Goal: Task Accomplishment & Management: Complete application form

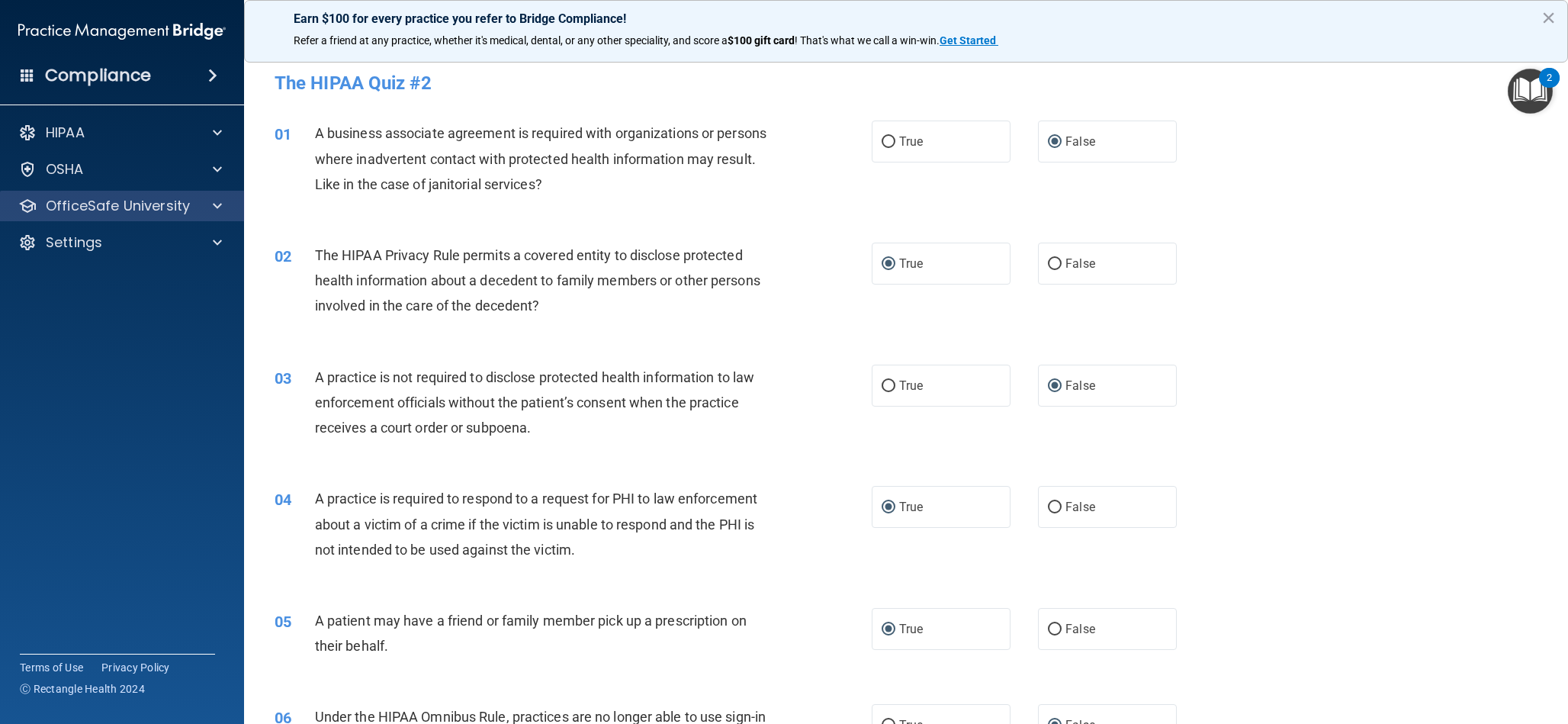
scroll to position [523, 0]
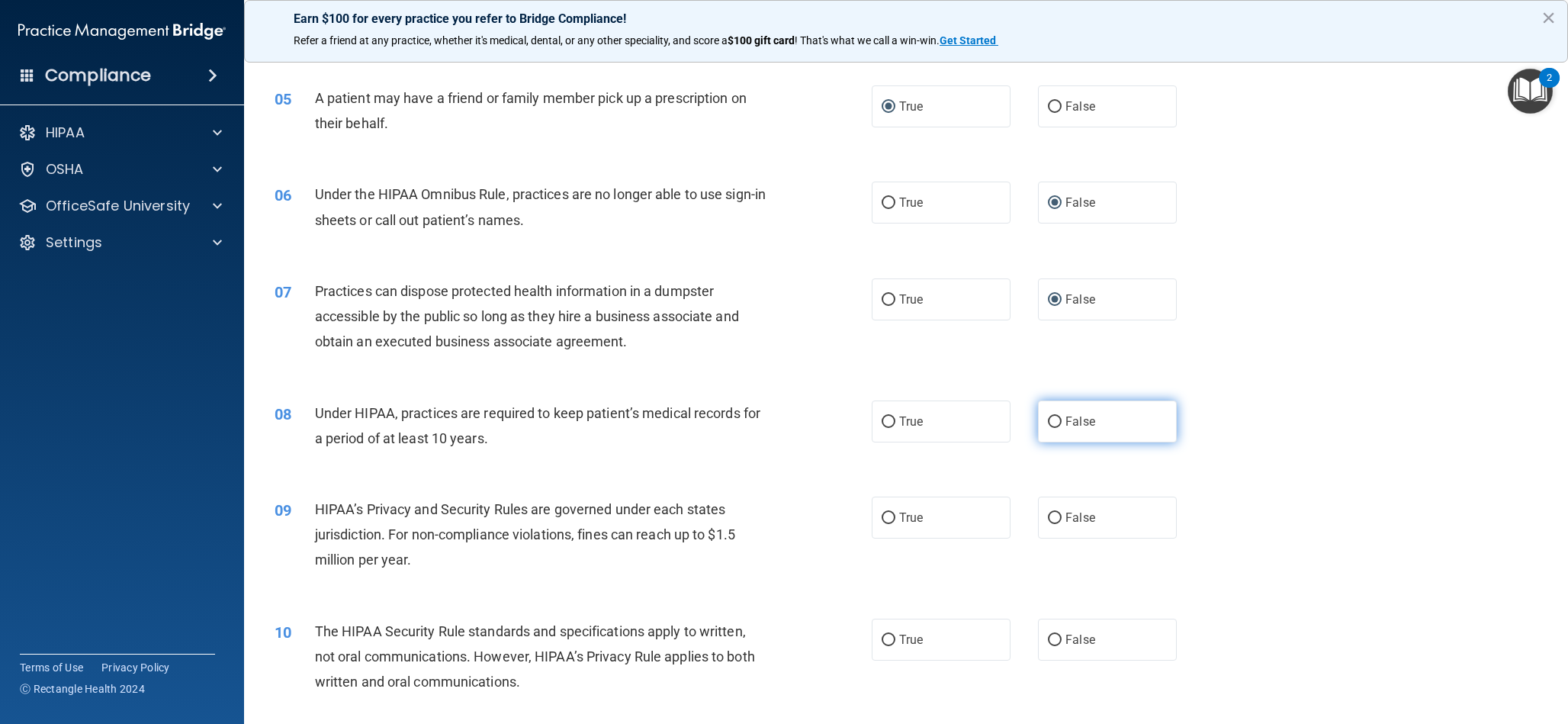
click at [1055, 425] on input "False" at bounding box center [1055, 423] width 13 height 11
radio input "true"
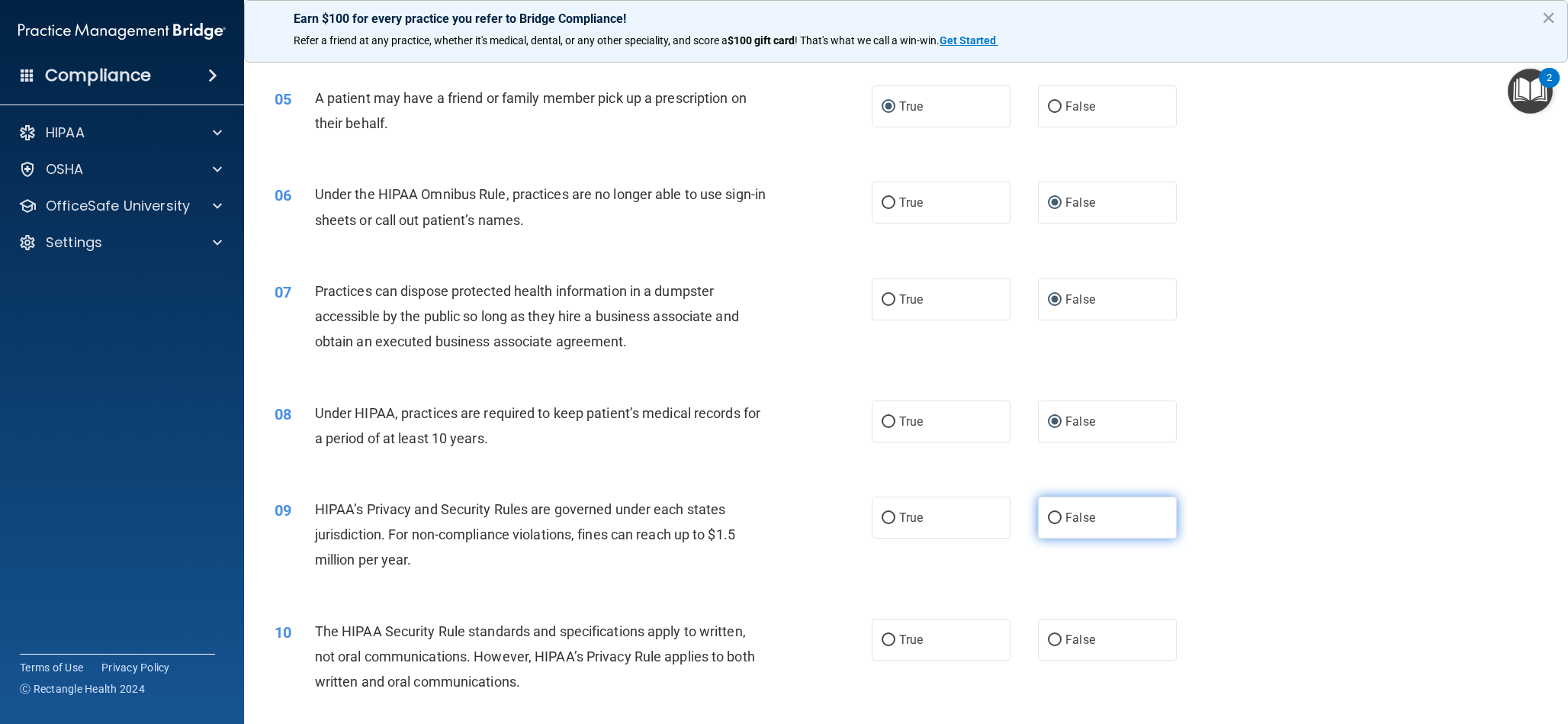
click at [1054, 517] on input "False" at bounding box center [1055, 519] width 13 height 11
radio input "true"
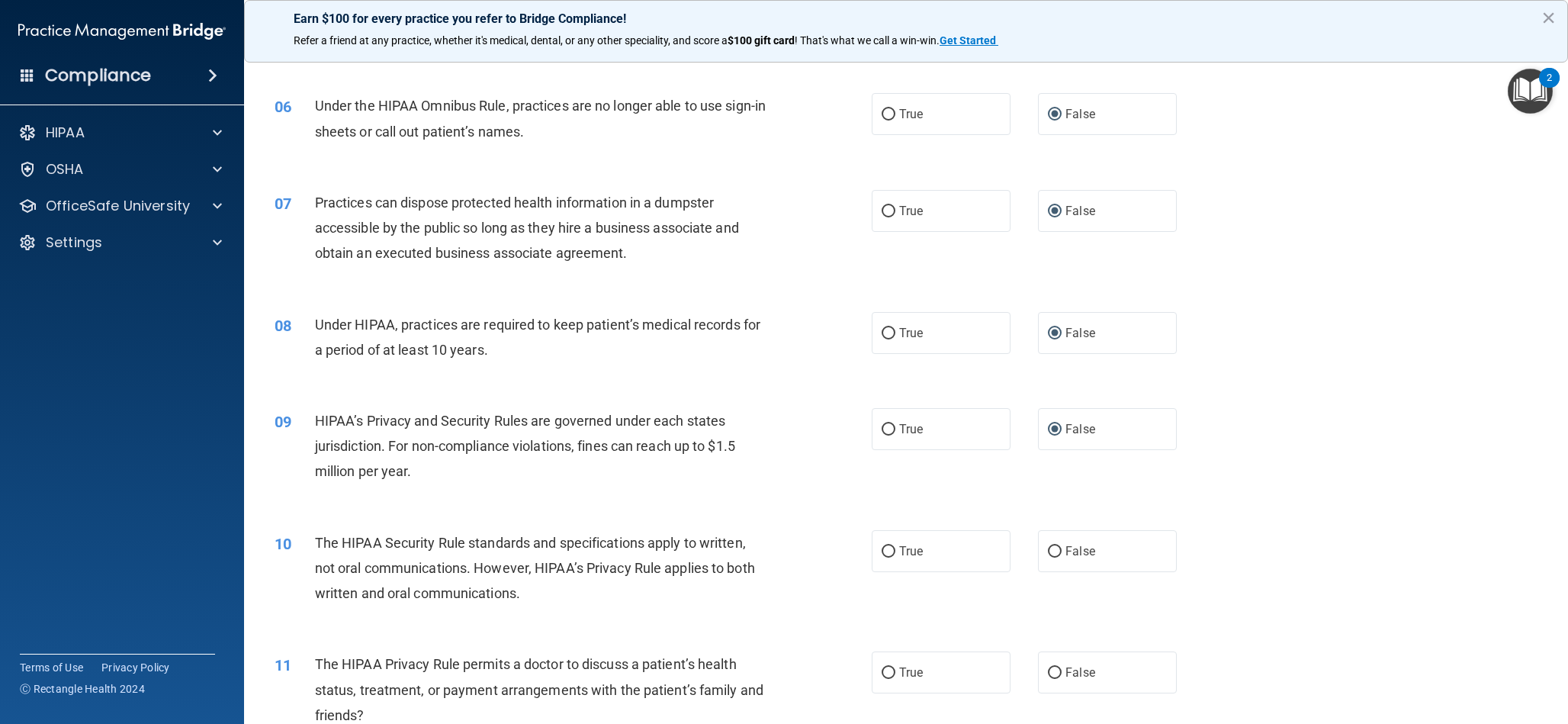
scroll to position [676, 0]
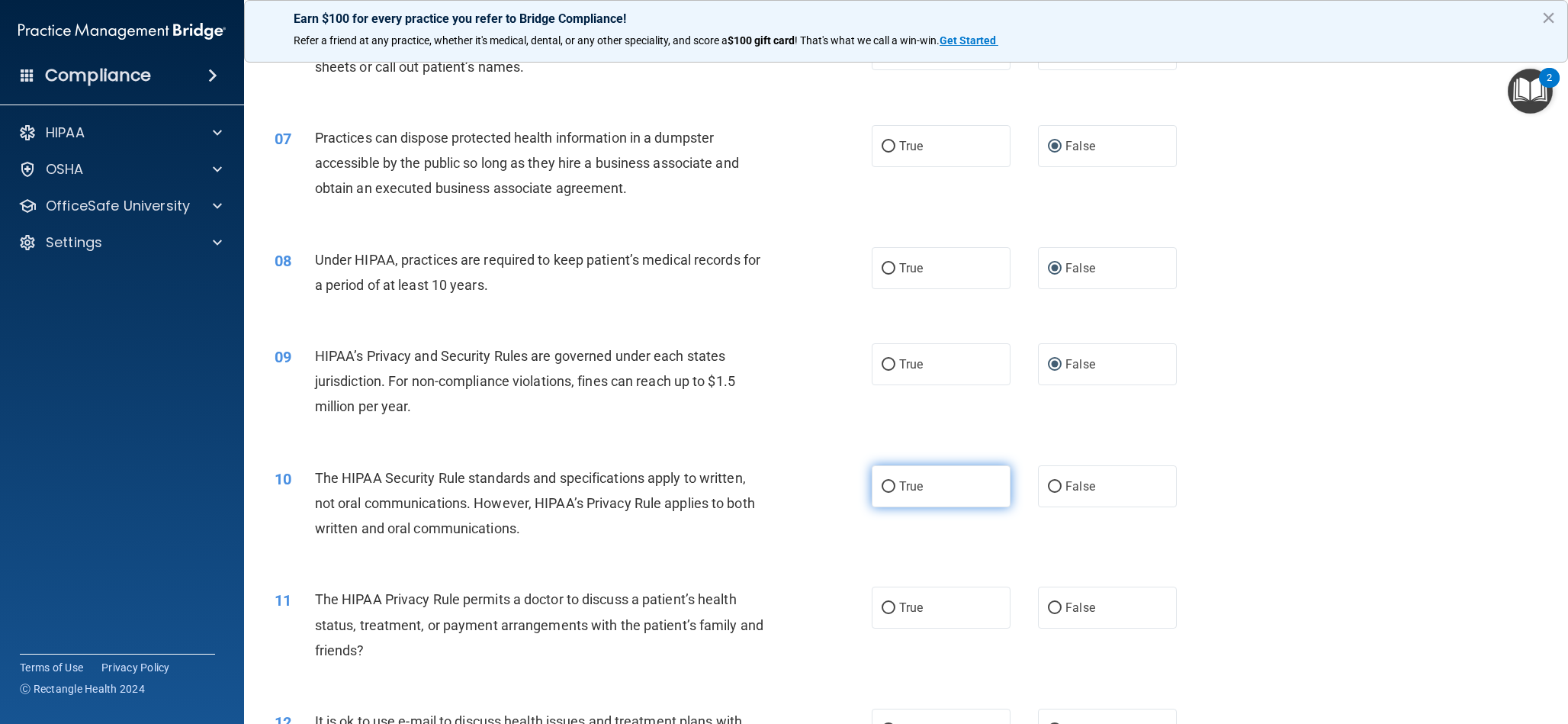
click at [888, 491] on input "True" at bounding box center [888, 487] width 13 height 11
radio input "true"
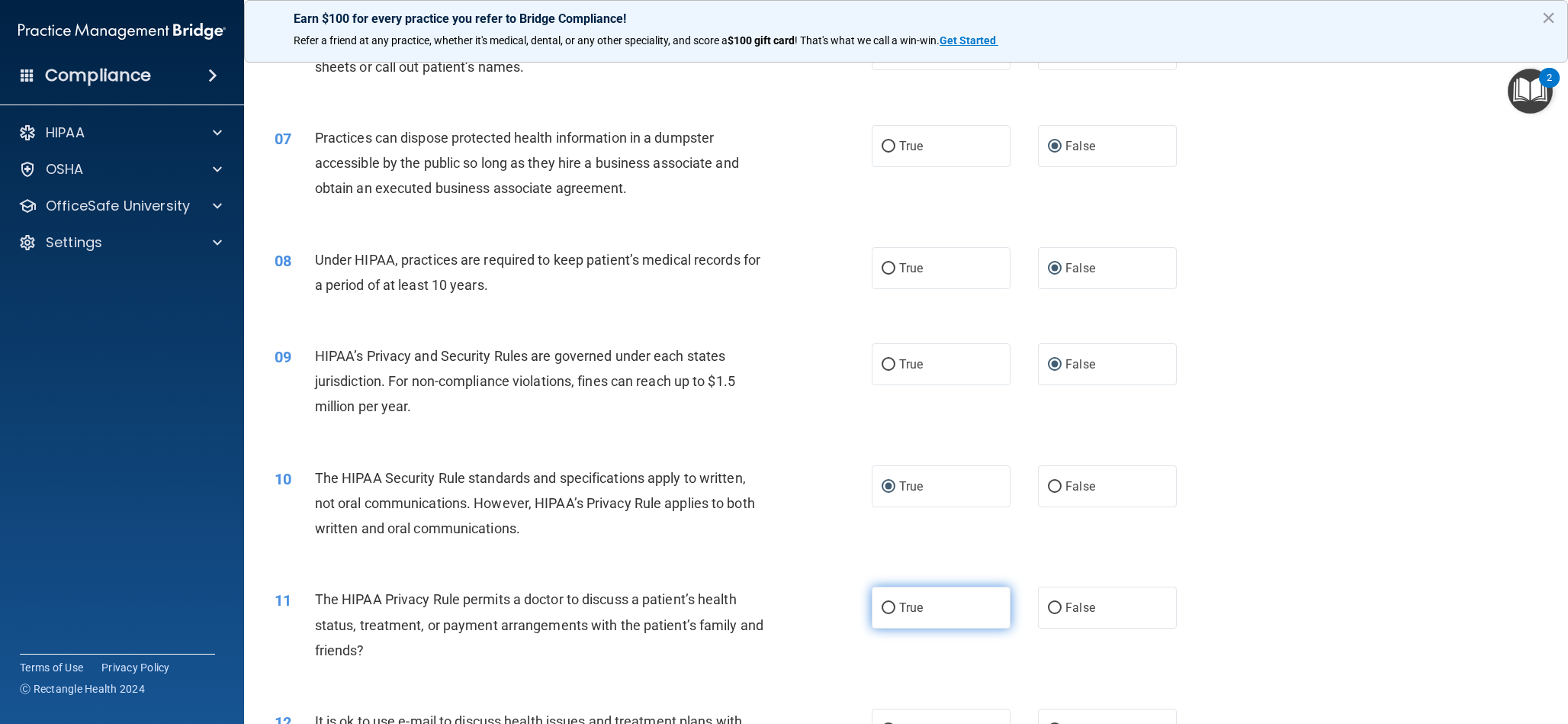
drag, startPoint x: 885, startPoint y: 607, endPoint x: 894, endPoint y: 602, distance: 10.3
click at [887, 607] on input "True" at bounding box center [888, 609] width 13 height 11
radio input "true"
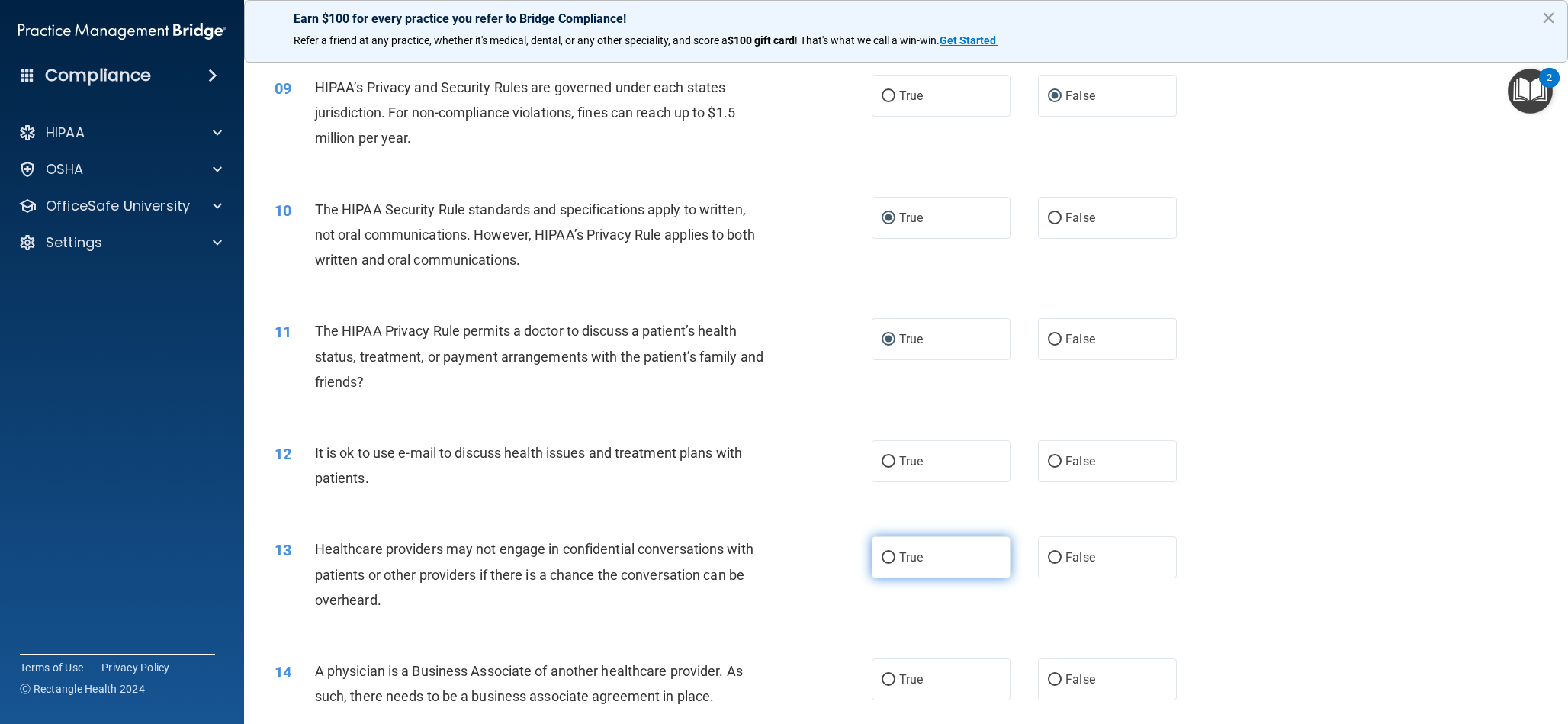
scroll to position [958, 0]
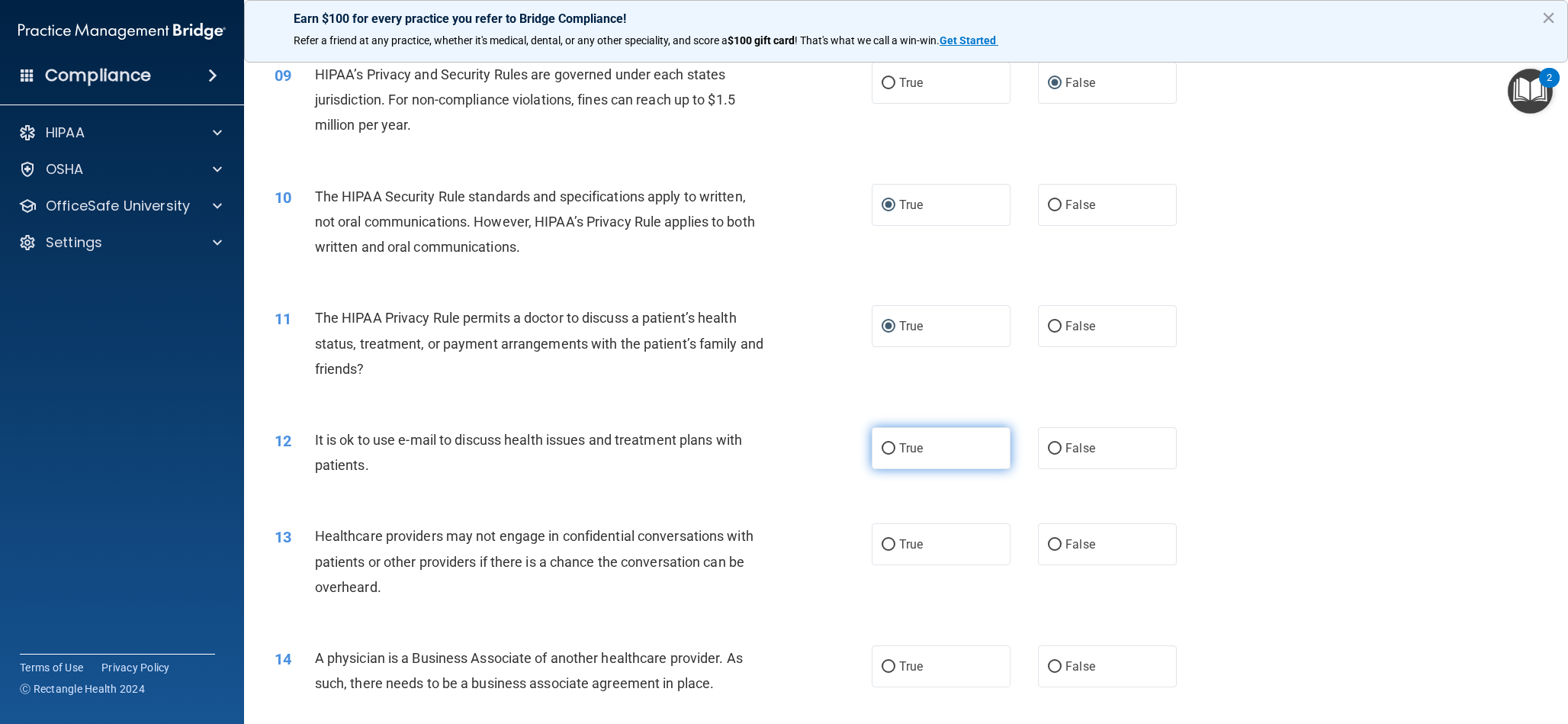
click at [886, 448] on input "True" at bounding box center [888, 449] width 13 height 11
radio input "true"
drag, startPoint x: 1057, startPoint y: 547, endPoint x: 1057, endPoint y: 591, distance: 44.0
click at [1057, 547] on input "False" at bounding box center [1055, 545] width 13 height 11
radio input "true"
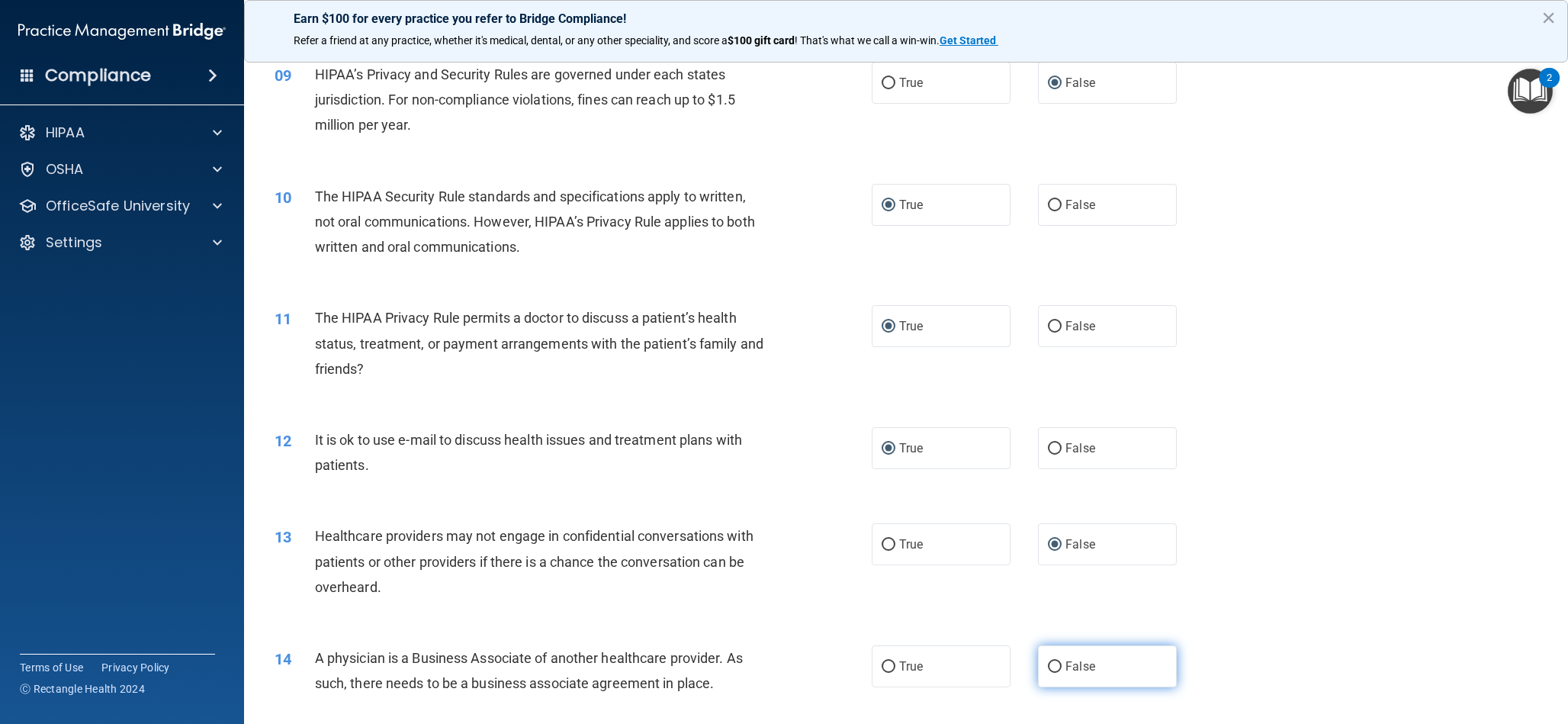
click at [1060, 659] on label "False" at bounding box center [1107, 666] width 139 height 42
click at [1060, 661] on input "False" at bounding box center [1055, 667] width 13 height 11
radio input "true"
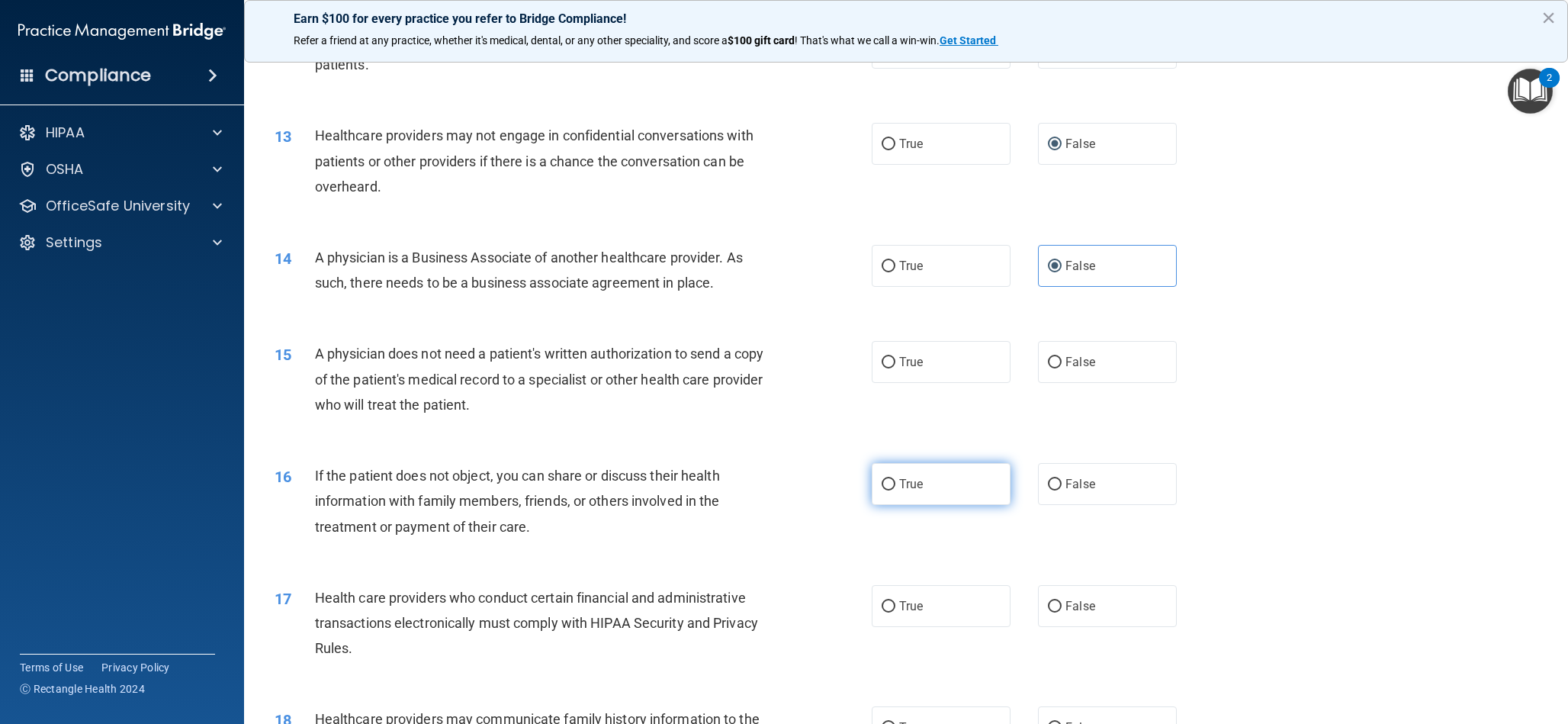
scroll to position [1405, 0]
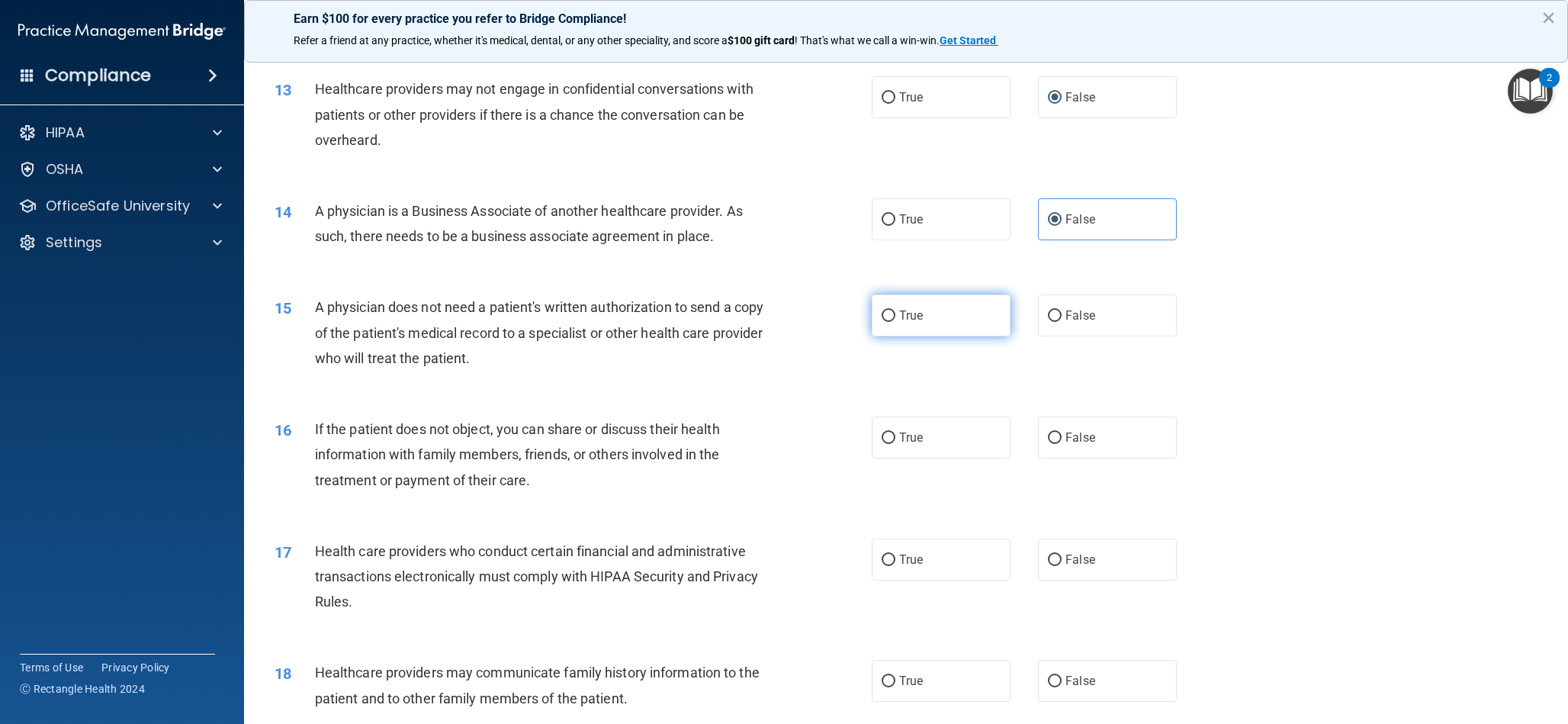
click at [896, 313] on label "True" at bounding box center [941, 315] width 139 height 42
click at [896, 313] on input "True" at bounding box center [888, 316] width 13 height 11
radio input "true"
click at [887, 438] on input "True" at bounding box center [888, 438] width 13 height 11
radio input "true"
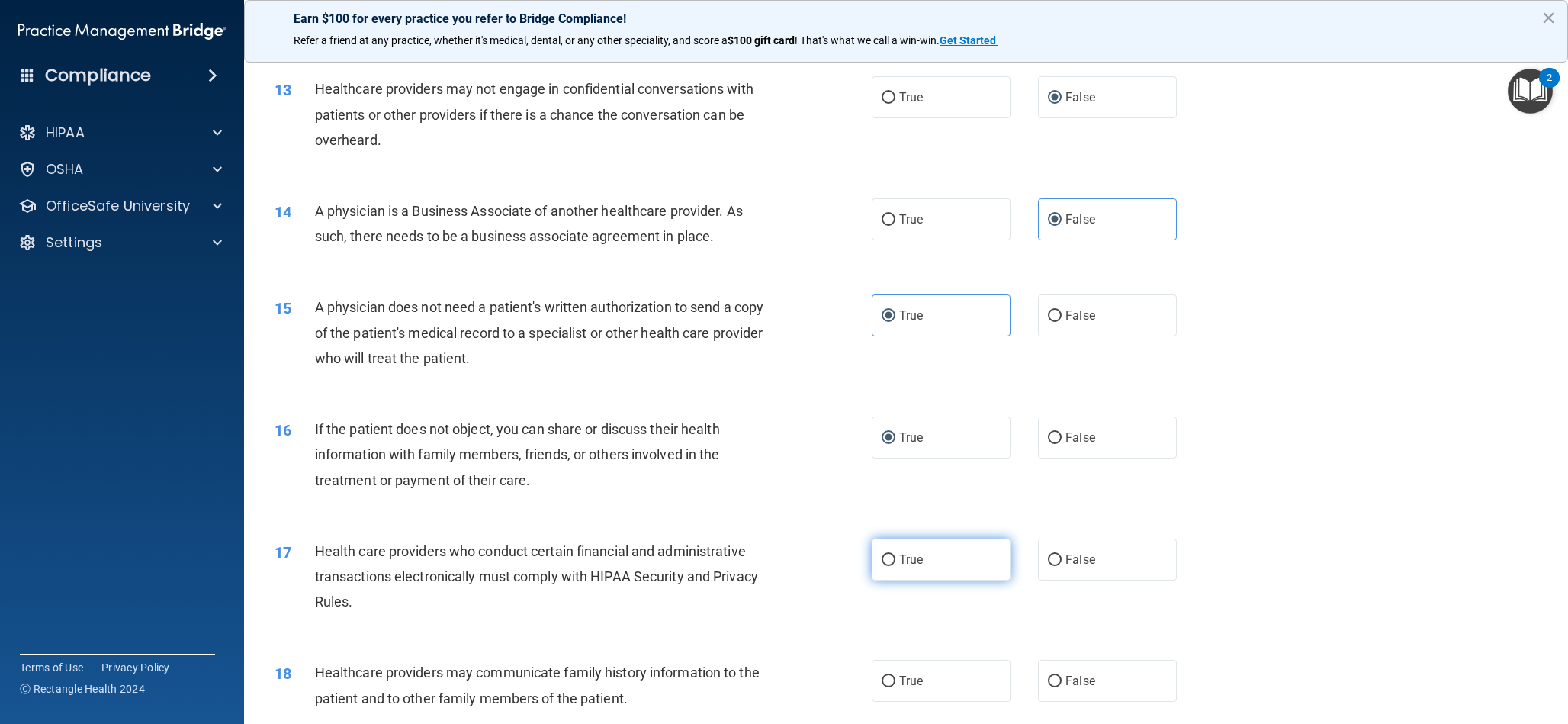
click at [883, 559] on input "True" at bounding box center [888, 561] width 13 height 11
radio input "true"
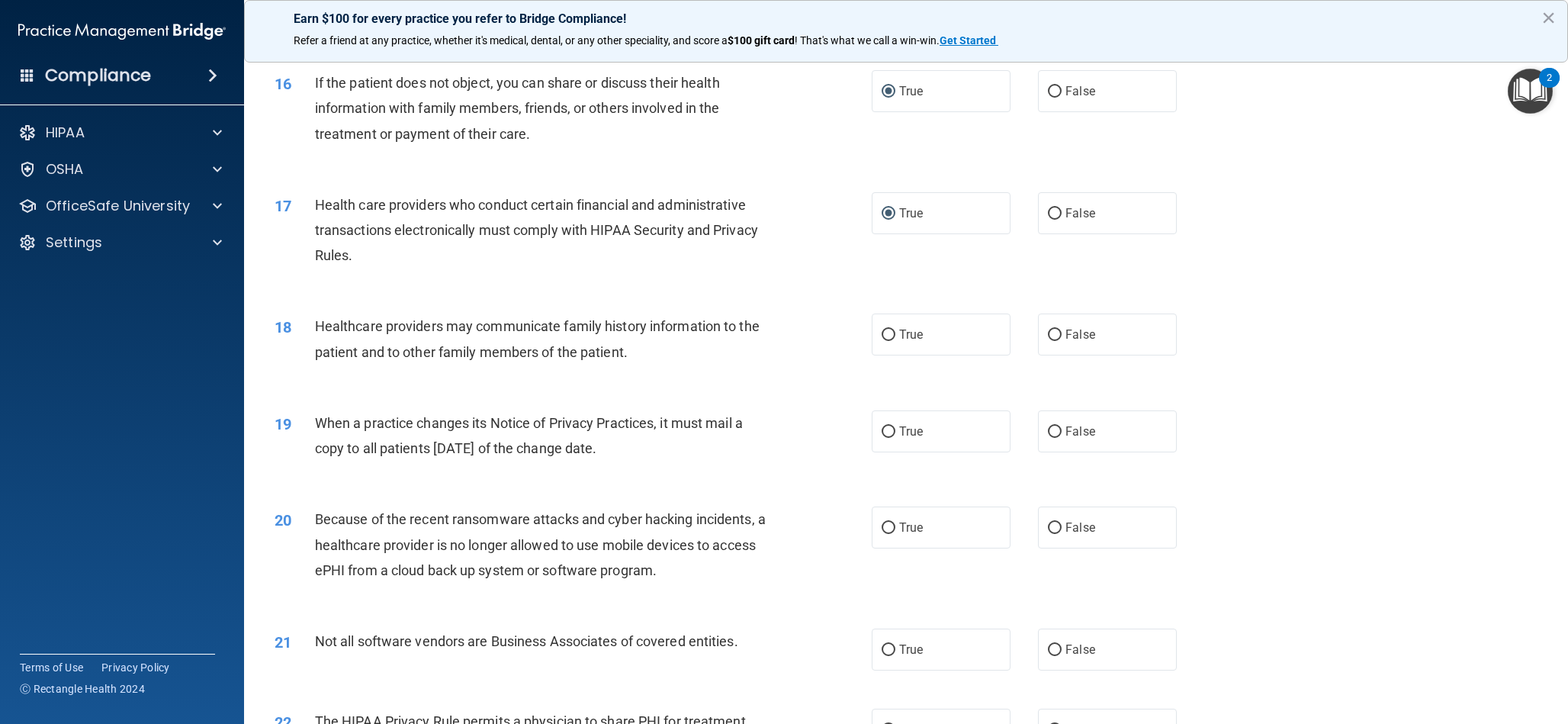
scroll to position [1755, 0]
click at [1053, 334] on input "False" at bounding box center [1055, 333] width 13 height 11
radio input "true"
click at [1055, 435] on label "False" at bounding box center [1107, 429] width 139 height 42
click at [1055, 435] on input "False" at bounding box center [1055, 429] width 13 height 11
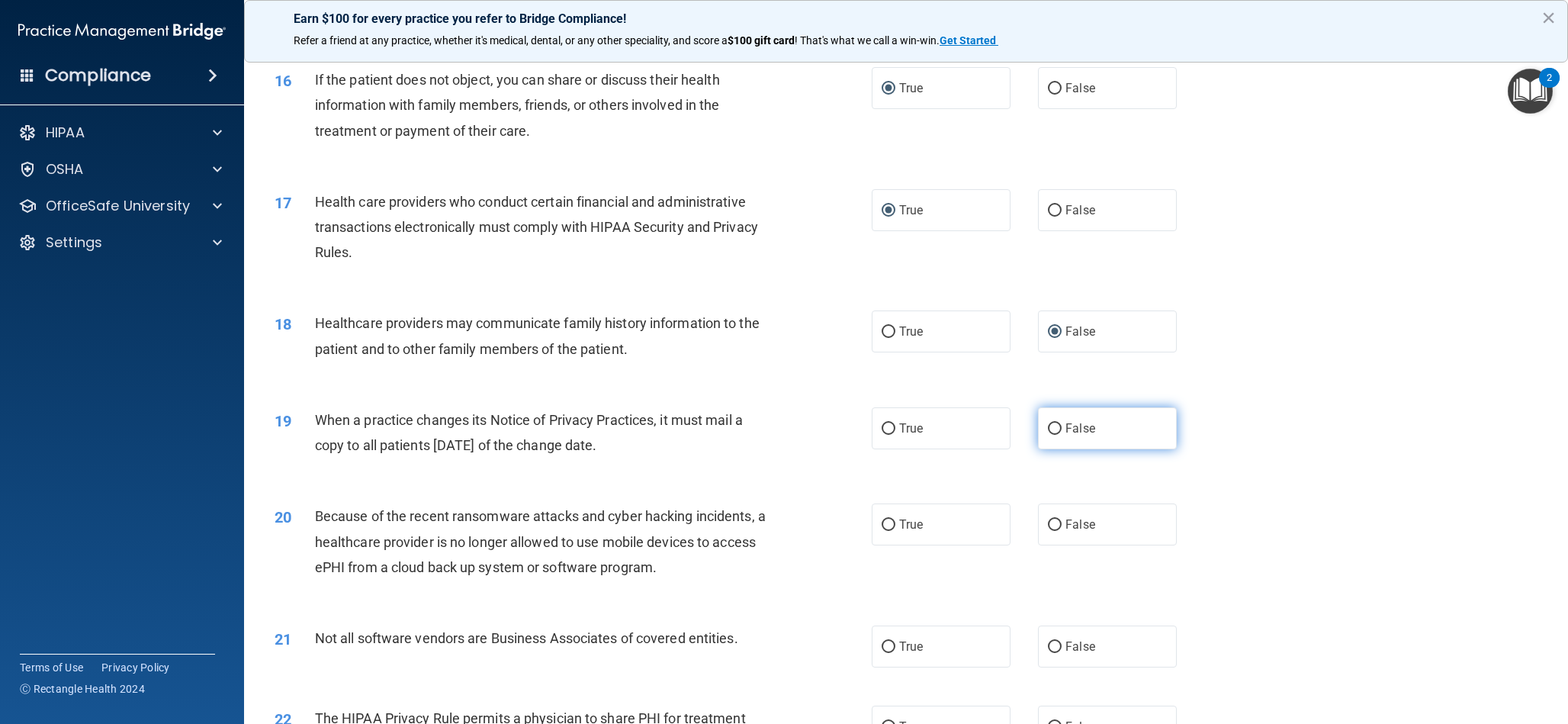
radio input "true"
click at [1056, 524] on input "False" at bounding box center [1055, 525] width 13 height 11
radio input "true"
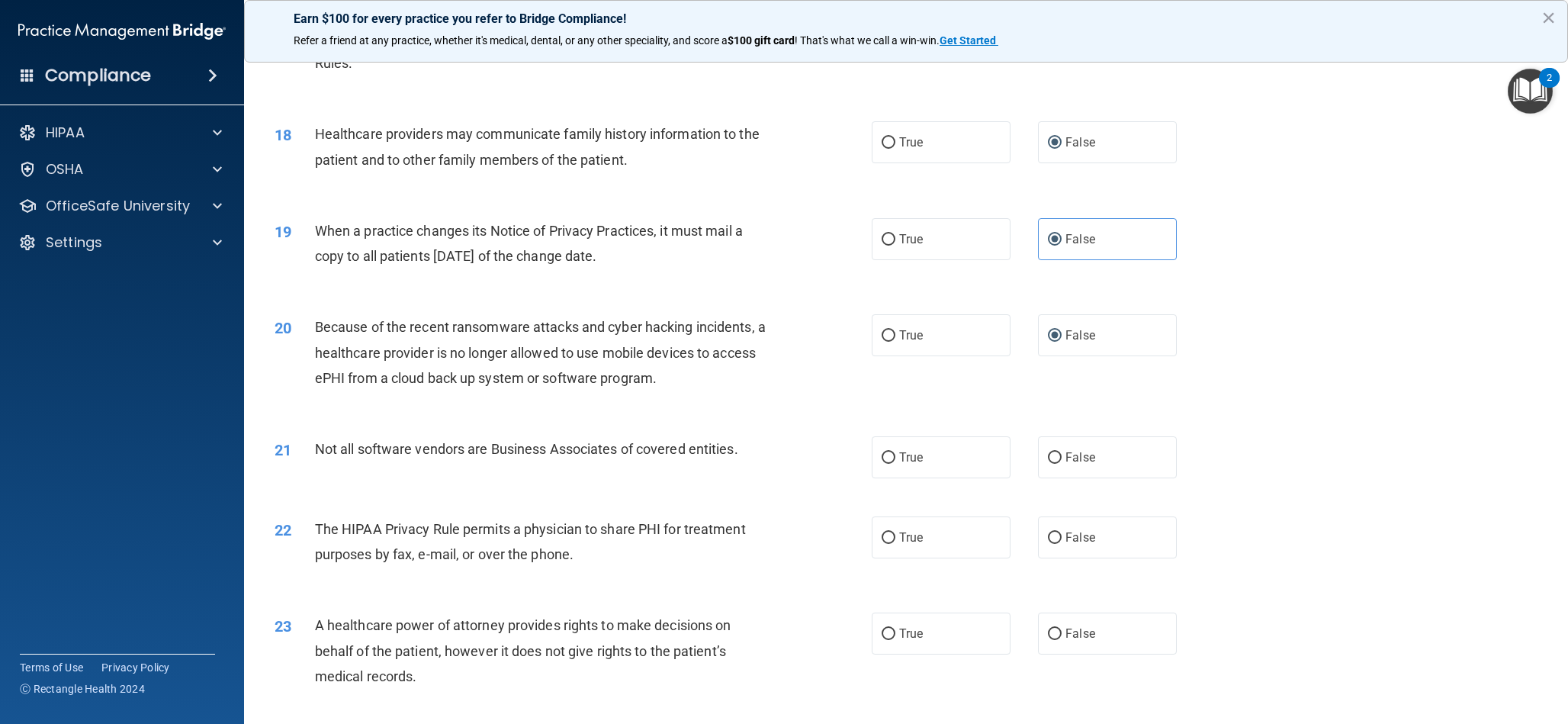
scroll to position [1942, 0]
click at [887, 464] on input "True" at bounding box center [888, 460] width 13 height 11
radio input "true"
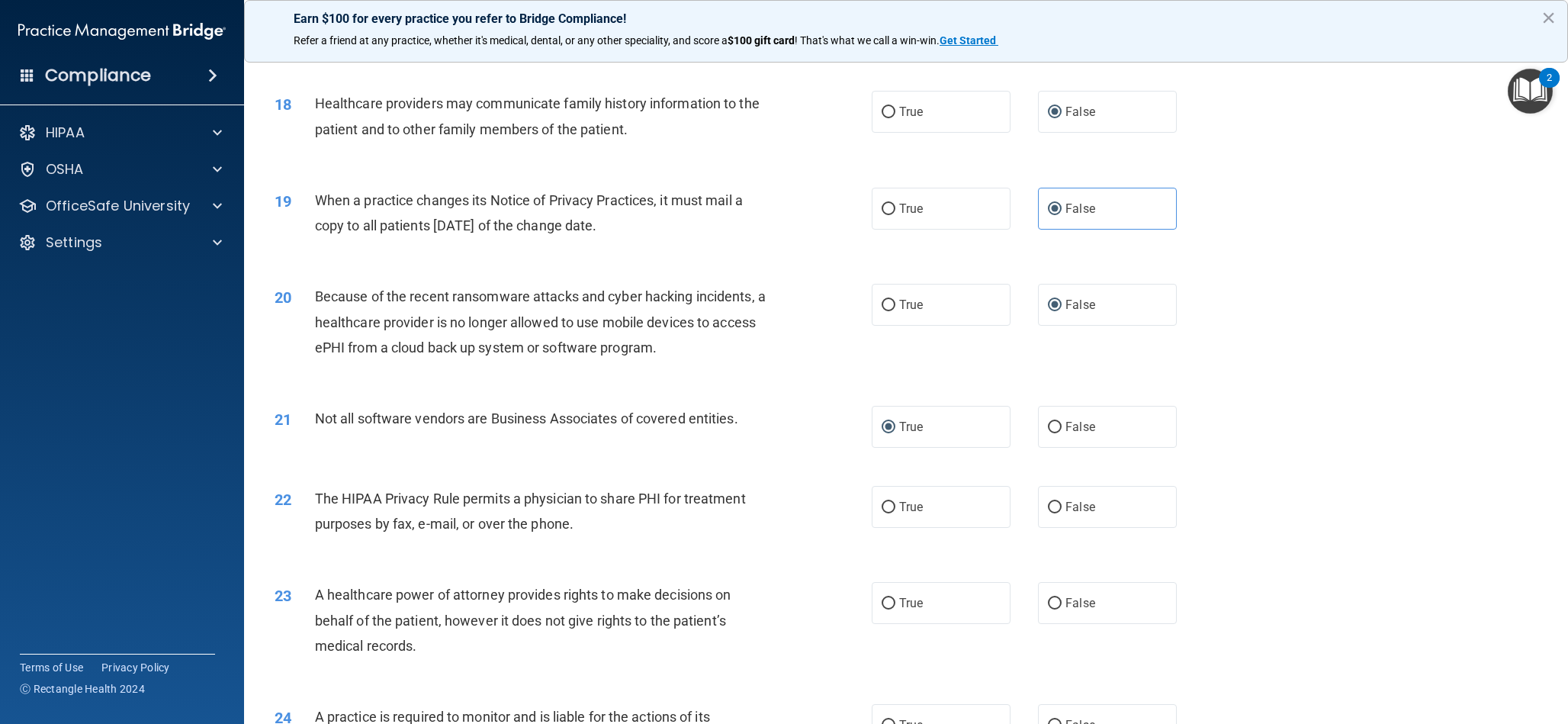
scroll to position [1990, 0]
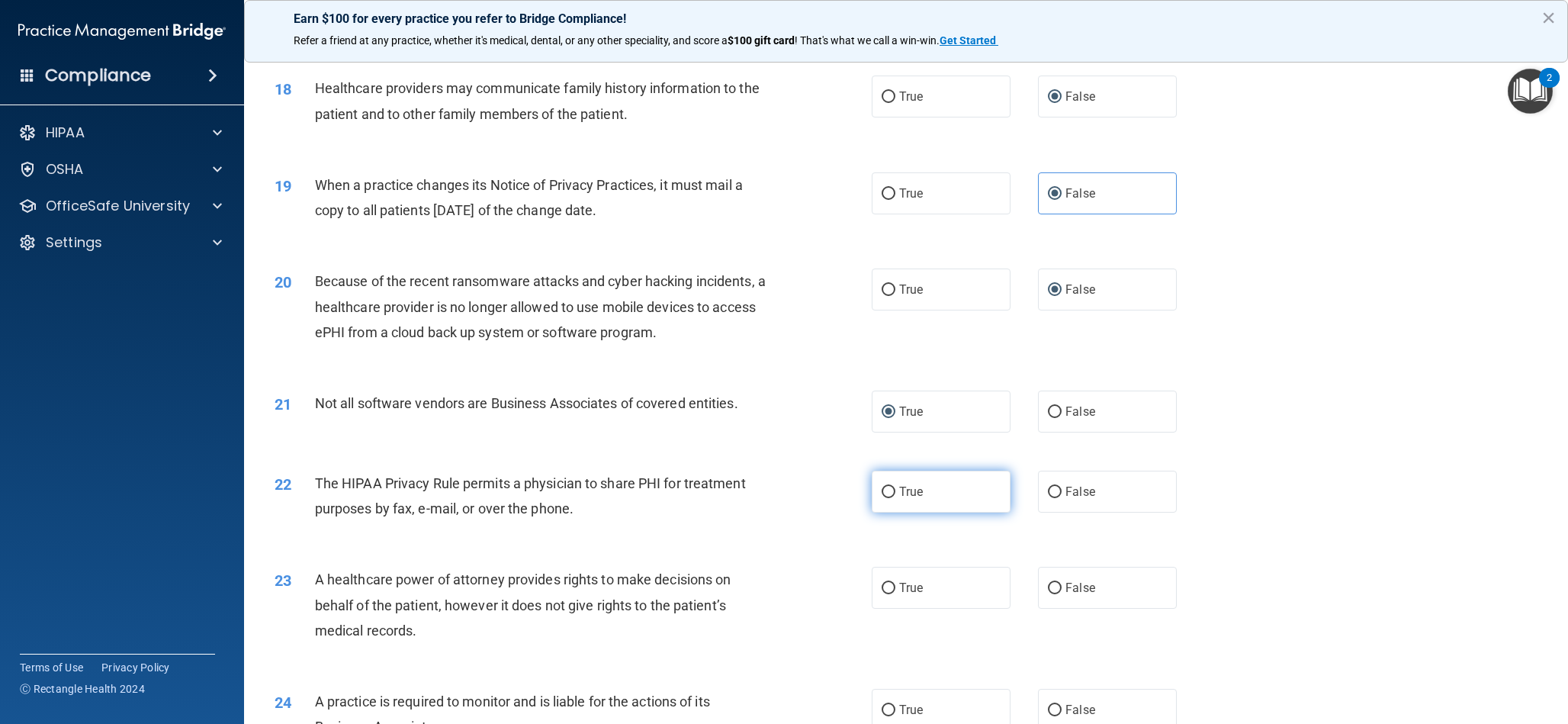
click at [891, 495] on input "True" at bounding box center [888, 492] width 13 height 11
radio input "true"
click at [1050, 587] on input "False" at bounding box center [1055, 589] width 13 height 11
radio input "true"
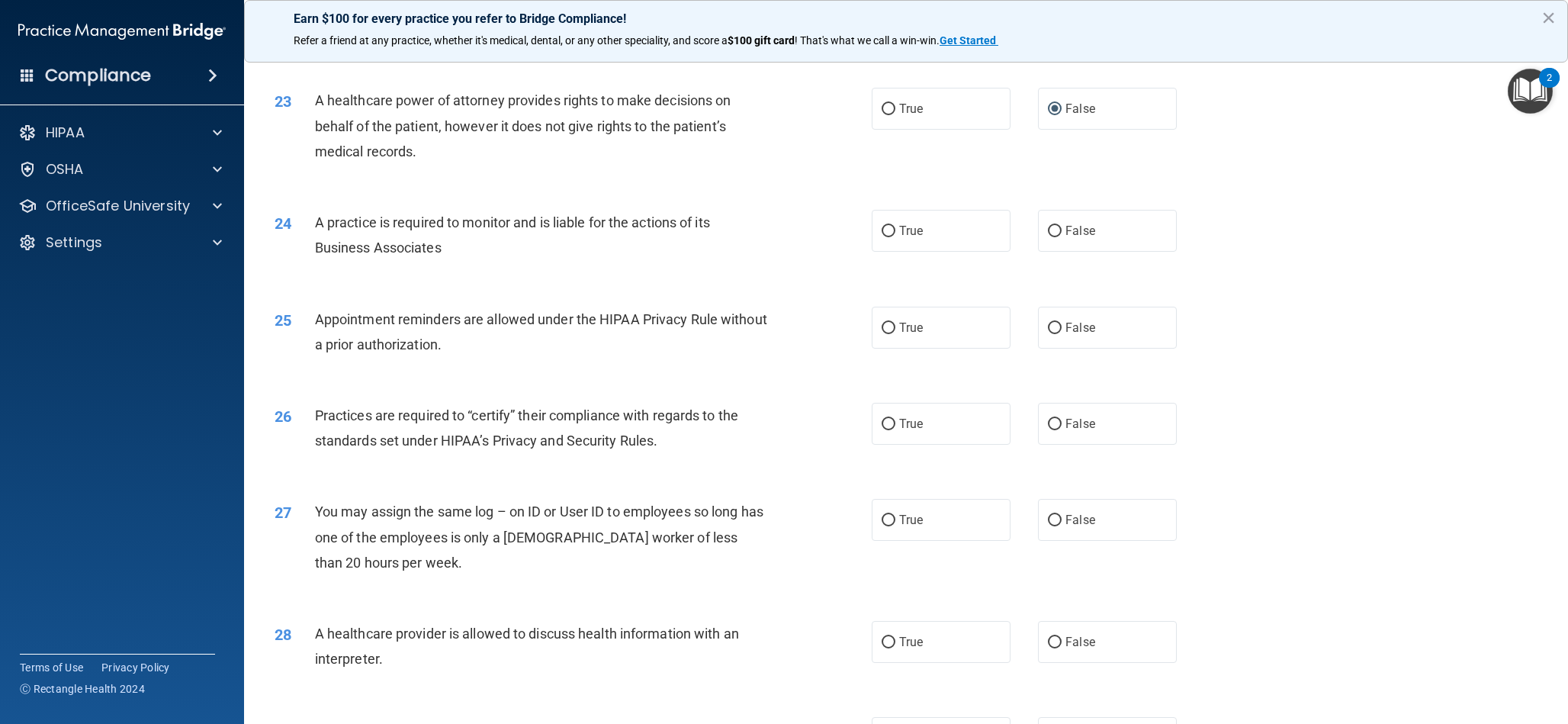
scroll to position [2472, 0]
click at [1057, 230] on input "False" at bounding box center [1055, 229] width 13 height 11
radio input "true"
click at [878, 324] on label "True" at bounding box center [941, 325] width 139 height 42
click at [881, 324] on input "True" at bounding box center [888, 326] width 13 height 11
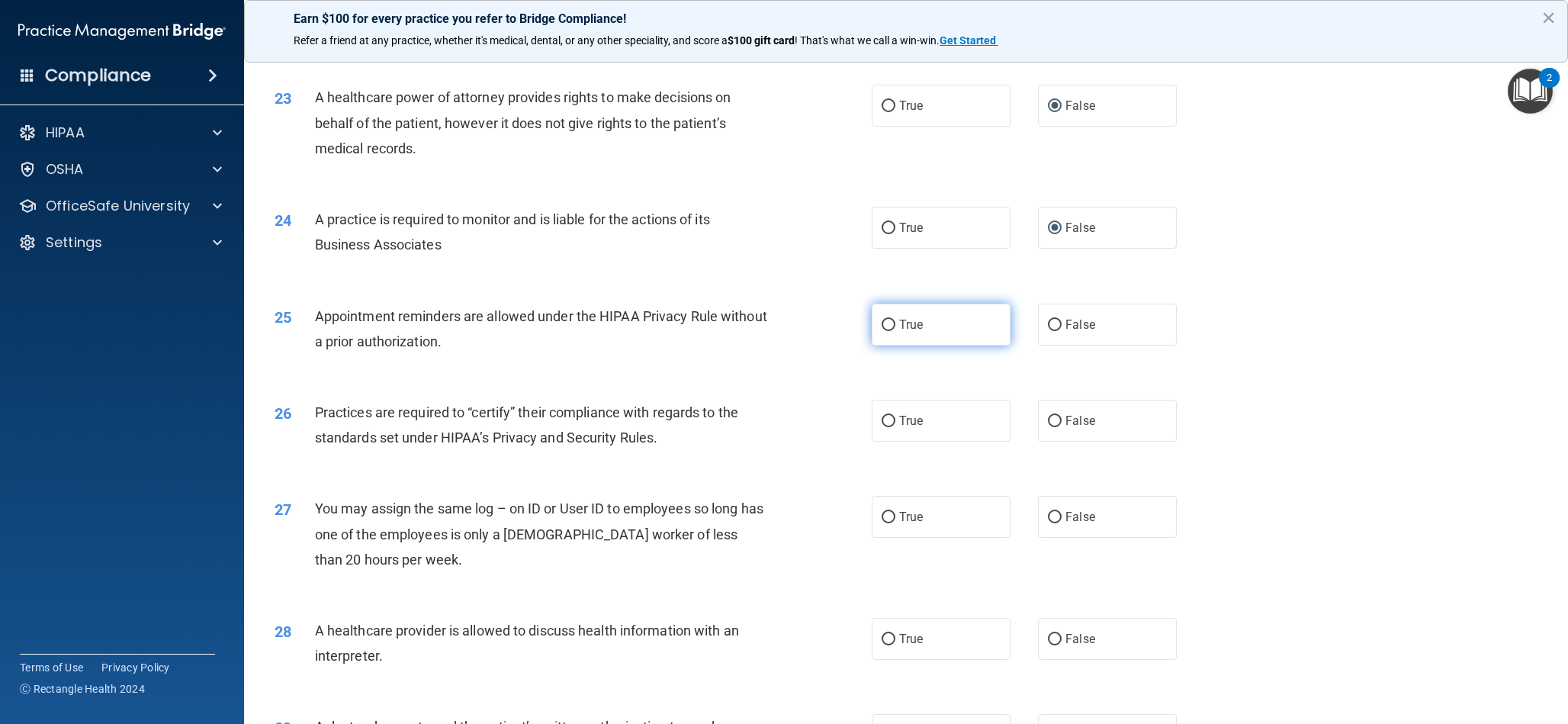
radio input "true"
click at [1048, 426] on input "False" at bounding box center [1055, 422] width 13 height 11
radio input "true"
click at [1053, 524] on label "False" at bounding box center [1107, 517] width 139 height 42
click at [1053, 524] on input "False" at bounding box center [1055, 518] width 13 height 11
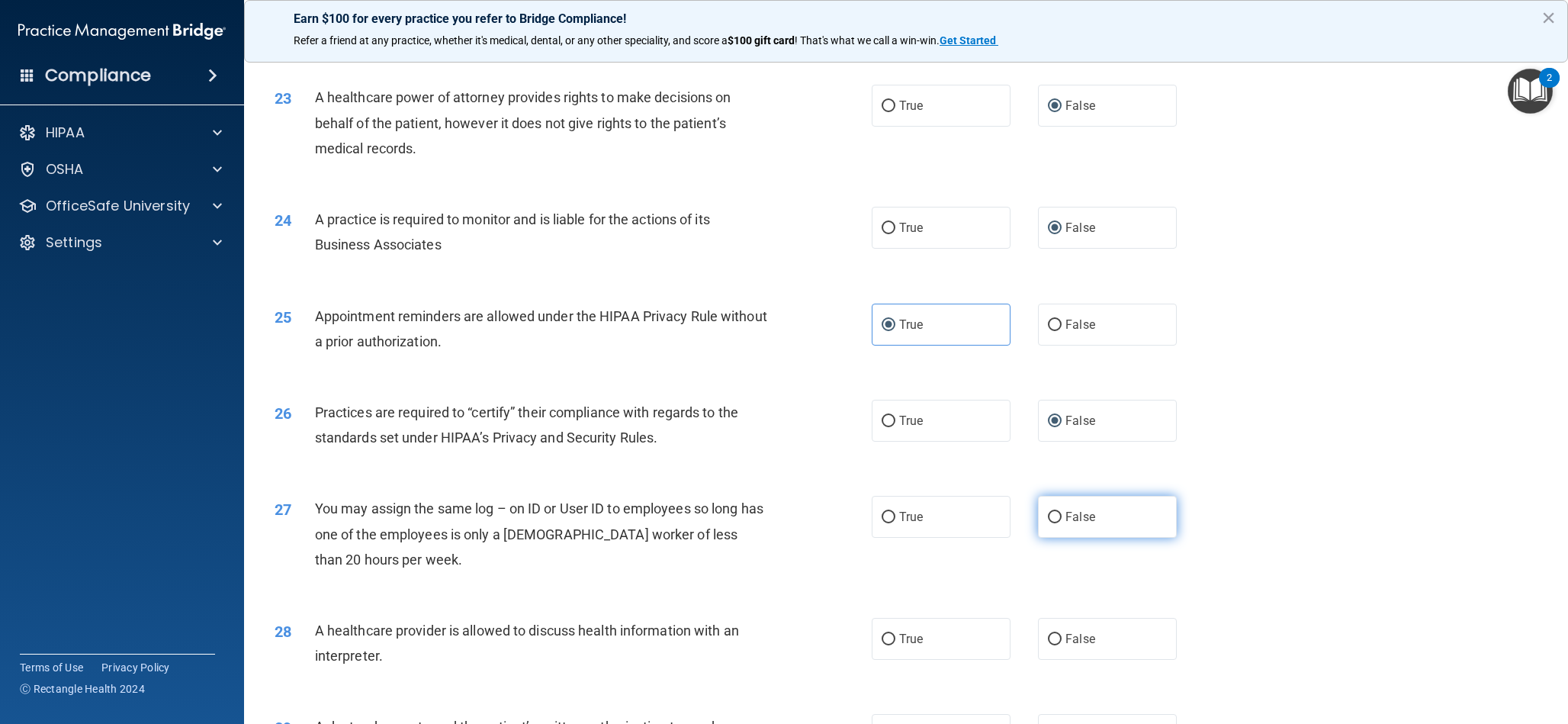
radio input "true"
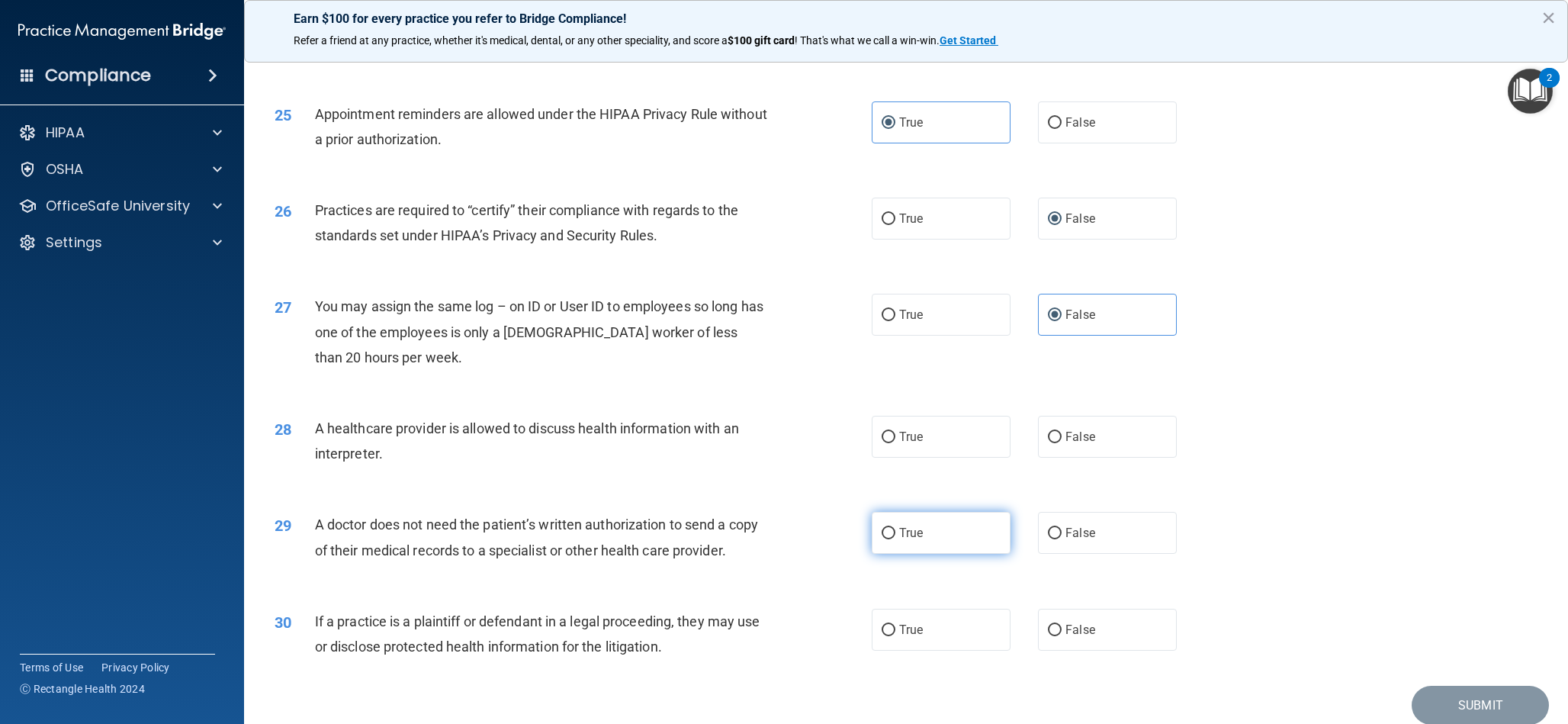
scroll to position [2735, 0]
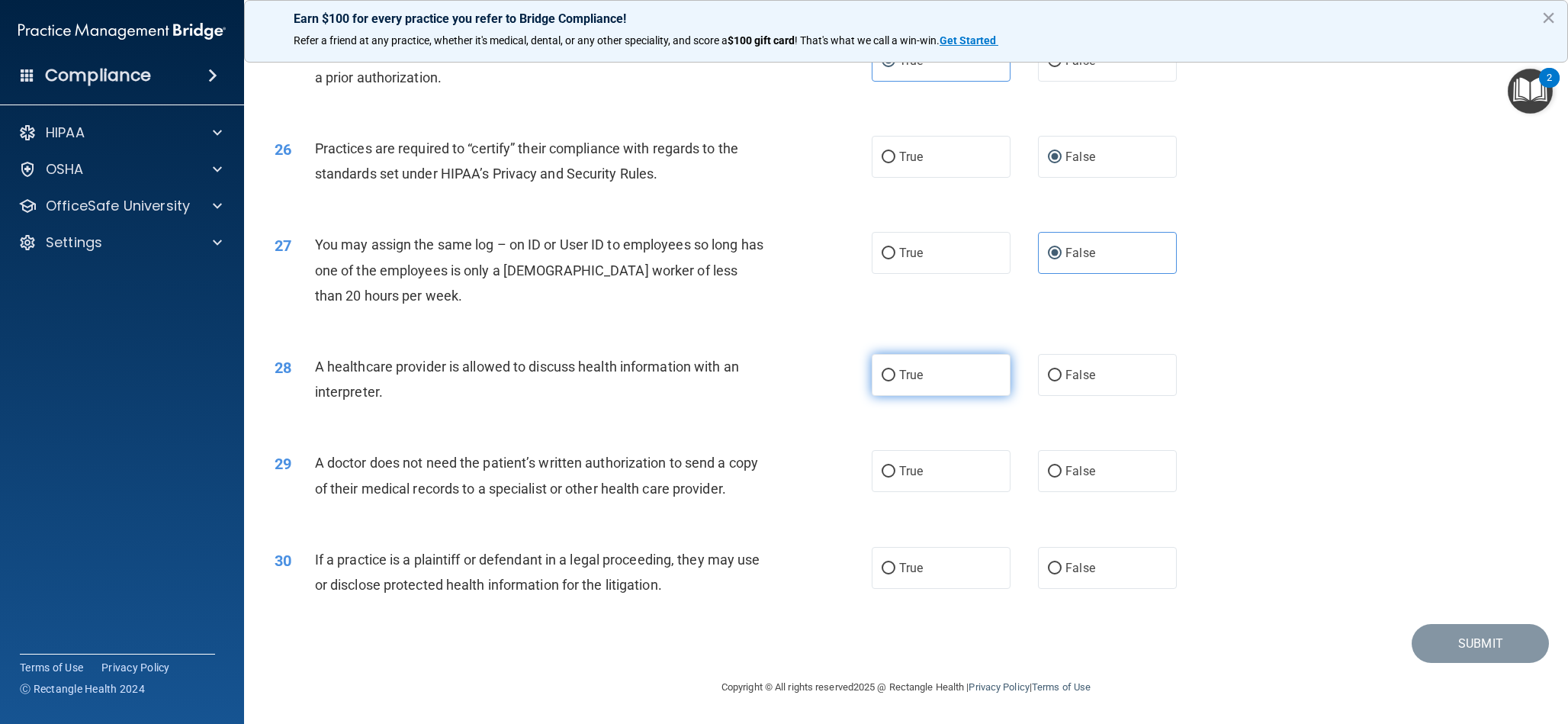
click at [886, 374] on input "True" at bounding box center [888, 376] width 13 height 11
radio input "true"
click at [890, 471] on input "True" at bounding box center [888, 472] width 13 height 11
radio input "true"
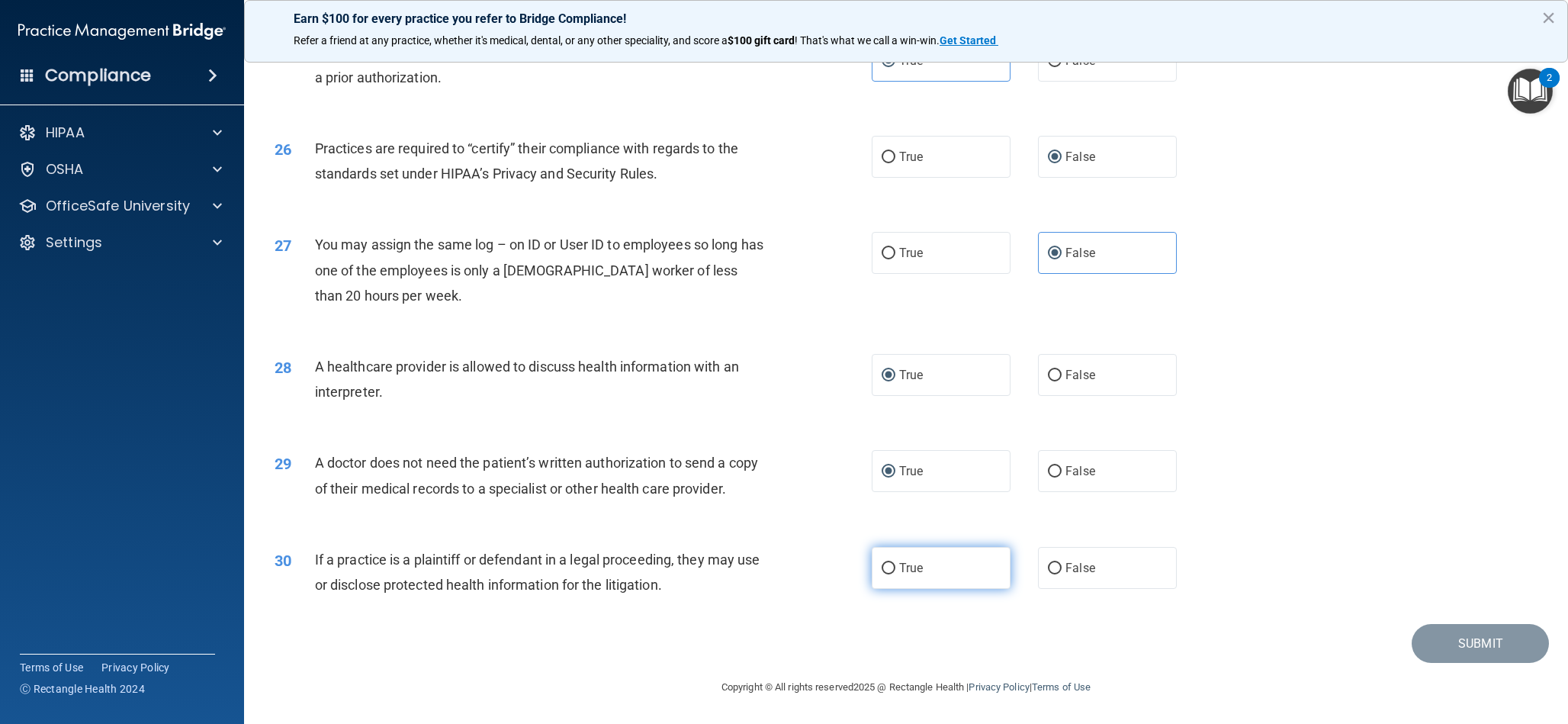
click at [894, 566] on input "True" at bounding box center [888, 569] width 13 height 11
radio input "true"
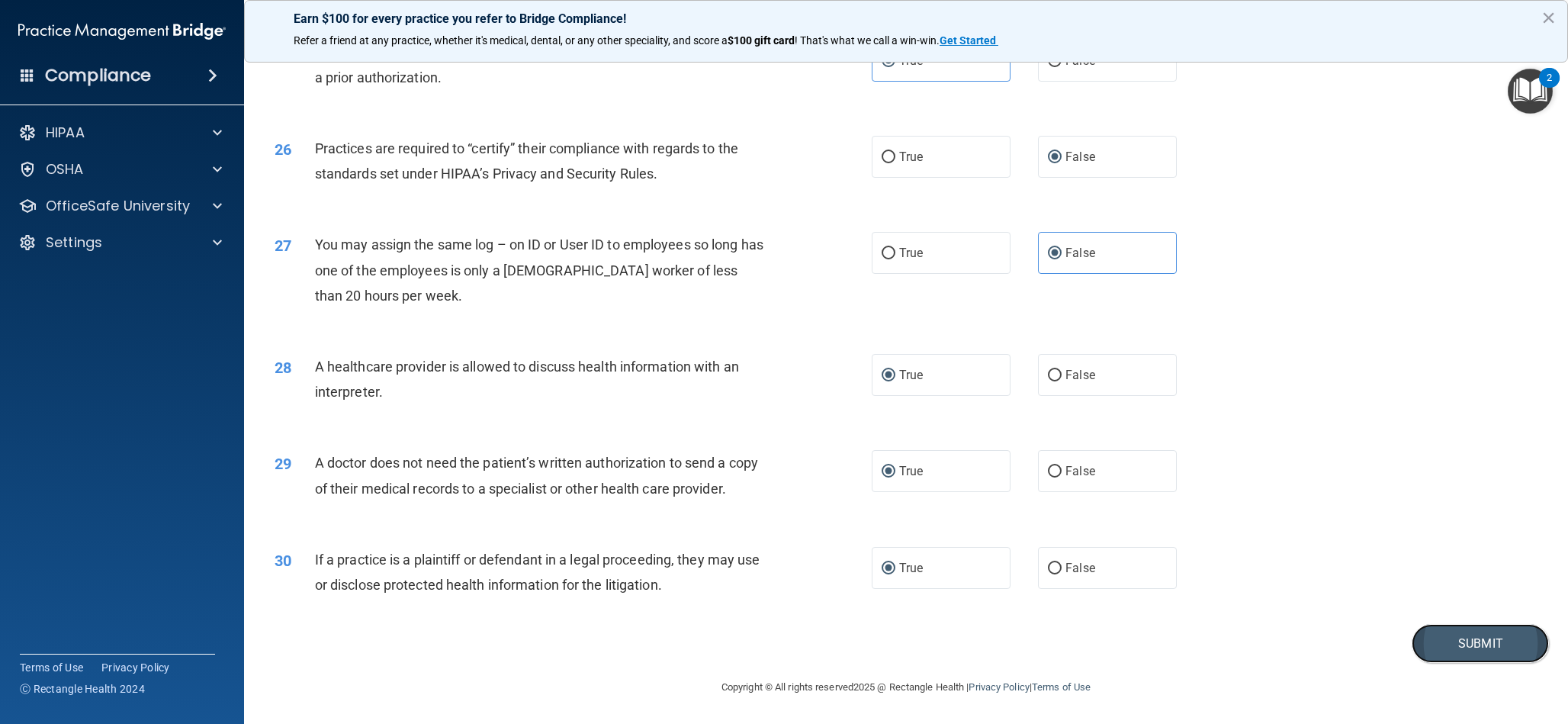
click at [1437, 651] on button "Submit" at bounding box center [1481, 643] width 138 height 39
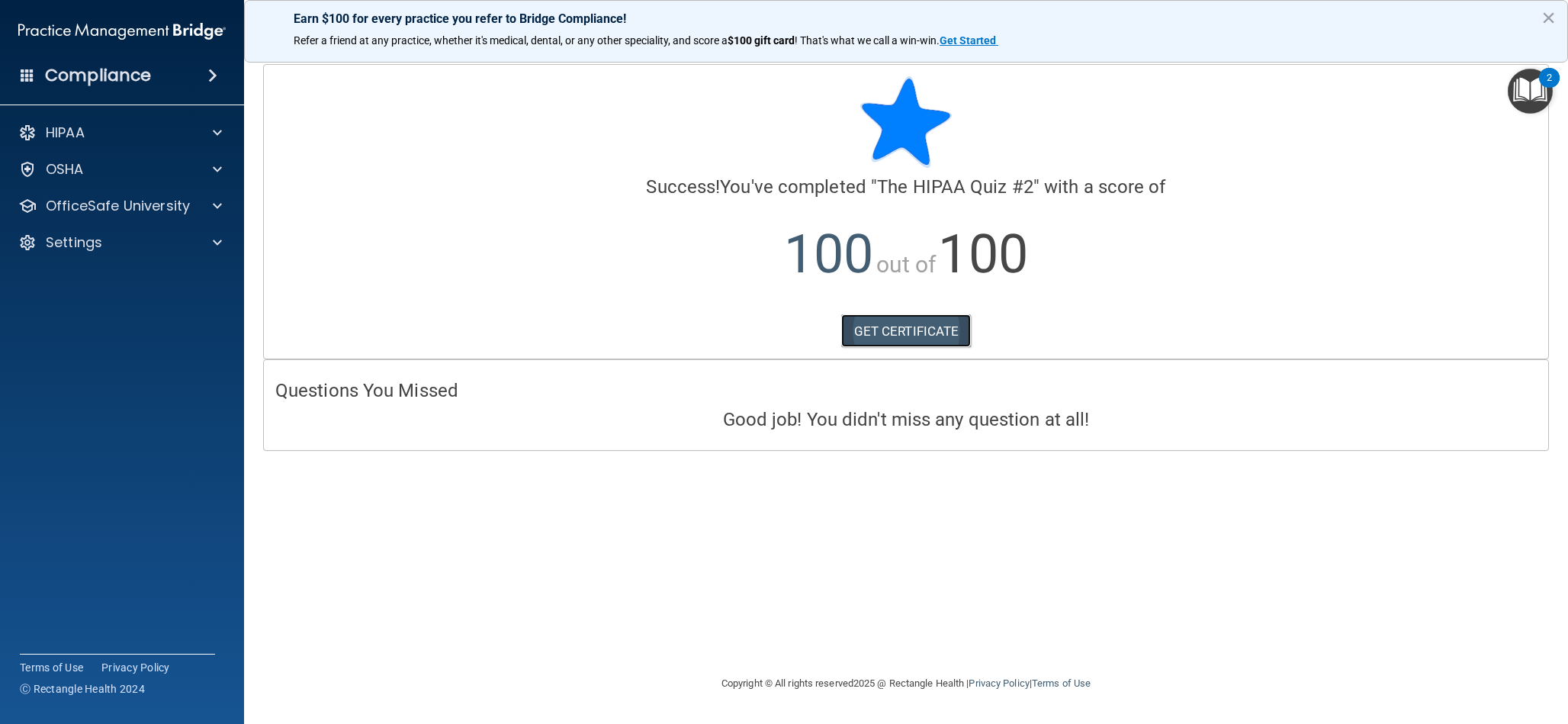
click at [903, 335] on link "GET CERTIFICATE" at bounding box center [906, 331] width 130 height 33
click at [110, 206] on p "OfficeSafe University" at bounding box center [118, 205] width 144 height 18
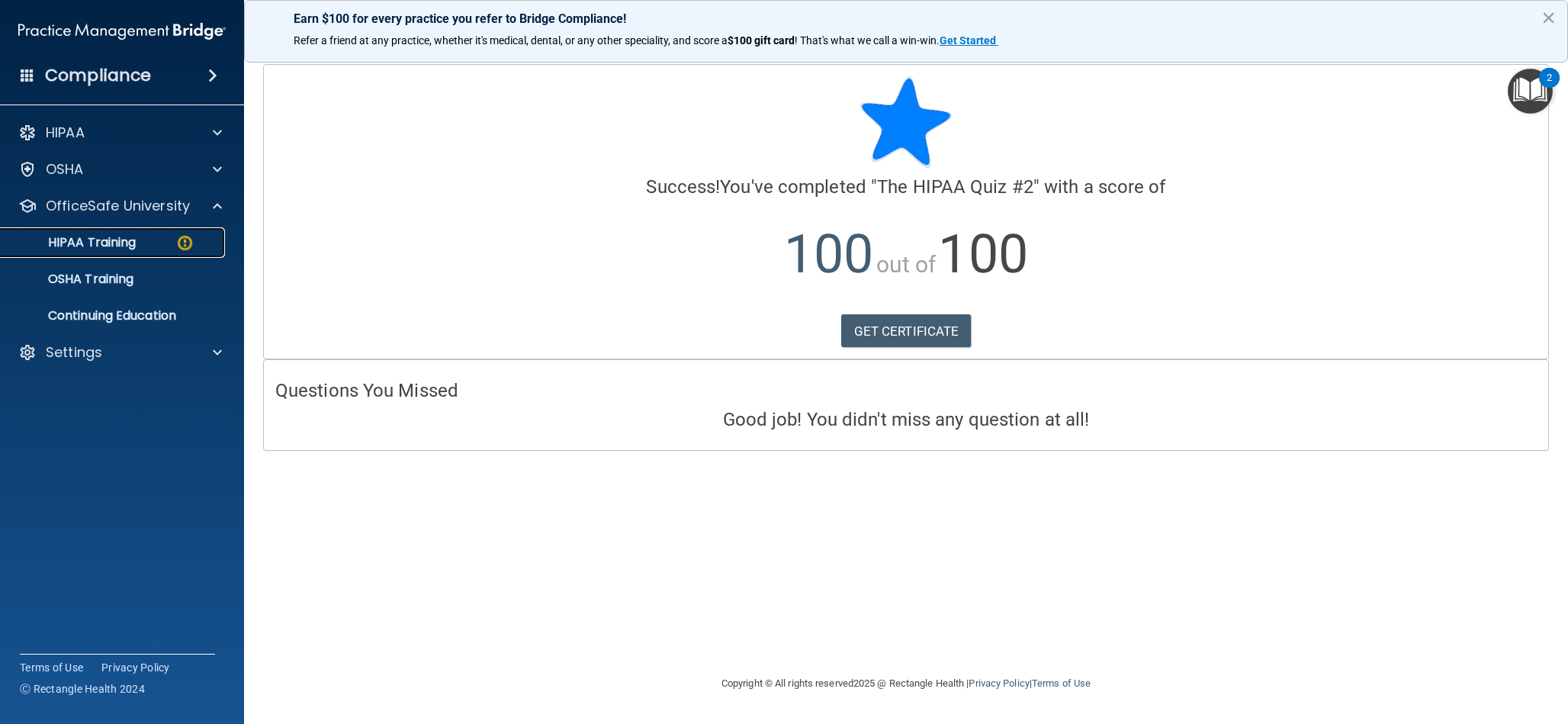
click at [121, 247] on p "HIPAA Training" at bounding box center [72, 242] width 126 height 15
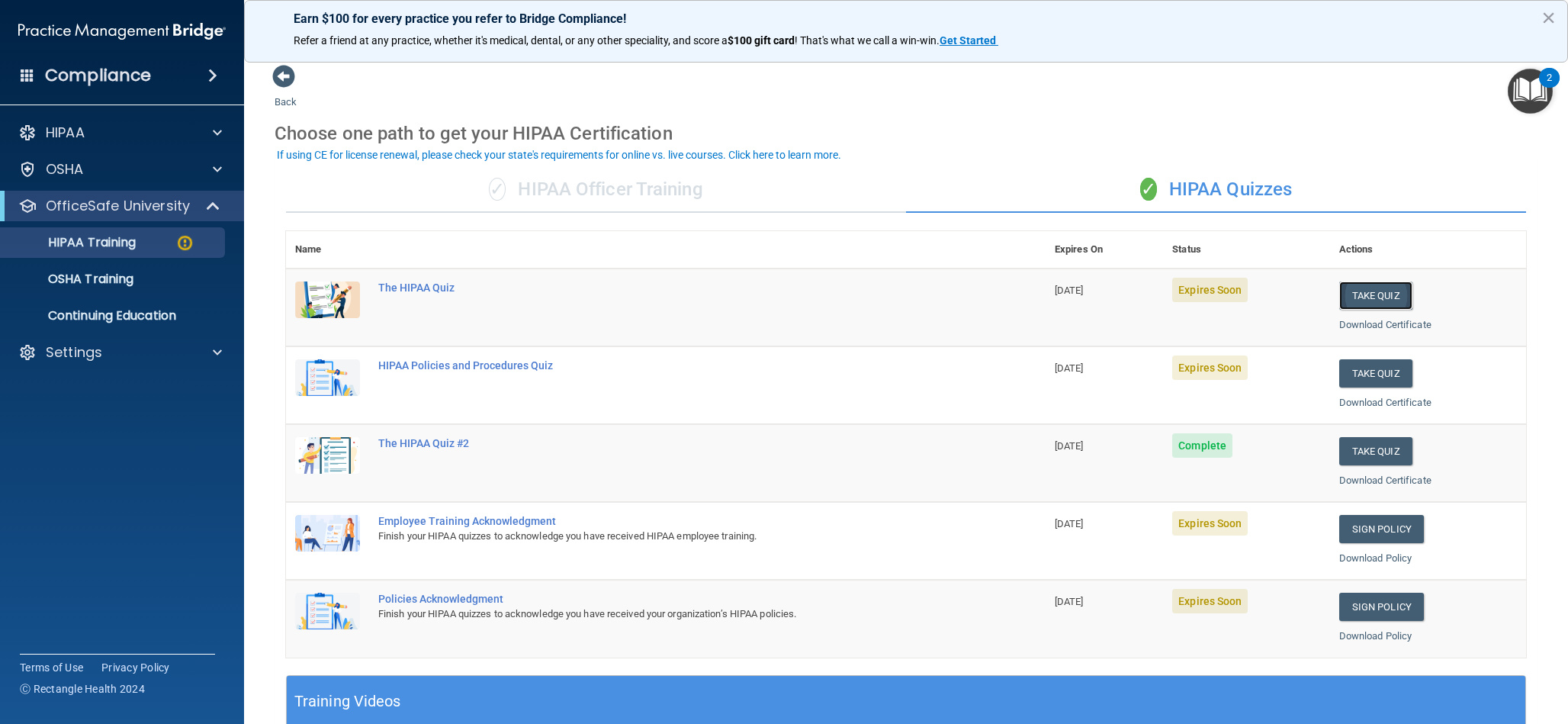
click at [1375, 296] on button "Take Quiz" at bounding box center [1375, 295] width 73 height 29
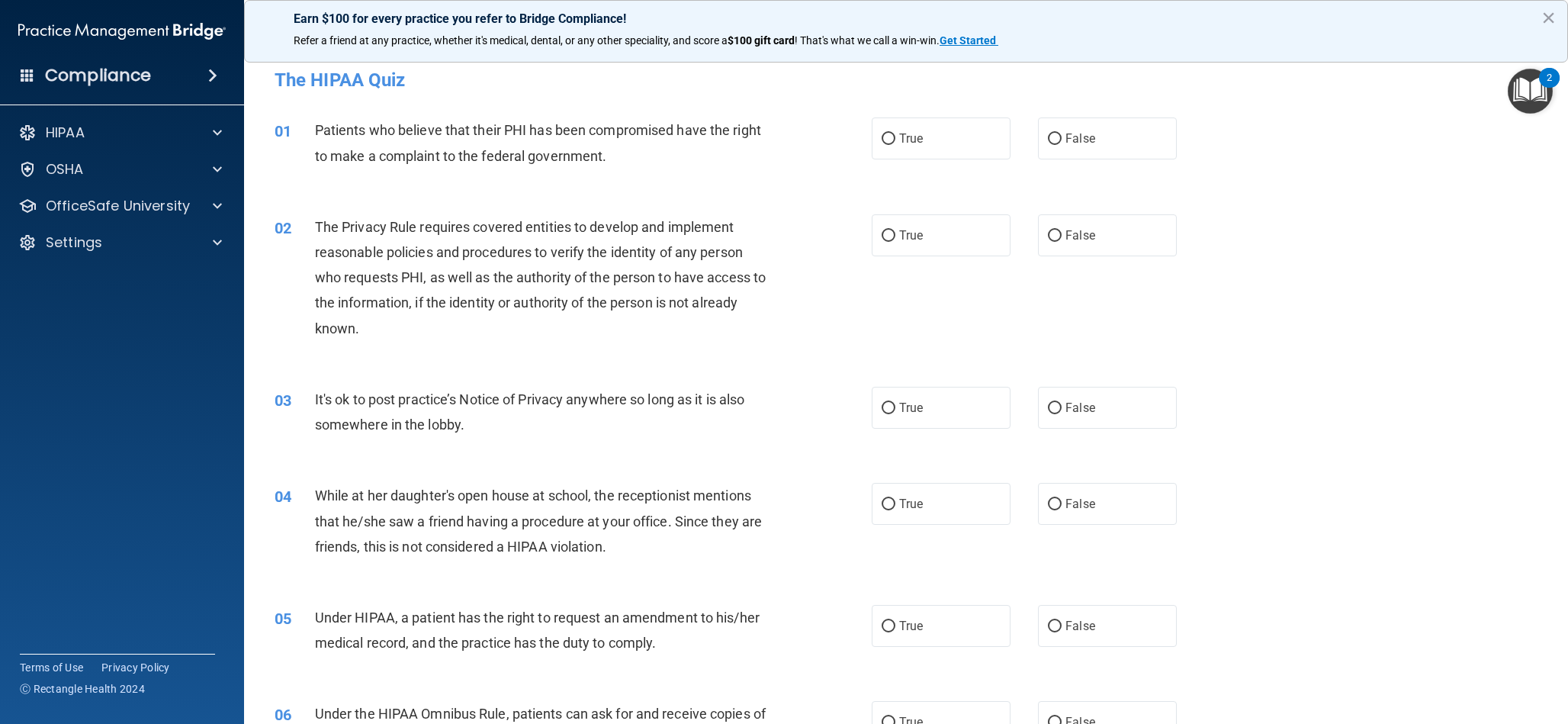
scroll to position [4, 0]
click at [893, 138] on input "True" at bounding box center [888, 139] width 13 height 11
radio input "true"
click at [891, 238] on input "True" at bounding box center [888, 236] width 13 height 11
radio input "true"
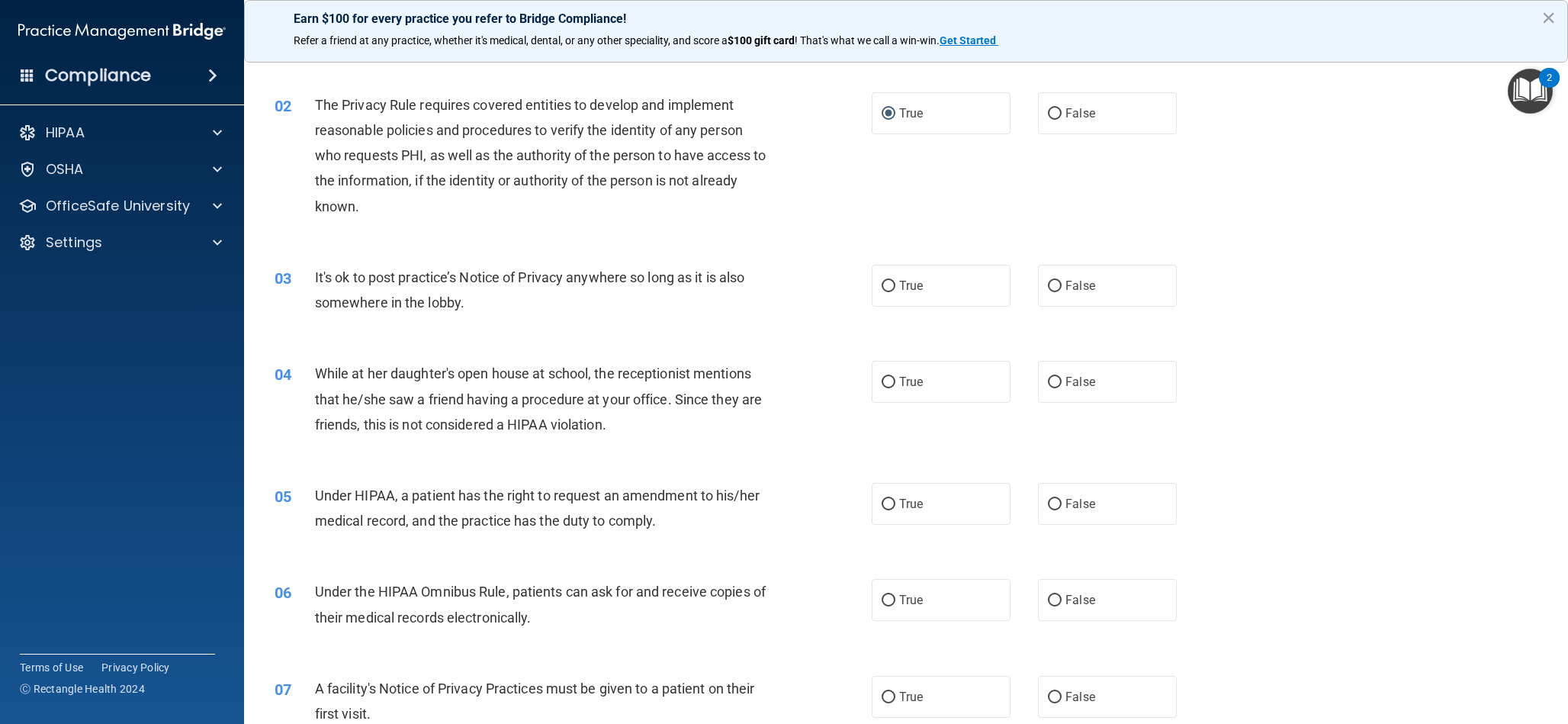
scroll to position [129, 0]
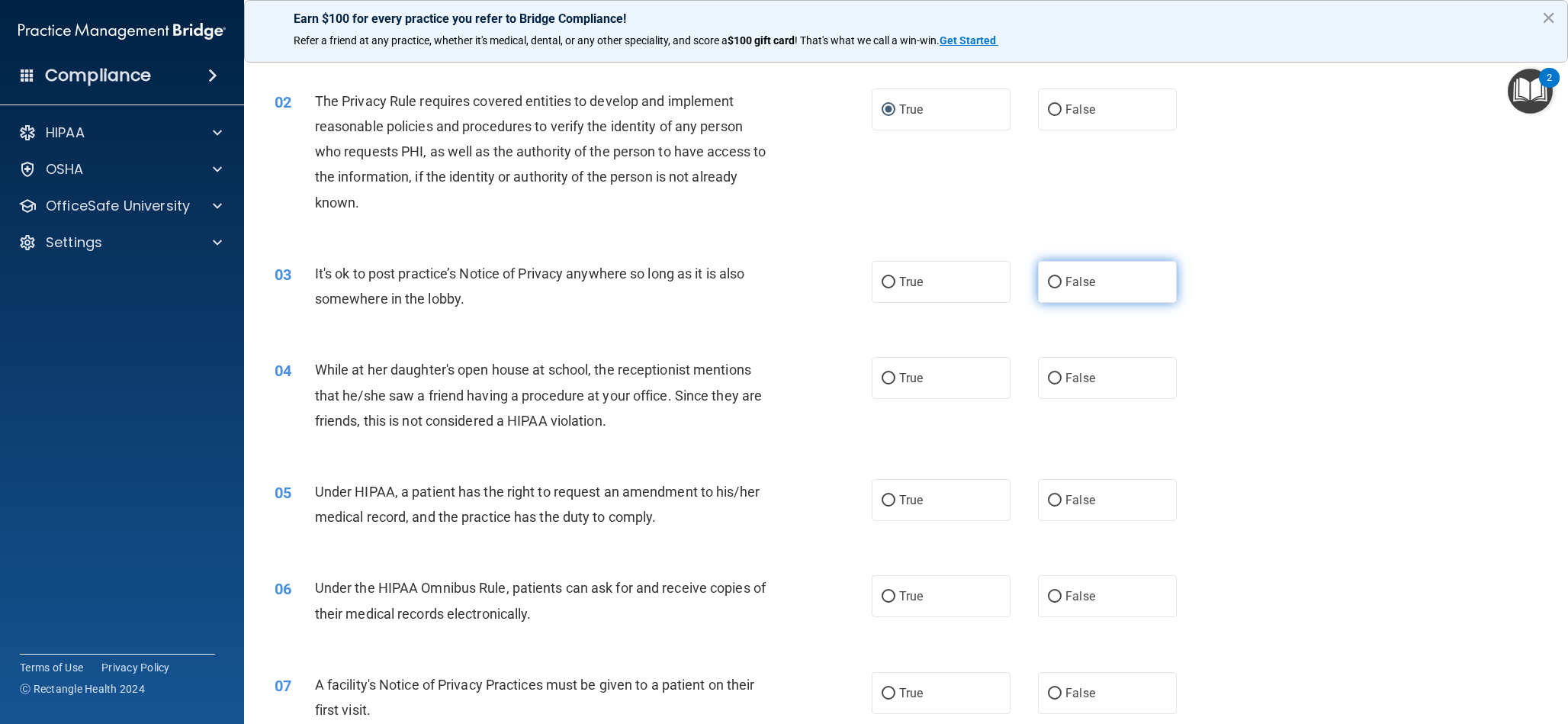
click at [1060, 284] on input "False" at bounding box center [1055, 283] width 13 height 11
radio input "true"
click at [1056, 382] on input "False" at bounding box center [1055, 379] width 13 height 11
radio input "true"
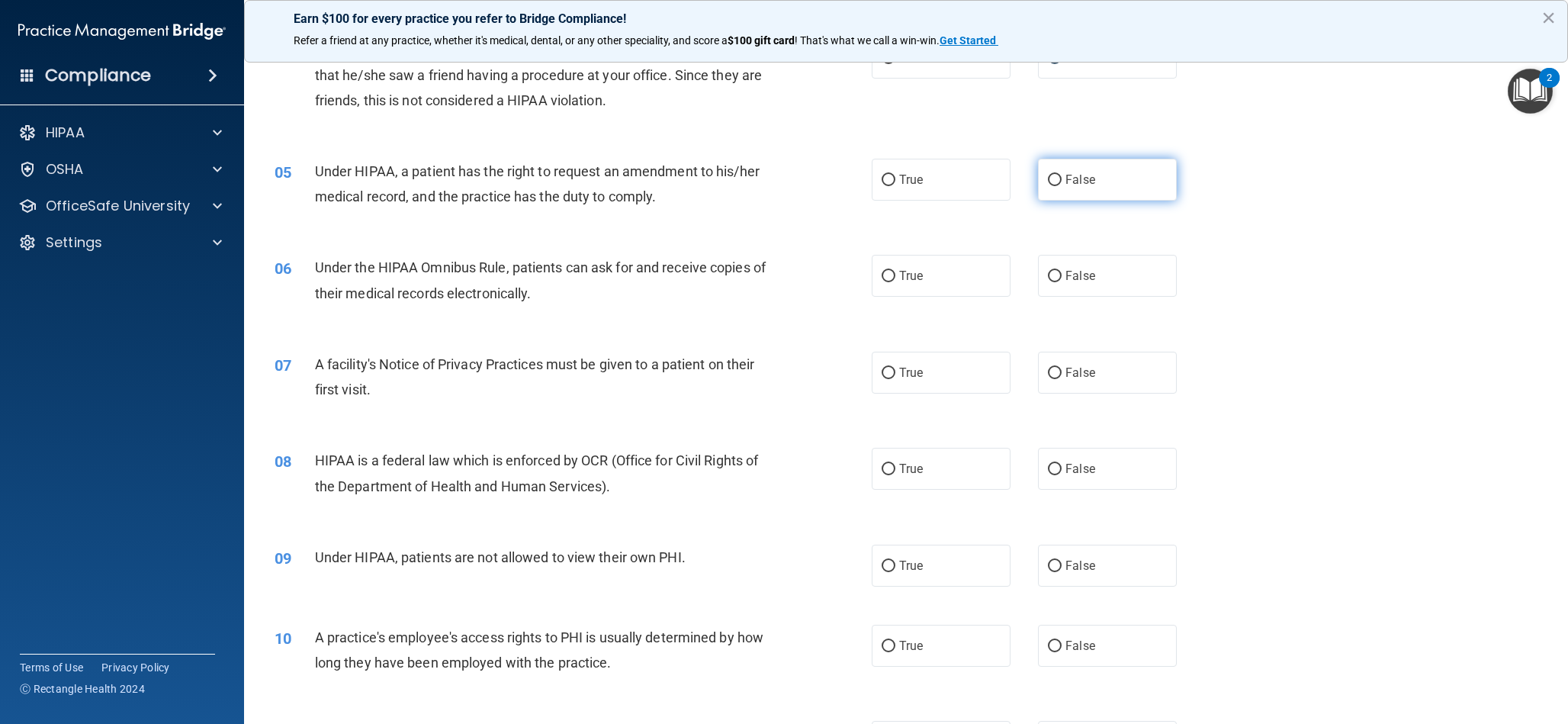
scroll to position [451, 0]
click at [1050, 179] on input "False" at bounding box center [1055, 181] width 13 height 11
radio input "true"
click at [891, 276] on input "True" at bounding box center [888, 279] width 13 height 11
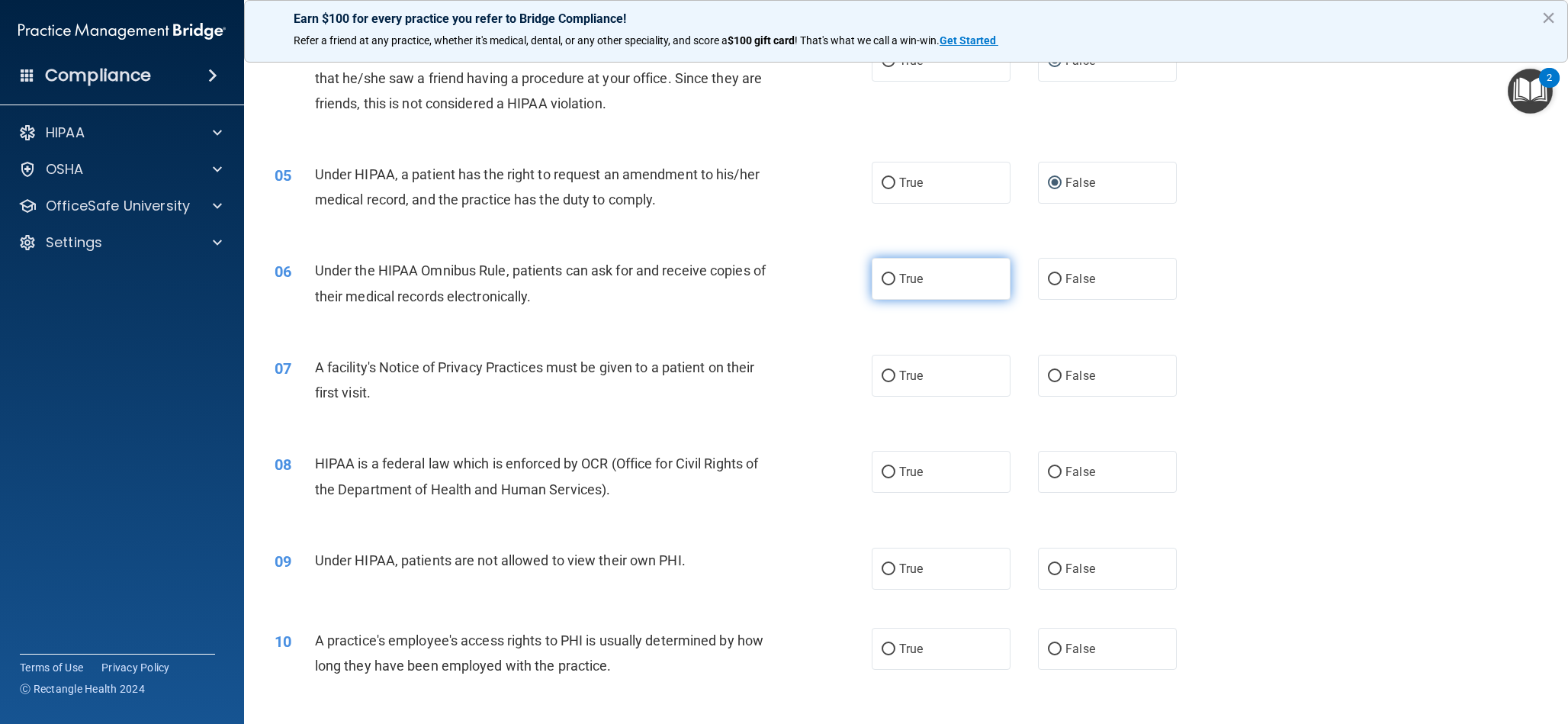
radio input "true"
click at [894, 376] on input "True" at bounding box center [888, 374] width 13 height 11
radio input "true"
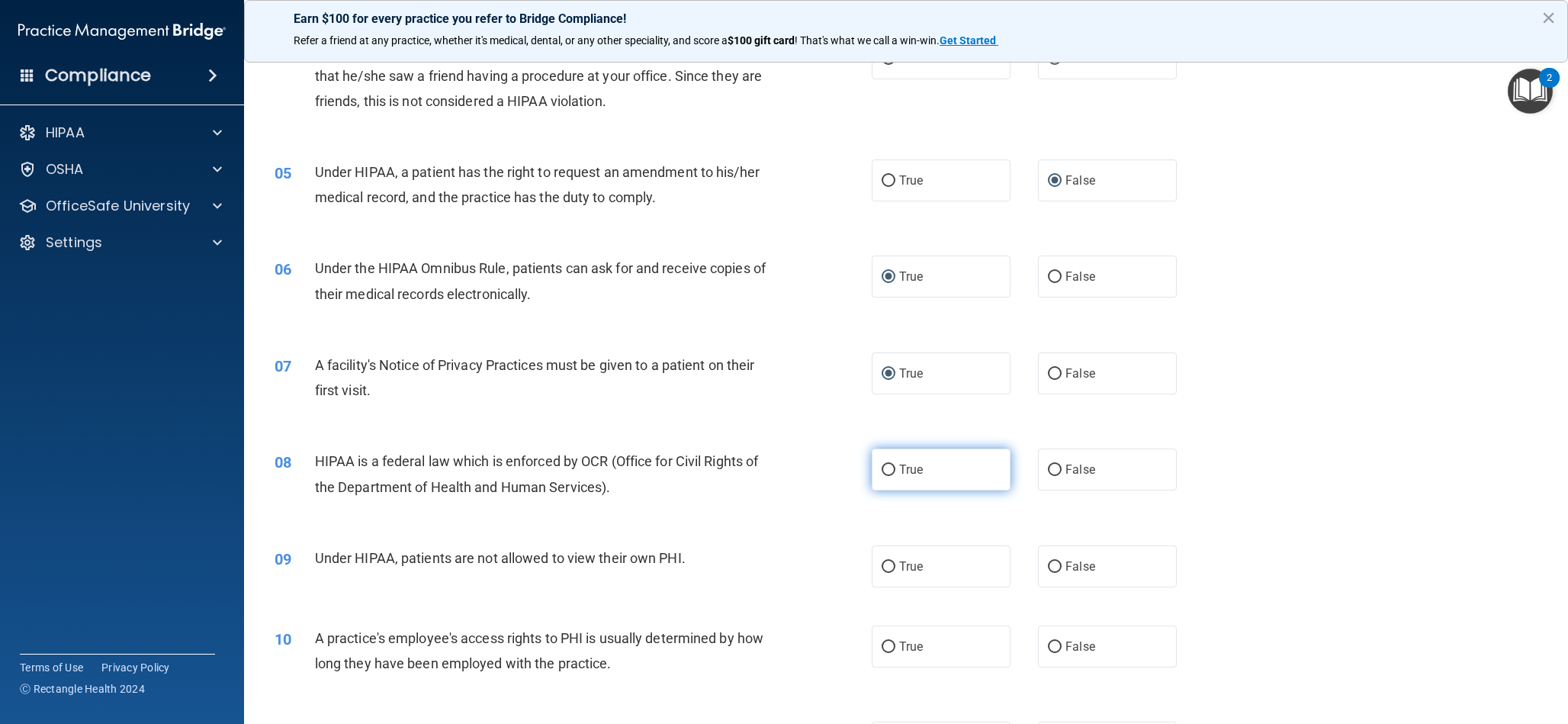
click at [889, 477] on label "True" at bounding box center [941, 469] width 139 height 42
click at [889, 476] on input "True" at bounding box center [888, 470] width 13 height 11
radio input "true"
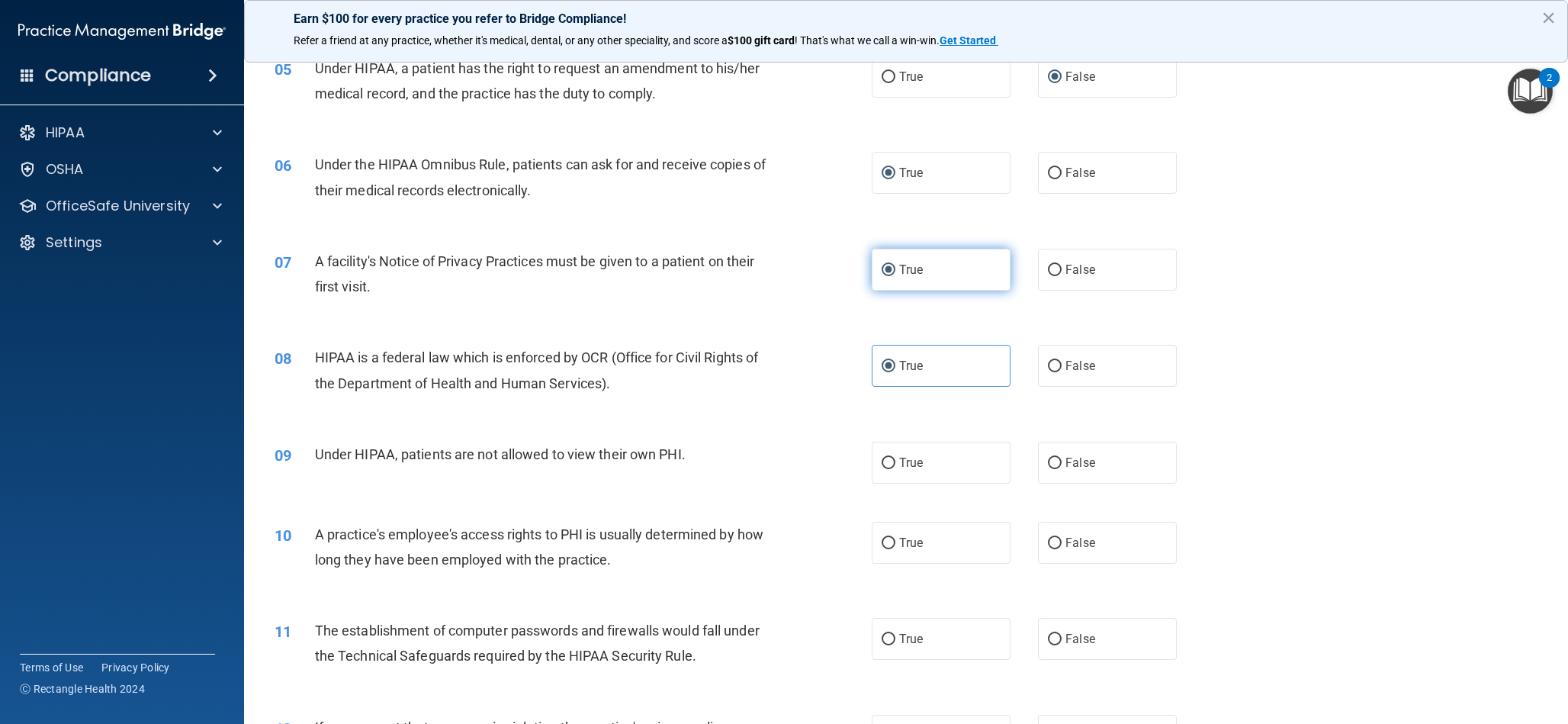
scroll to position [563, 0]
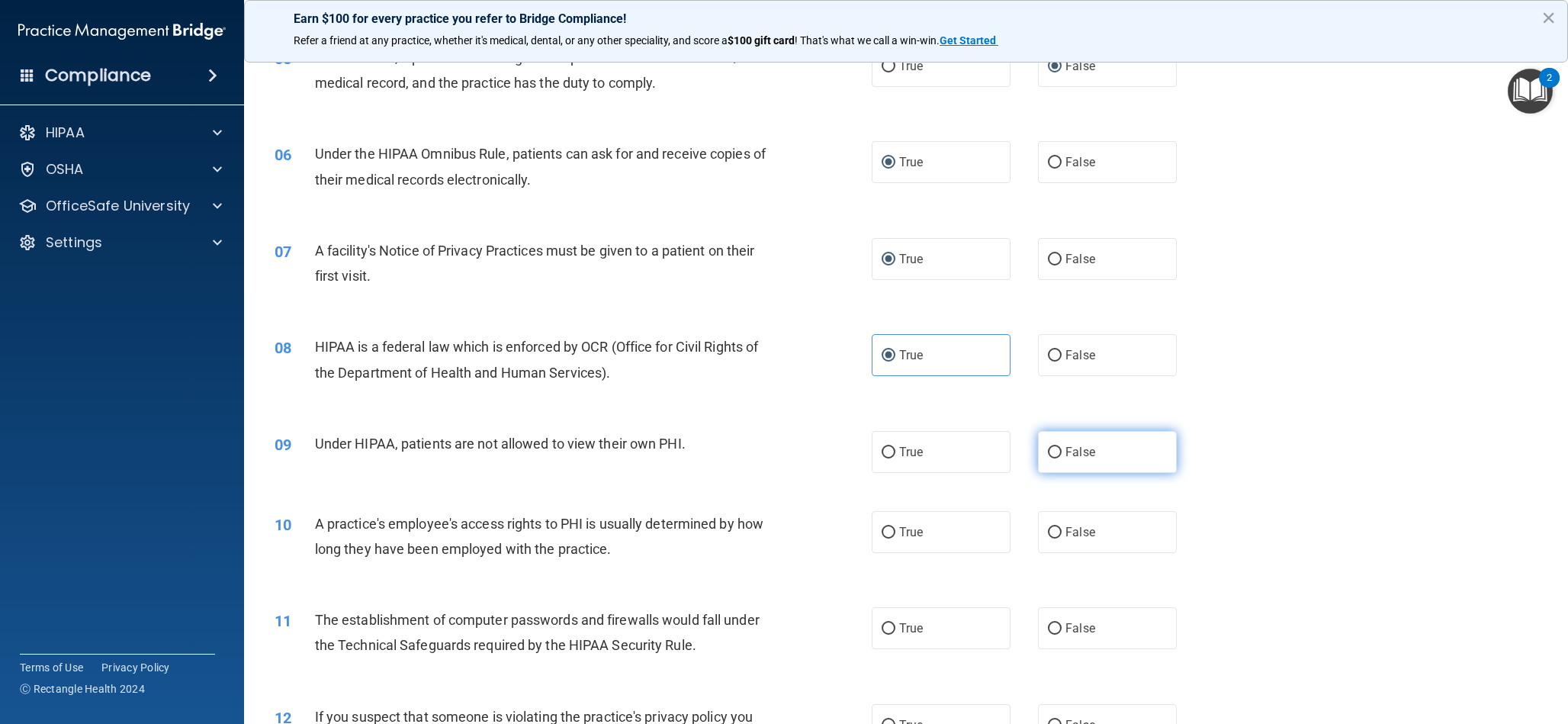
click at [1053, 451] on input "False" at bounding box center [1055, 453] width 13 height 11
radio input "true"
click at [1048, 535] on label "False" at bounding box center [1107, 532] width 139 height 42
click at [1048, 535] on input "False" at bounding box center [1055, 533] width 13 height 11
radio input "true"
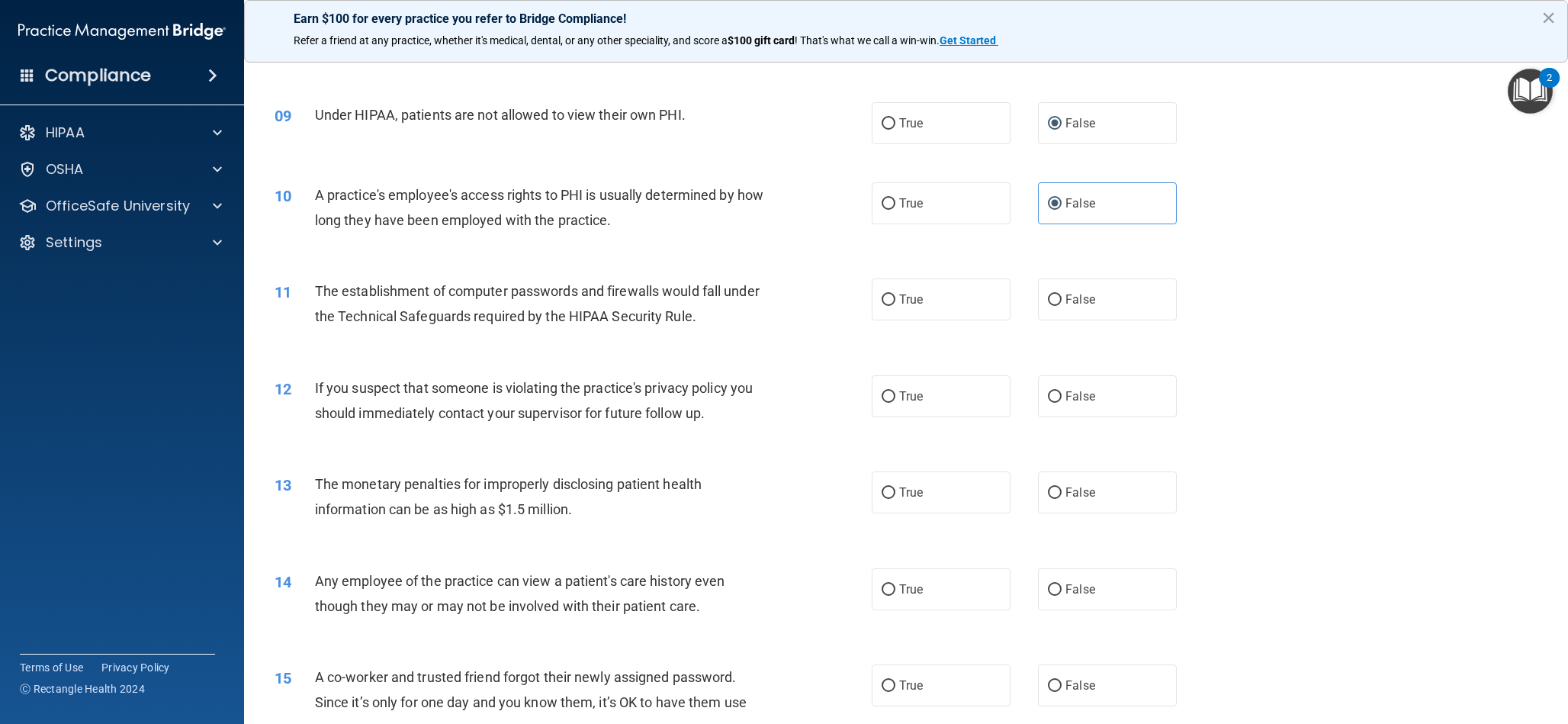
scroll to position [894, 0]
click at [885, 297] on input "True" at bounding box center [888, 298] width 13 height 11
radio input "true"
click at [890, 392] on input "True" at bounding box center [888, 395] width 13 height 11
radio input "true"
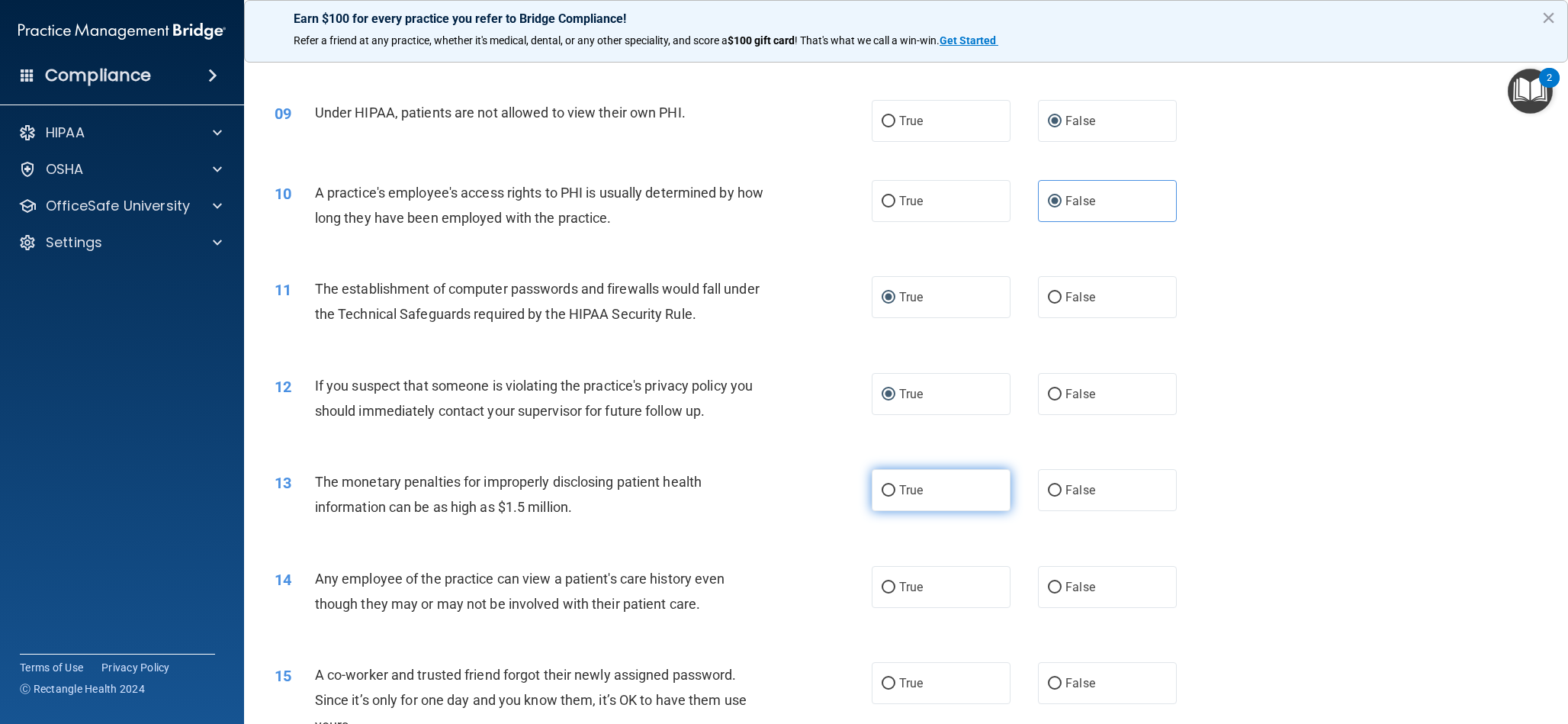
click at [891, 491] on input "True" at bounding box center [888, 491] width 13 height 11
radio input "true"
click at [1048, 593] on label "False" at bounding box center [1107, 587] width 139 height 42
click at [1048, 593] on input "False" at bounding box center [1055, 588] width 13 height 11
radio input "true"
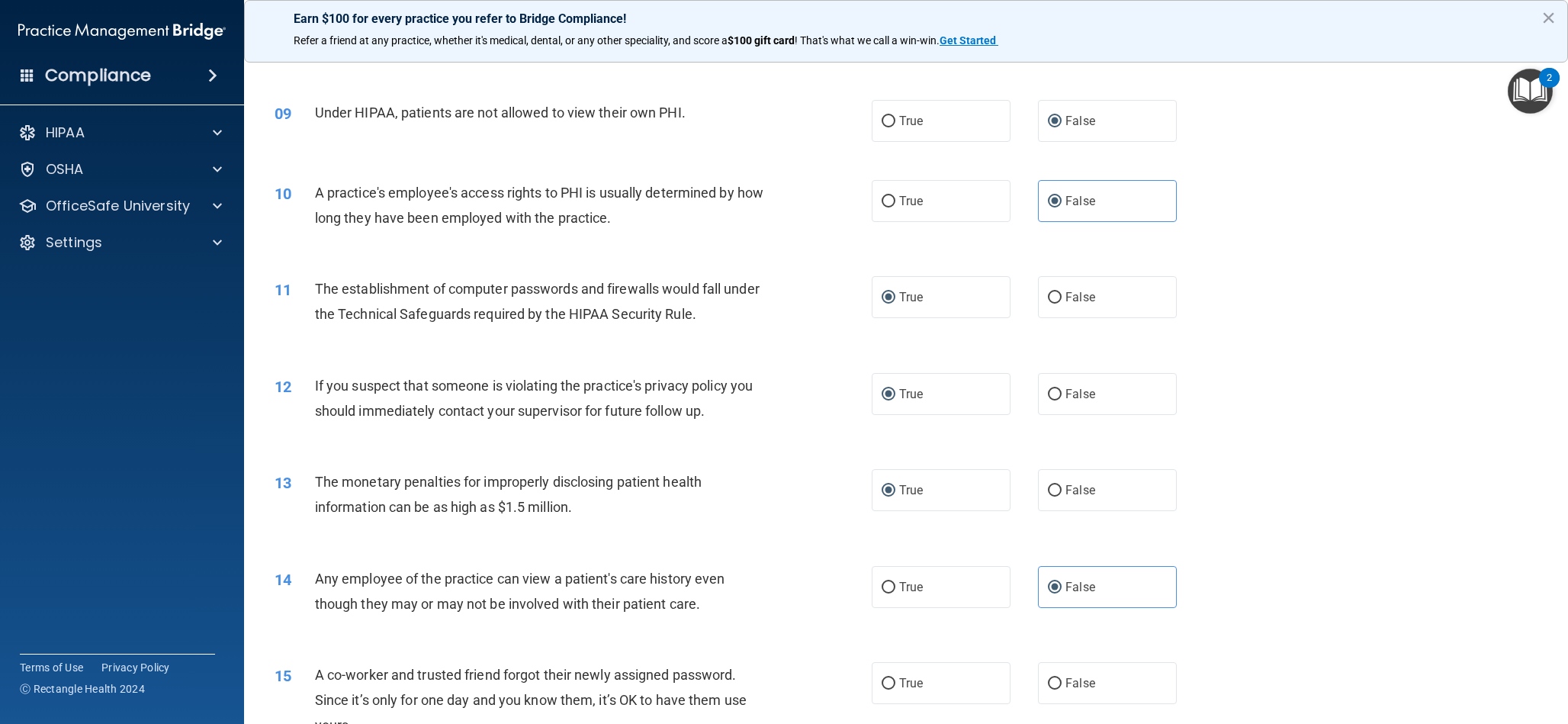
scroll to position [1001, 0]
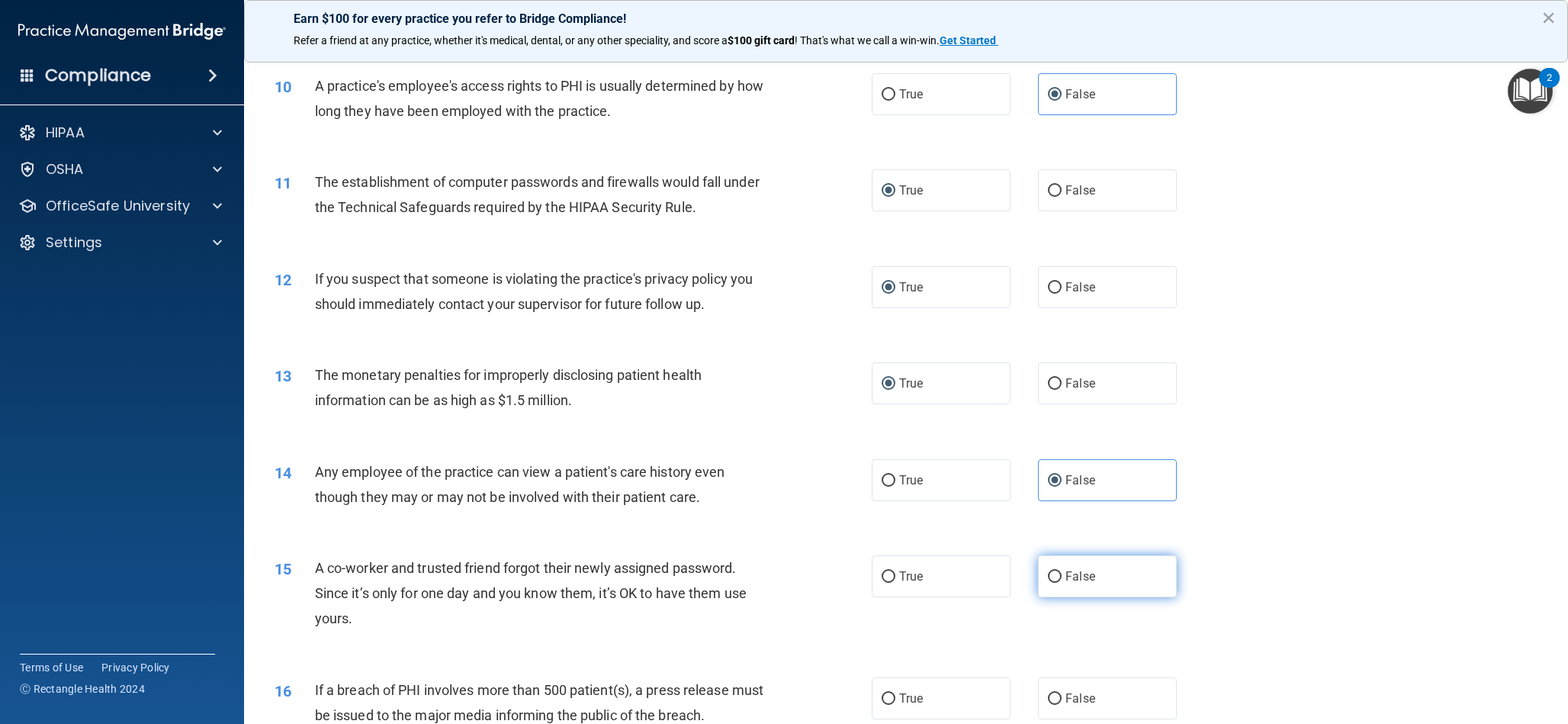
click at [1051, 577] on input "False" at bounding box center [1055, 578] width 13 height 11
radio input "true"
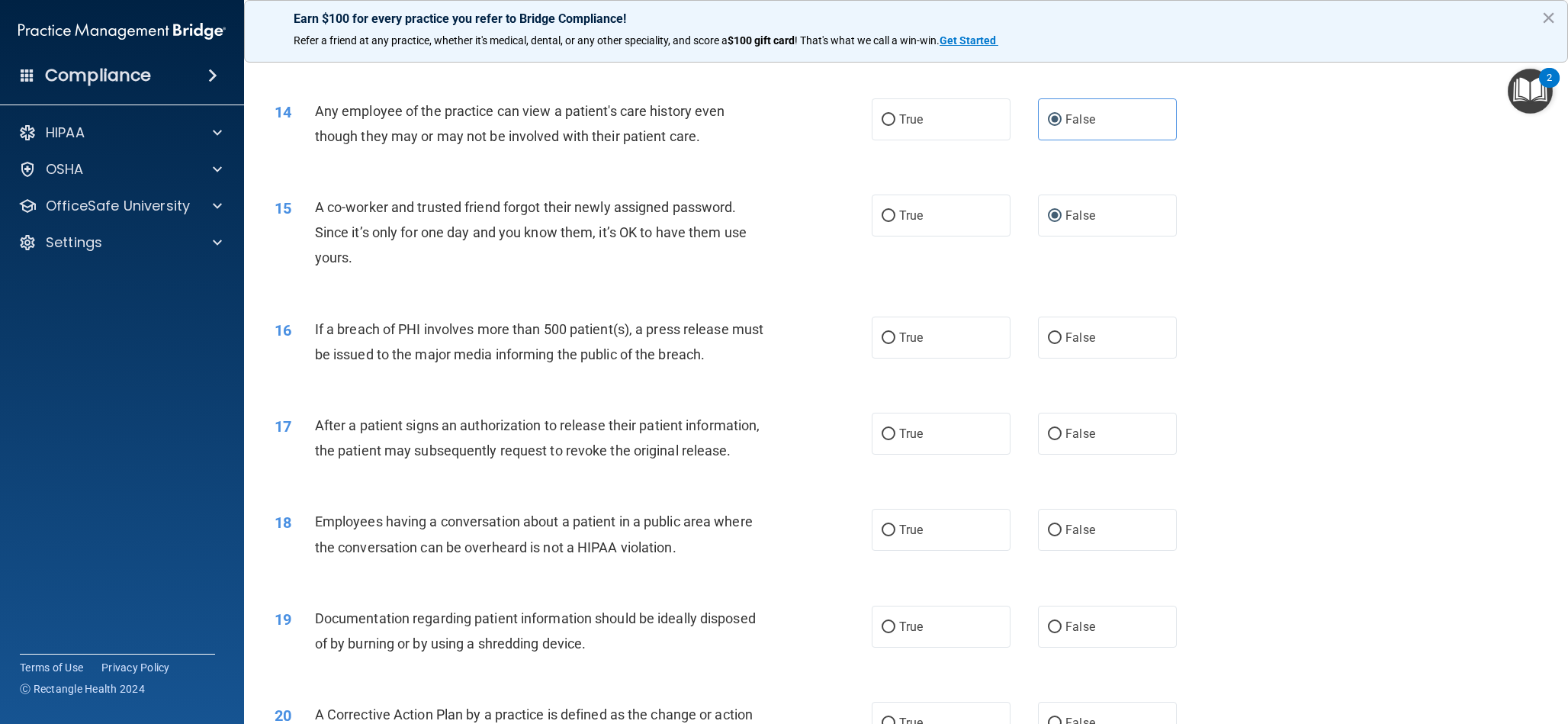
scroll to position [1363, 0]
click at [881, 339] on input "True" at bounding box center [888, 337] width 13 height 11
radio input "true"
click at [883, 432] on input "True" at bounding box center [888, 433] width 13 height 11
radio input "true"
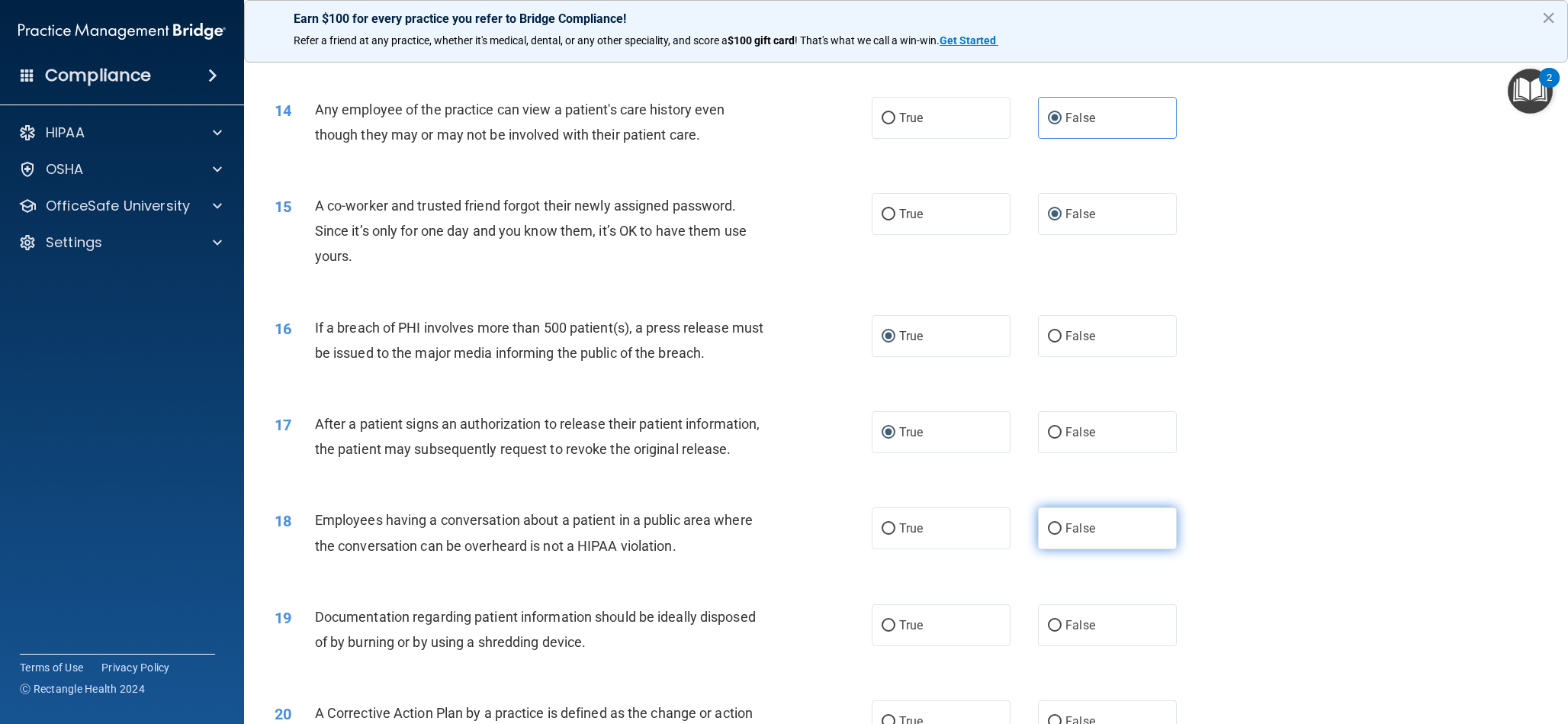
click at [1053, 532] on input "False" at bounding box center [1055, 529] width 13 height 11
radio input "true"
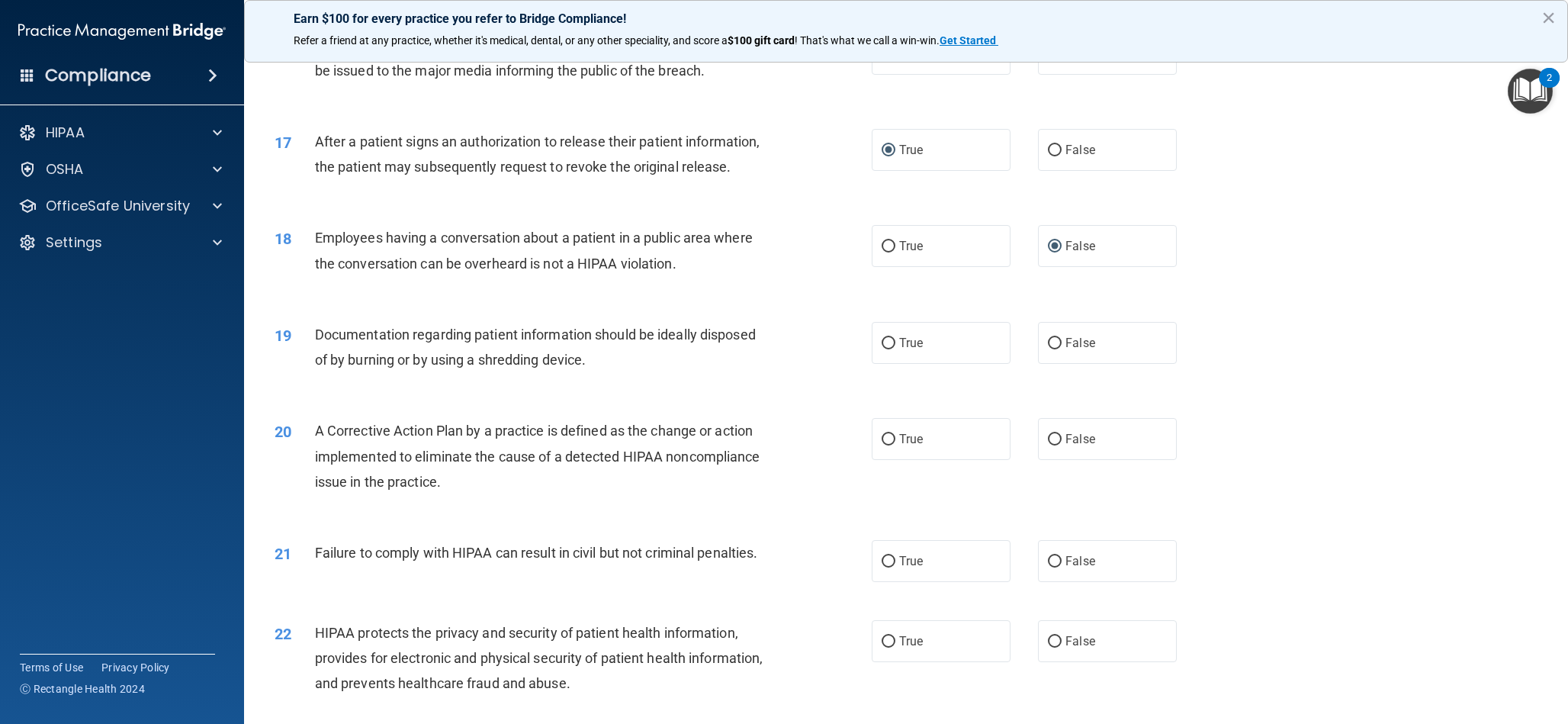
scroll to position [1646, 0]
click at [884, 346] on input "True" at bounding box center [888, 345] width 13 height 11
radio input "true"
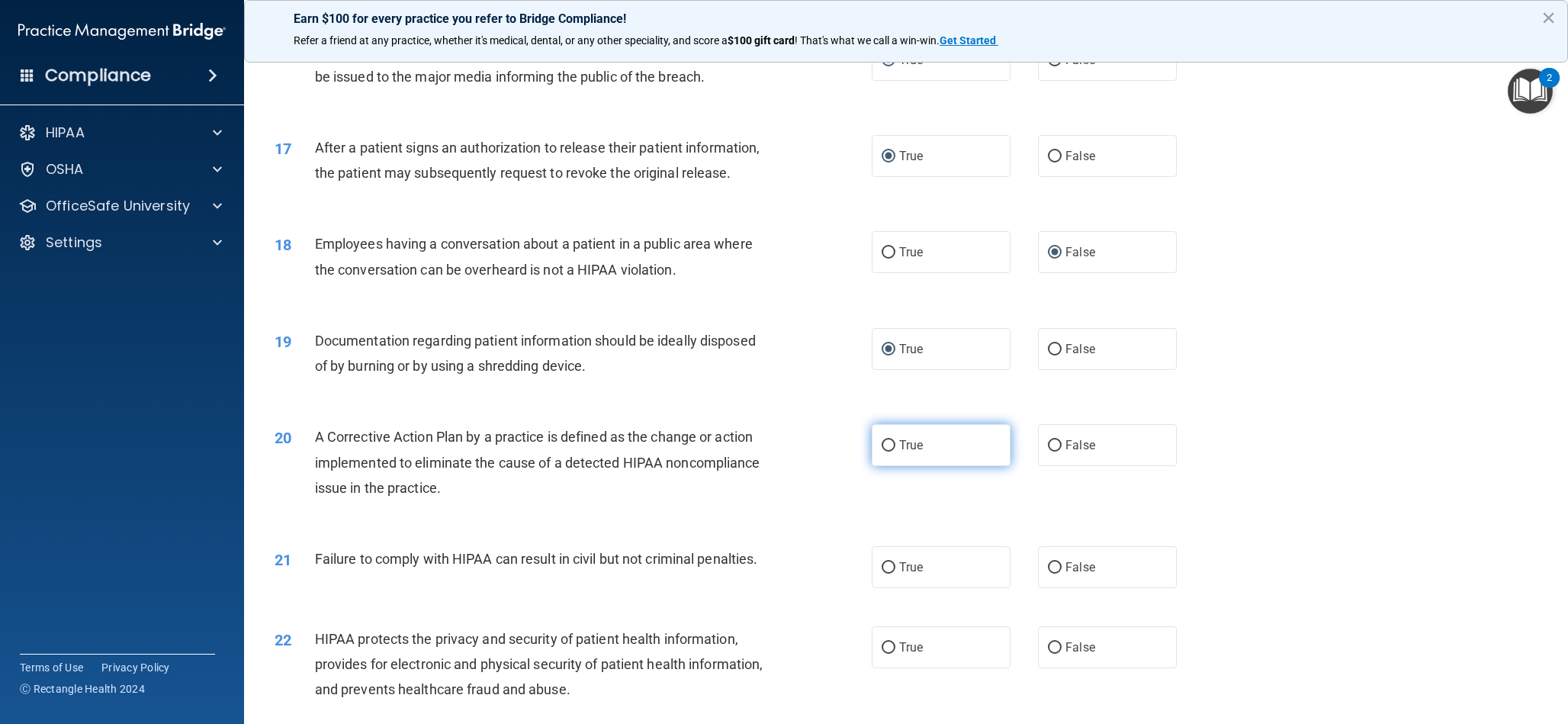
click at [886, 445] on input "True" at bounding box center [888, 446] width 13 height 11
radio input "true"
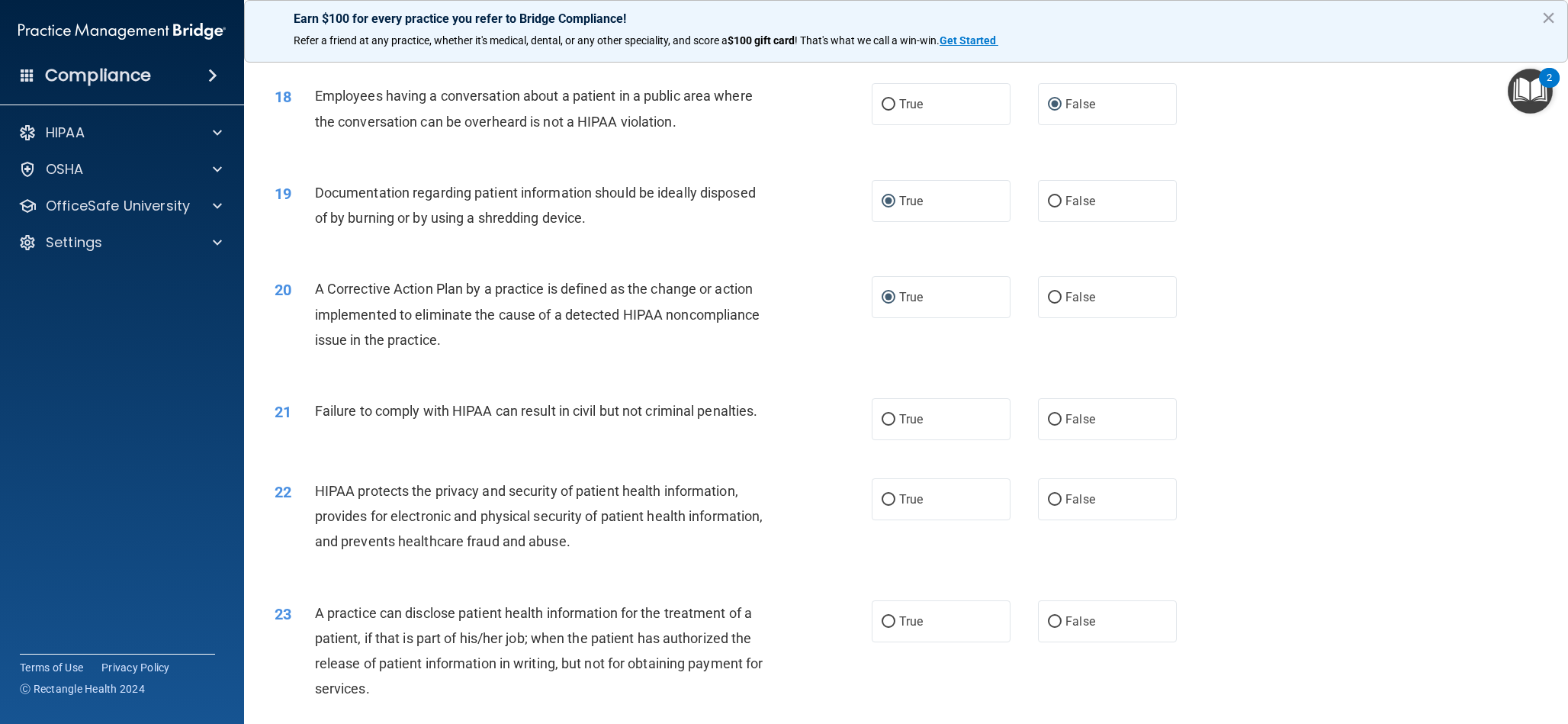
scroll to position [1796, 0]
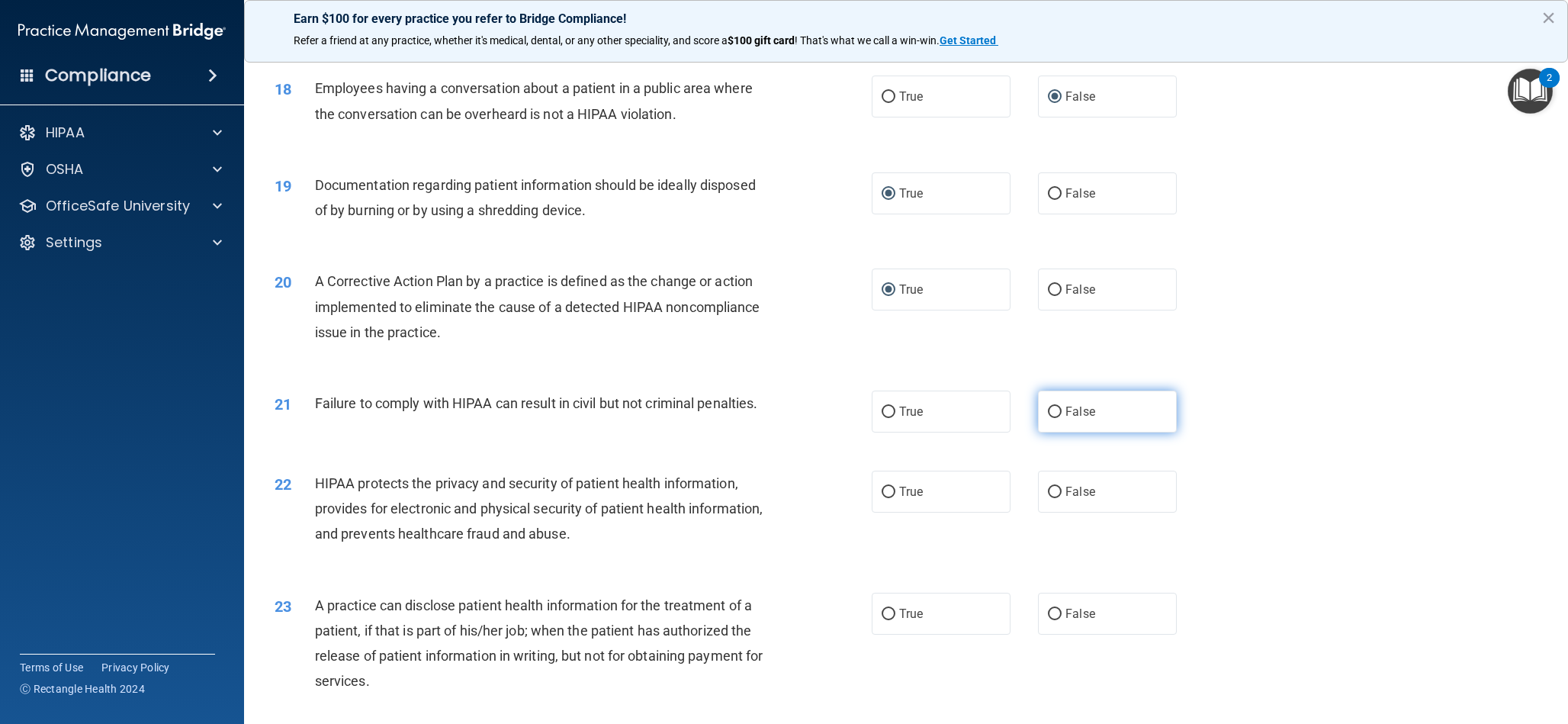
click at [1055, 413] on input "False" at bounding box center [1055, 412] width 13 height 11
radio input "true"
click at [885, 489] on input "True" at bounding box center [888, 492] width 13 height 11
radio input "true"
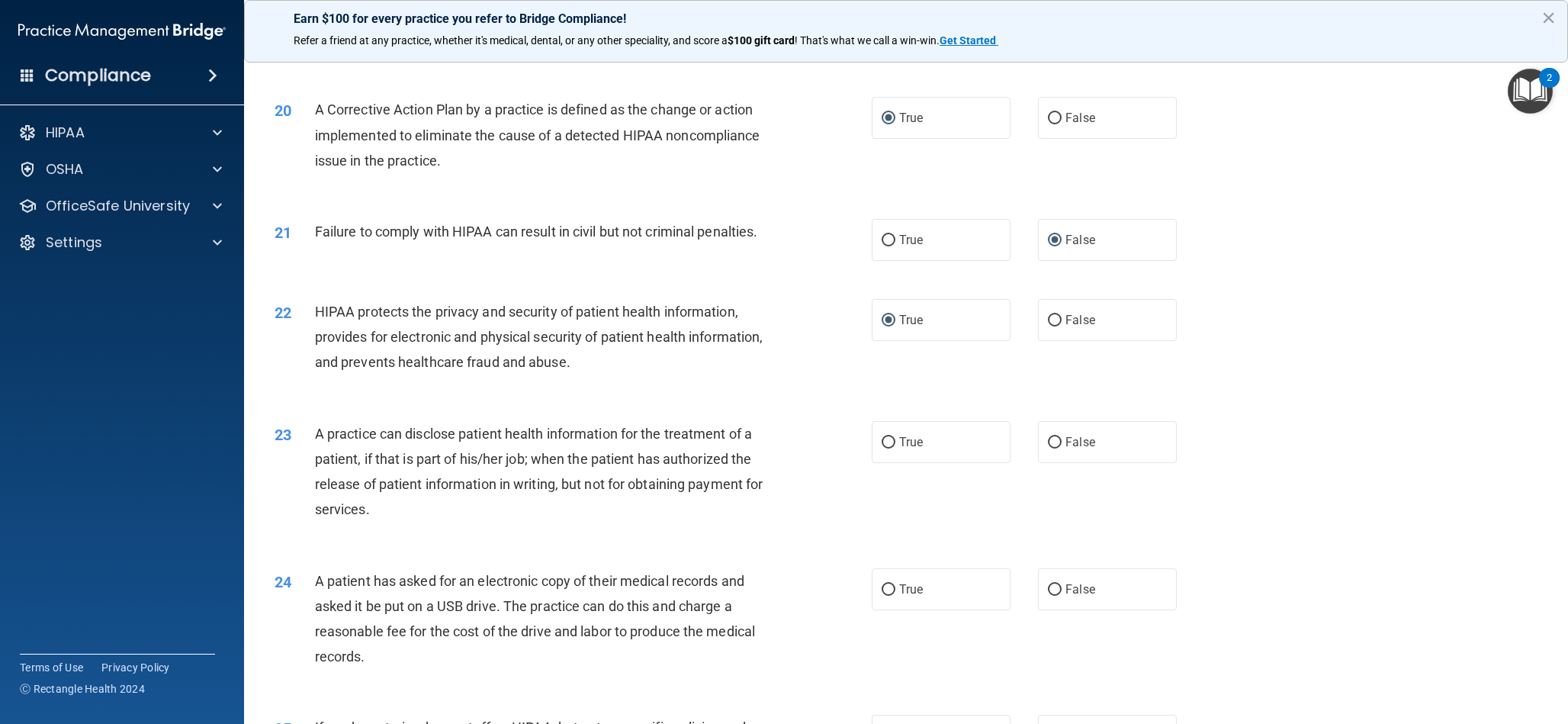
scroll to position [1974, 0]
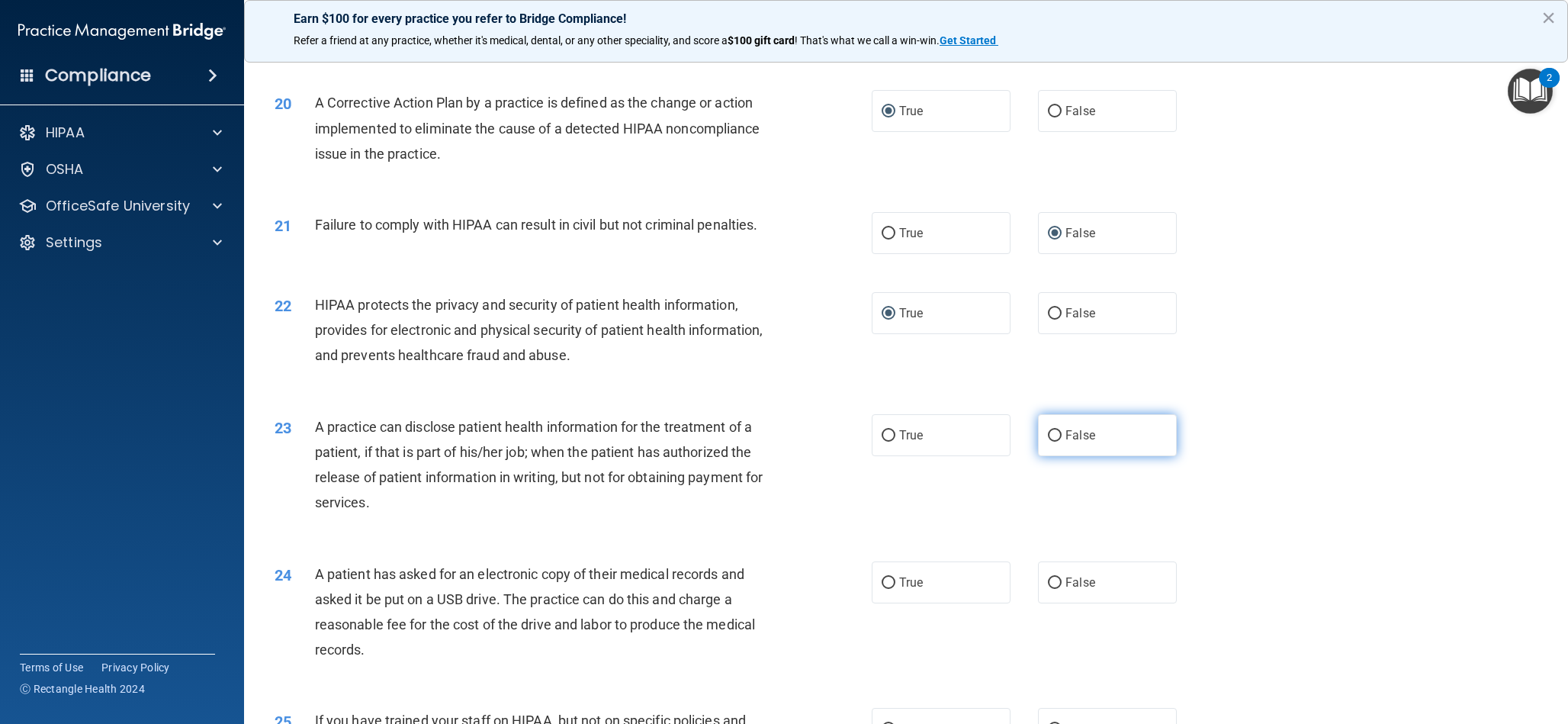
click at [1050, 438] on input "False" at bounding box center [1055, 436] width 13 height 11
radio input "true"
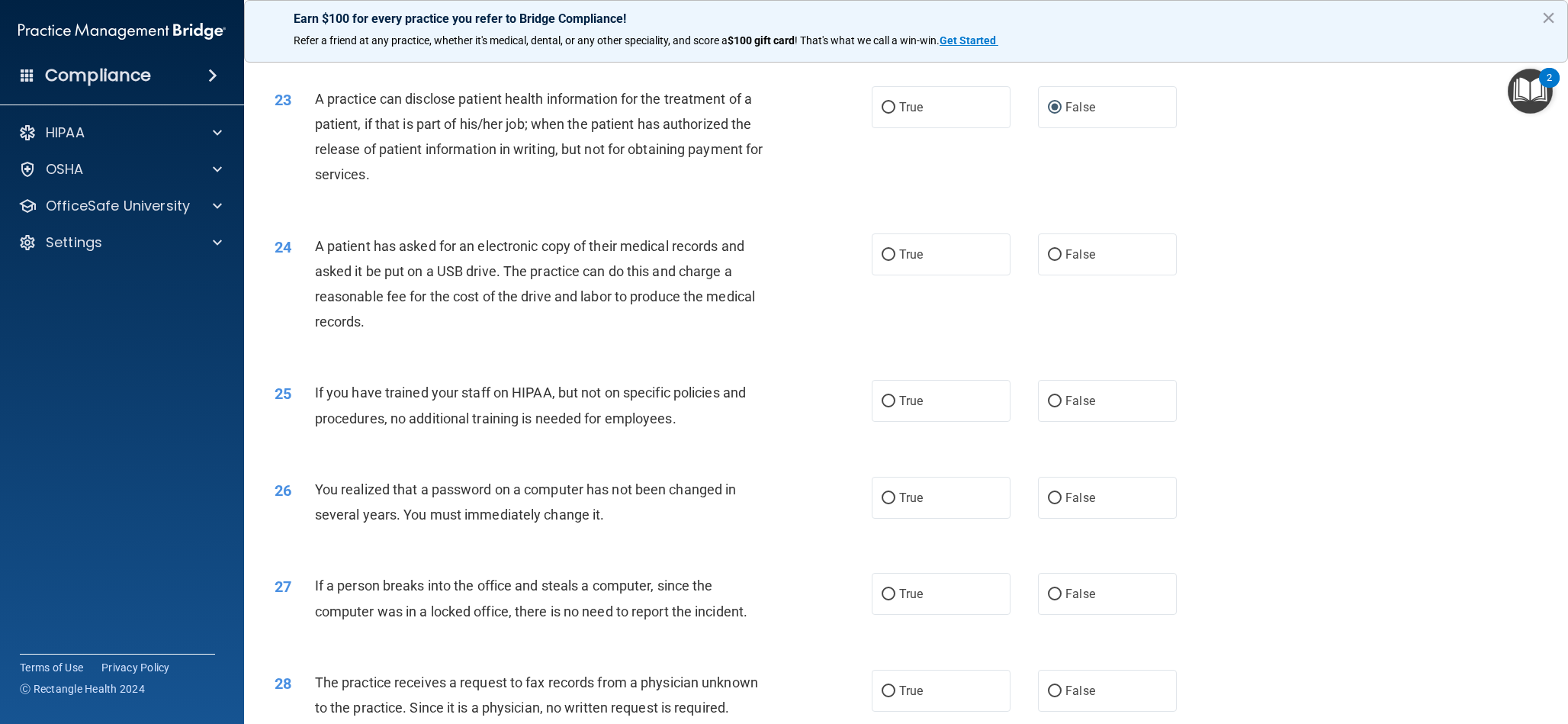
scroll to position [2297, 0]
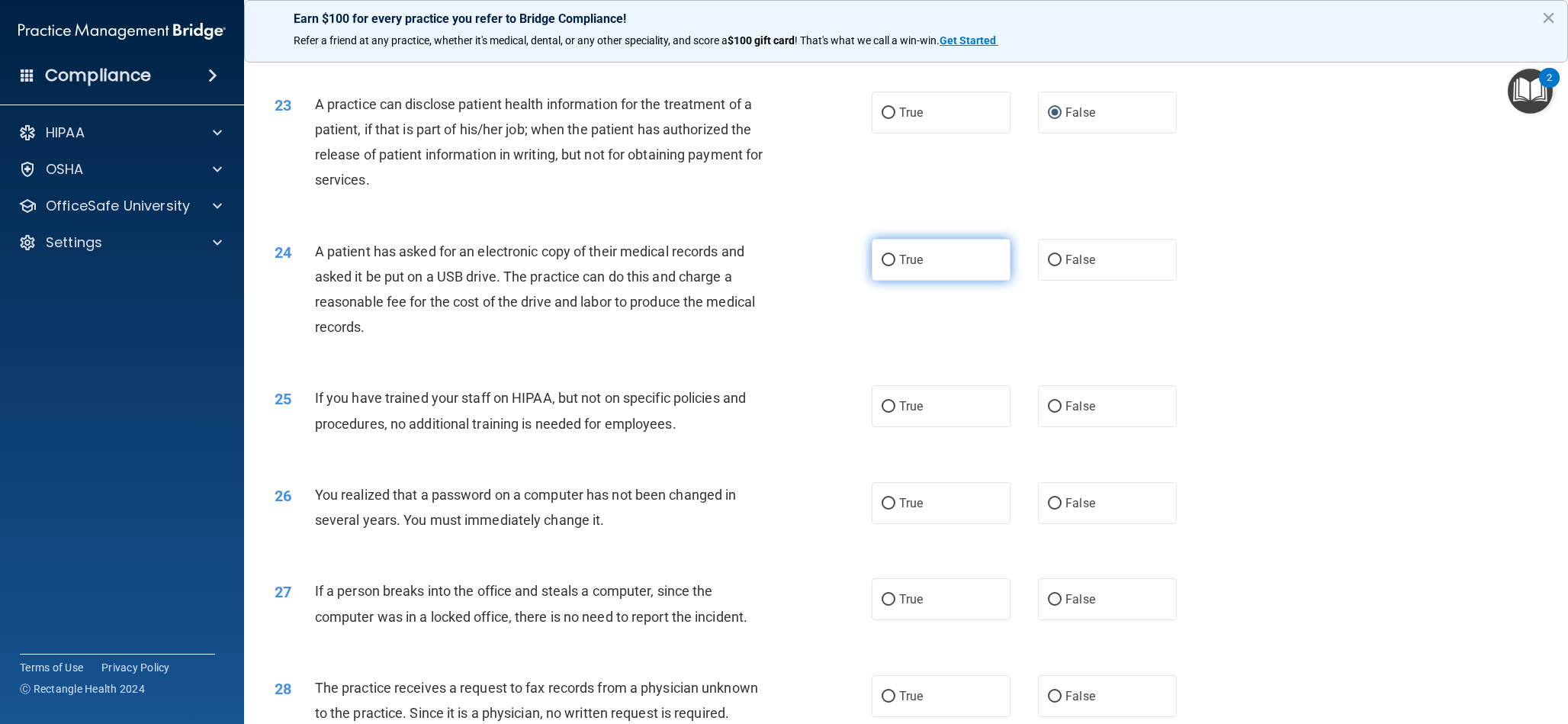
click at [889, 257] on input "True" at bounding box center [888, 260] width 13 height 11
radio input "true"
click at [1051, 408] on input "False" at bounding box center [1055, 407] width 13 height 11
radio input "true"
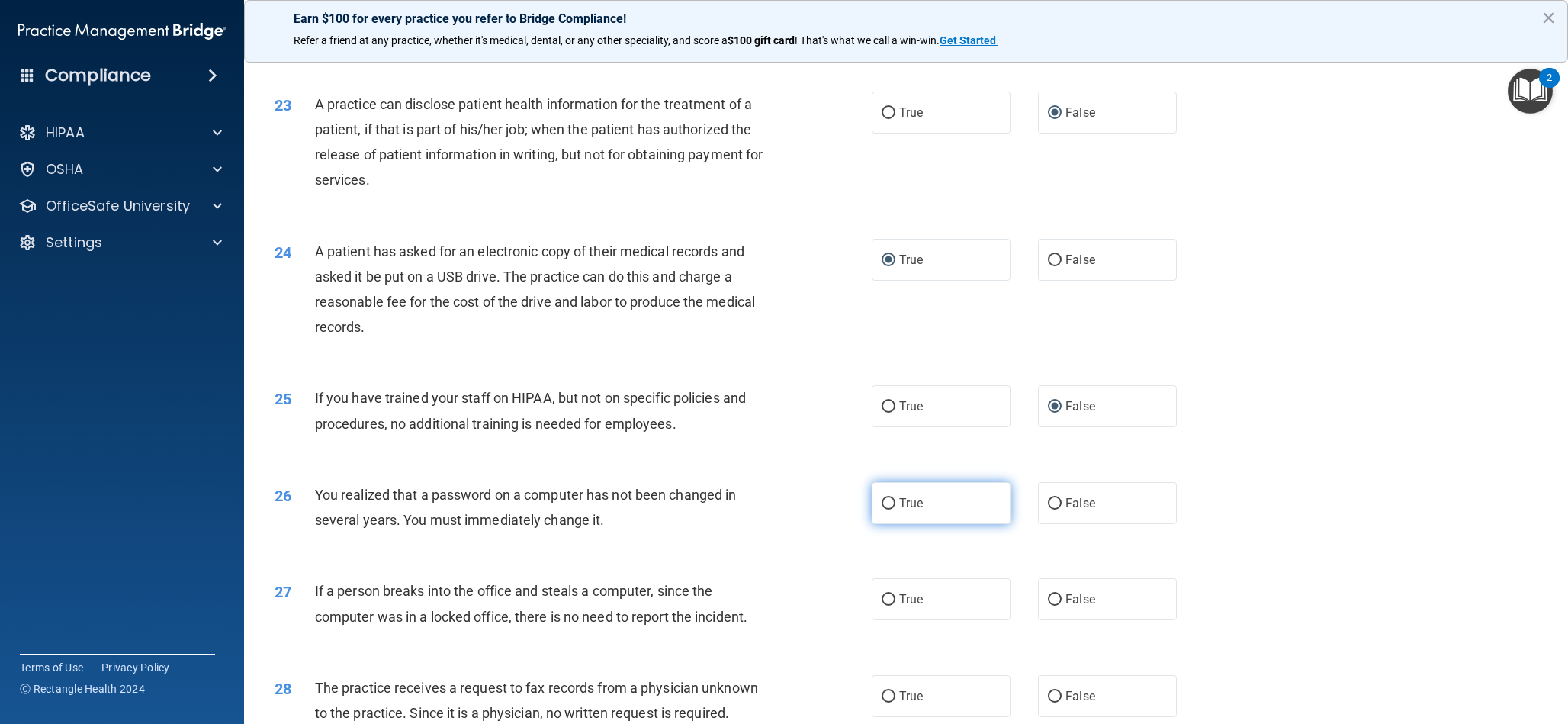
click at [888, 502] on input "True" at bounding box center [888, 504] width 13 height 11
radio input "true"
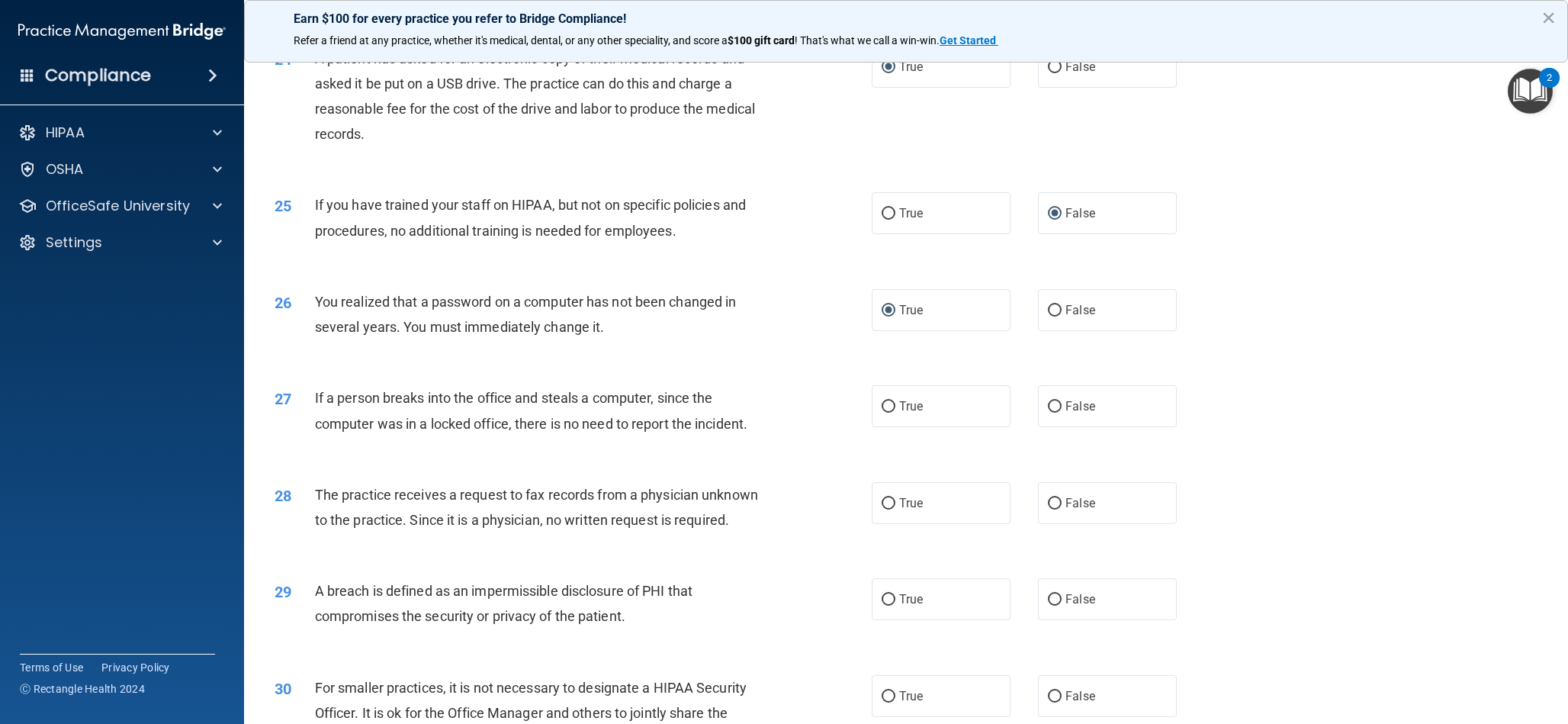
scroll to position [2491, 0]
click at [1052, 410] on input "False" at bounding box center [1055, 407] width 13 height 11
radio input "true"
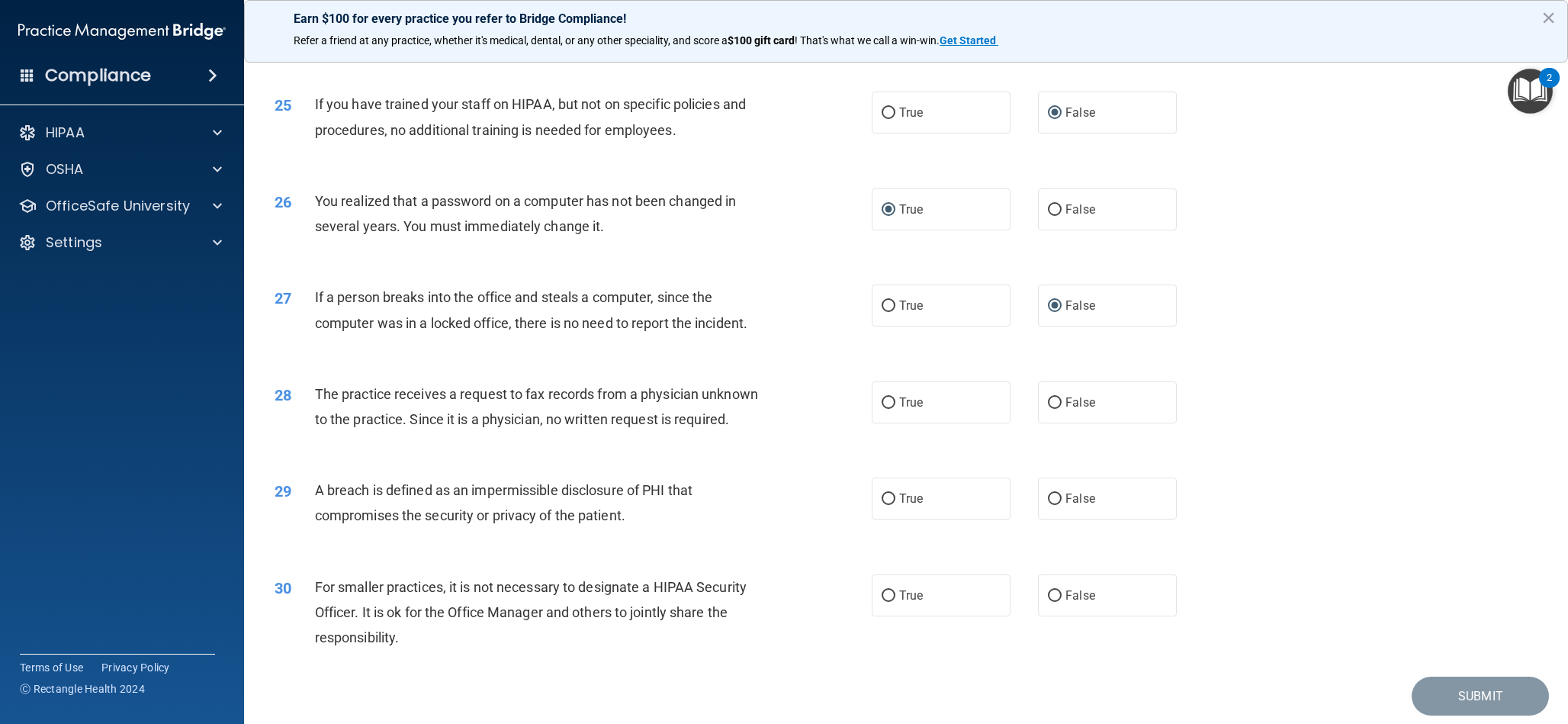
scroll to position [2590, 0]
click at [1049, 404] on input "False" at bounding box center [1055, 402] width 13 height 11
radio input "true"
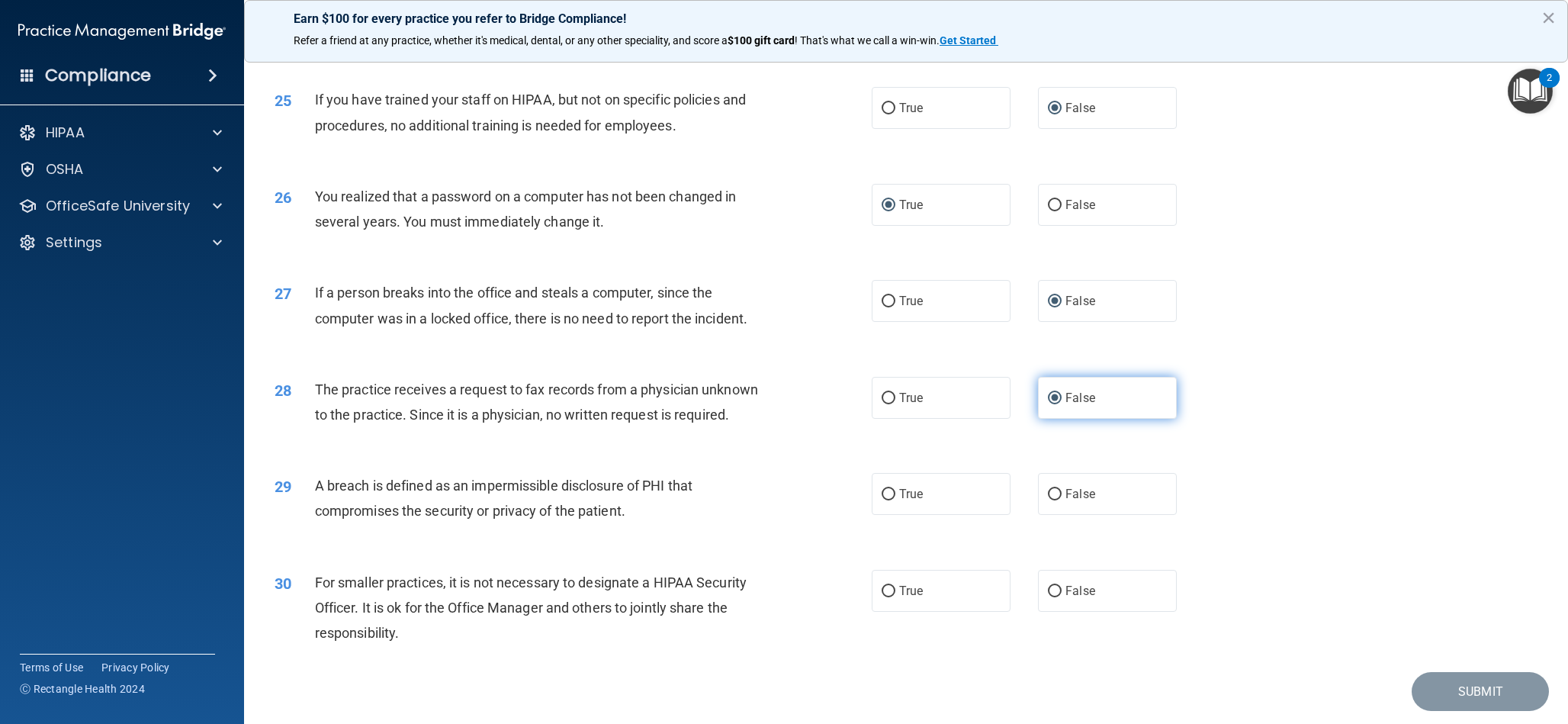
scroll to position [2599, 0]
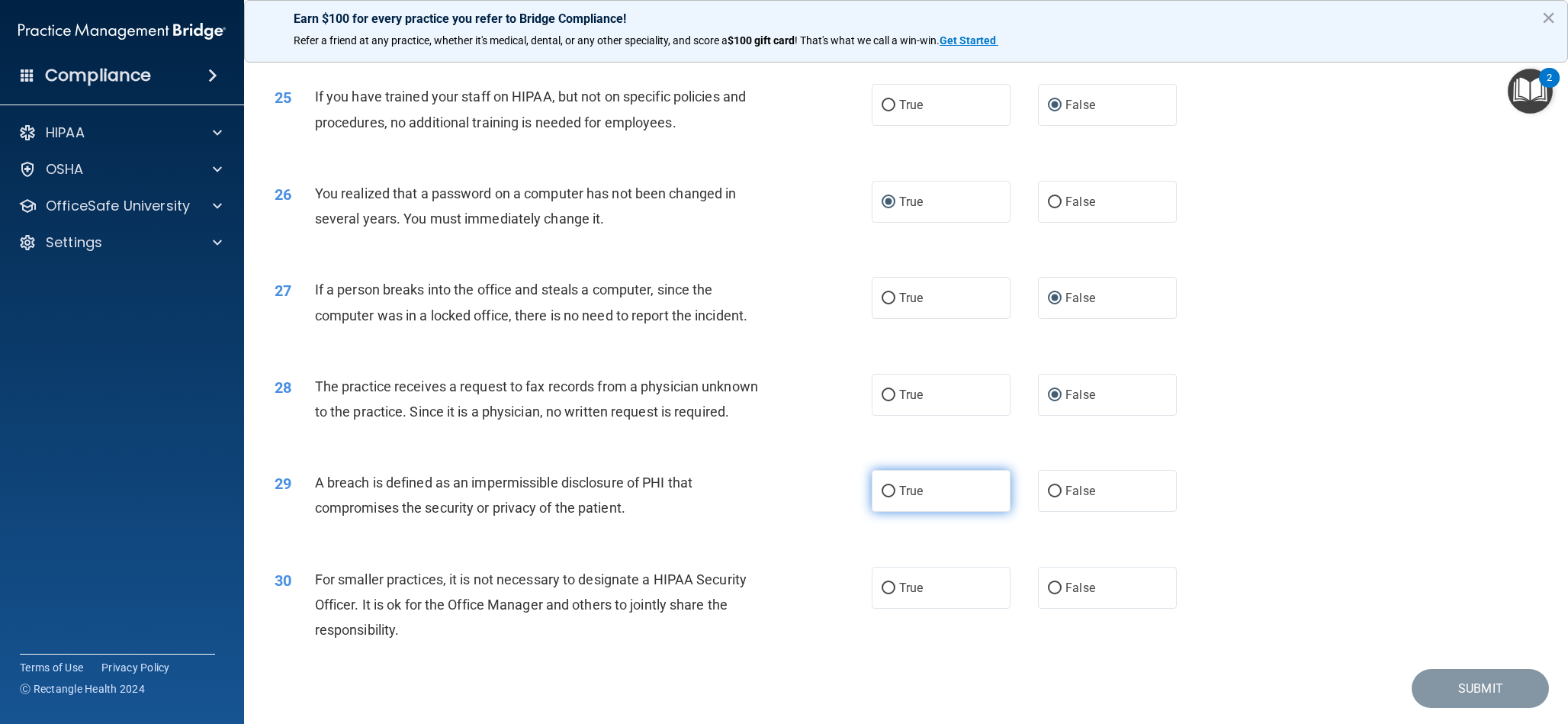
click at [881, 495] on input "True" at bounding box center [888, 492] width 13 height 11
radio input "true"
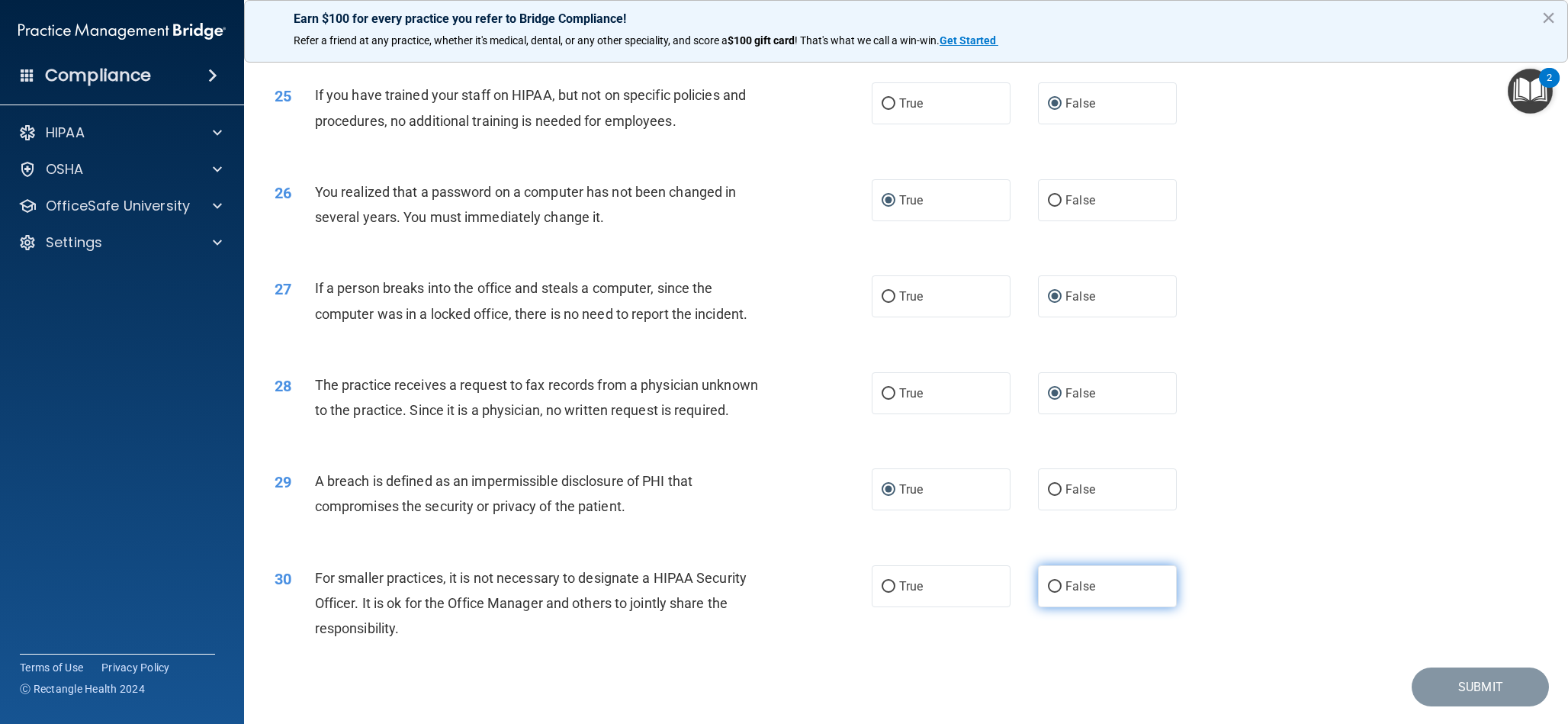
click at [1051, 583] on input "False" at bounding box center [1055, 587] width 13 height 11
radio input "true"
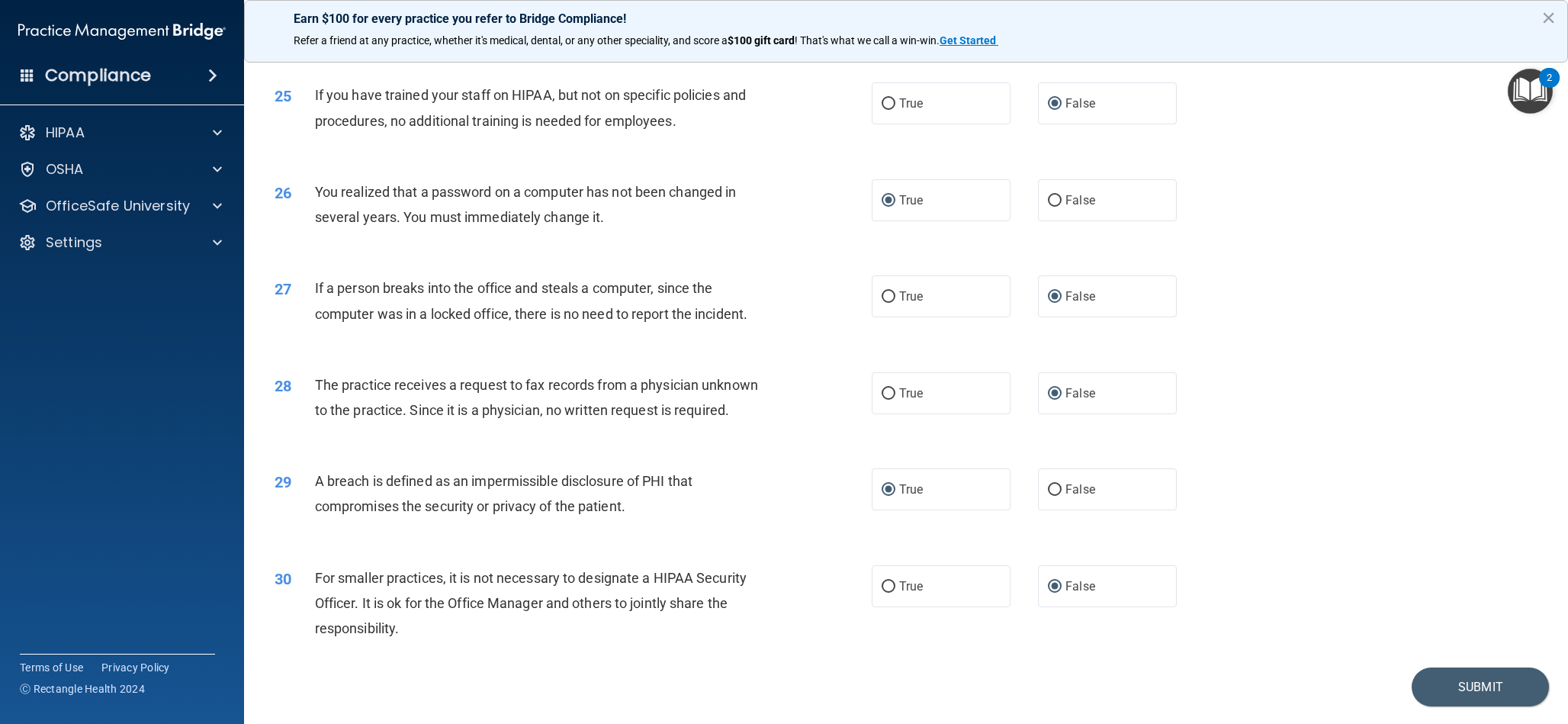
scroll to position [2643, 0]
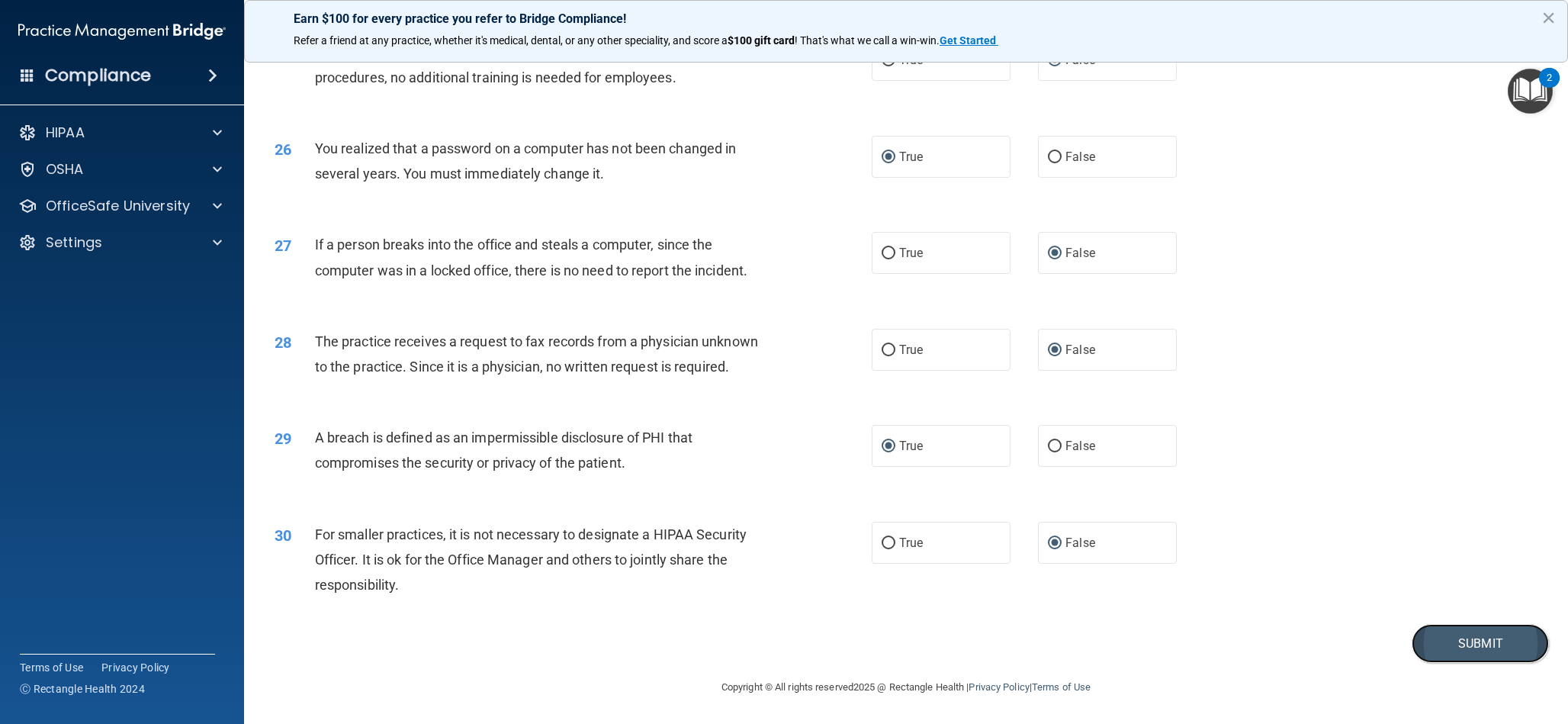
click at [1453, 644] on button "Submit" at bounding box center [1481, 643] width 138 height 39
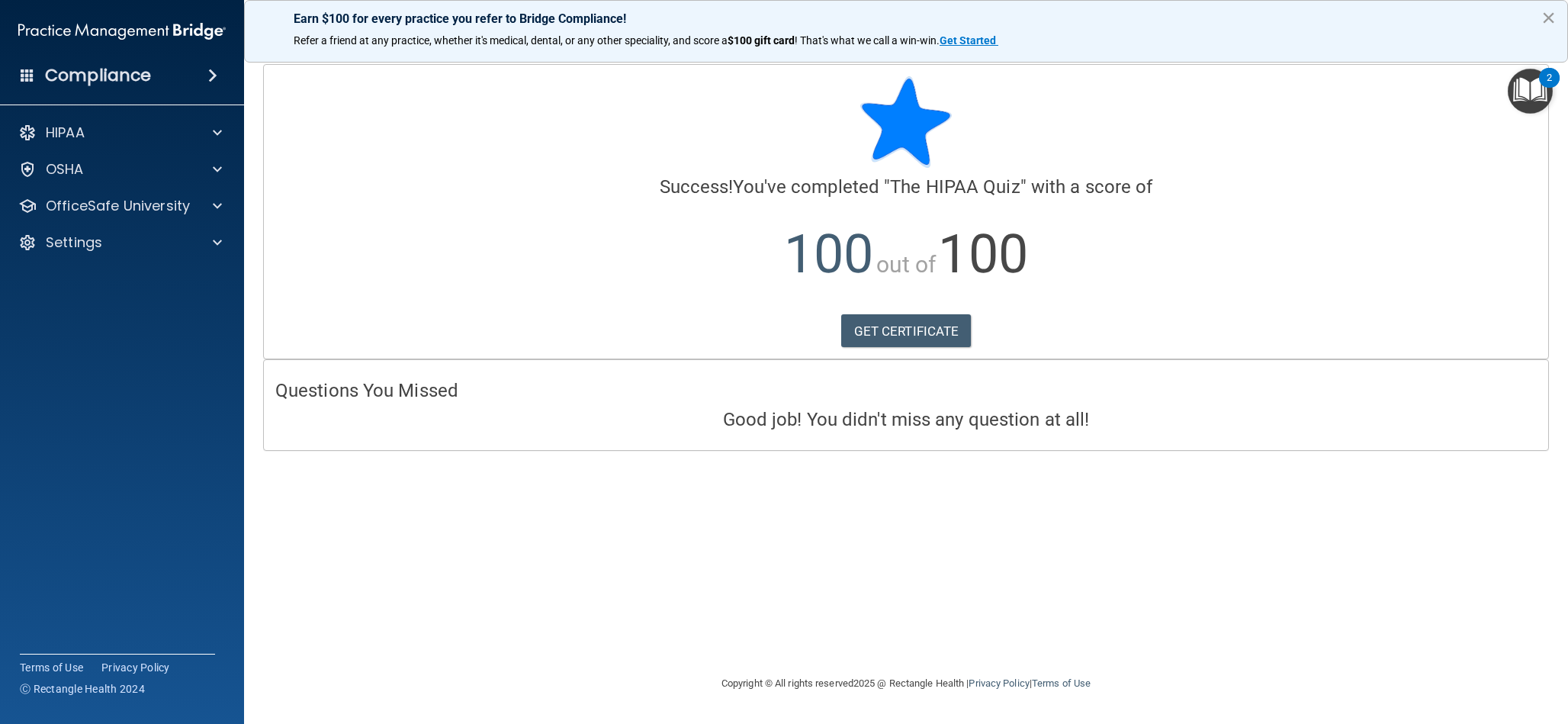
click at [1547, 21] on button "×" at bounding box center [1548, 18] width 14 height 25
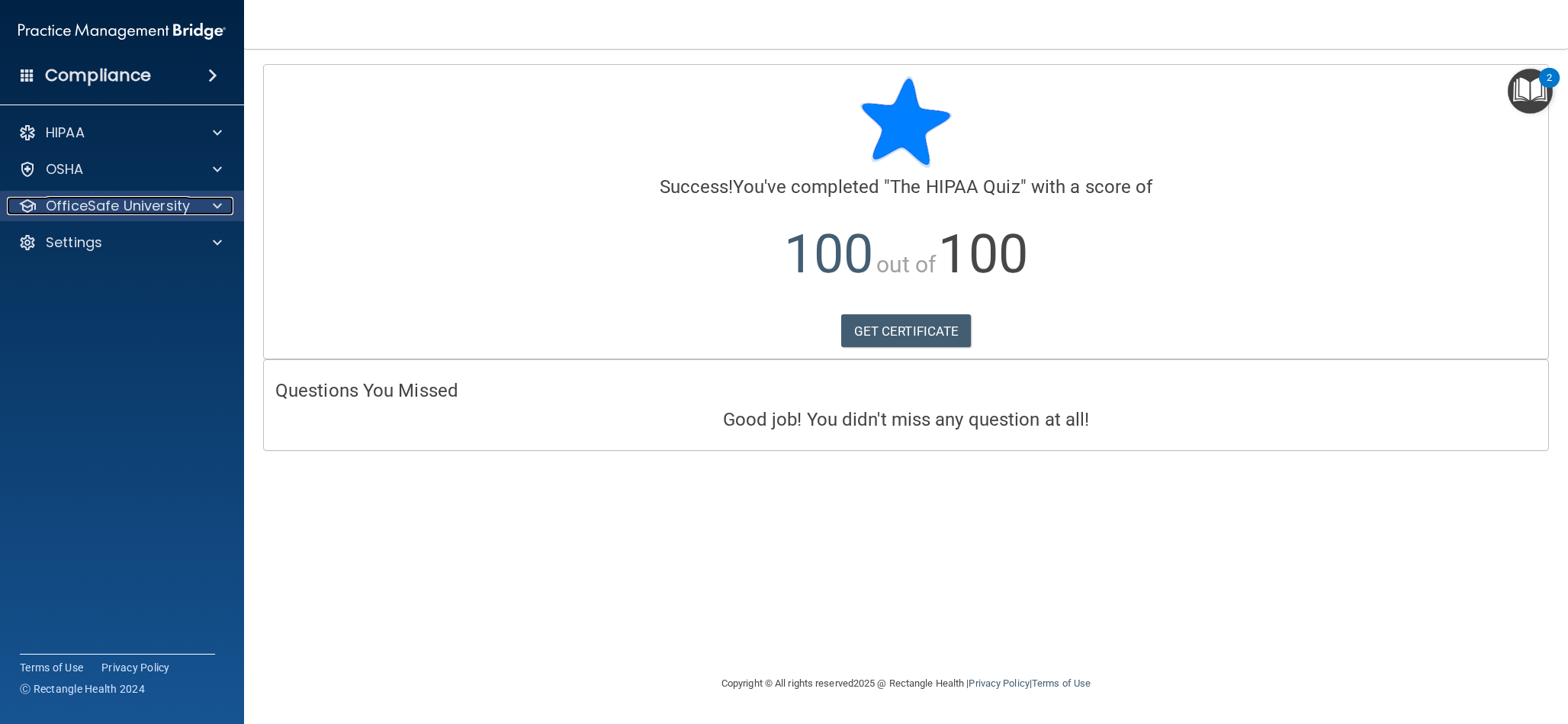
click at [185, 200] on p "OfficeSafe University" at bounding box center [118, 205] width 144 height 18
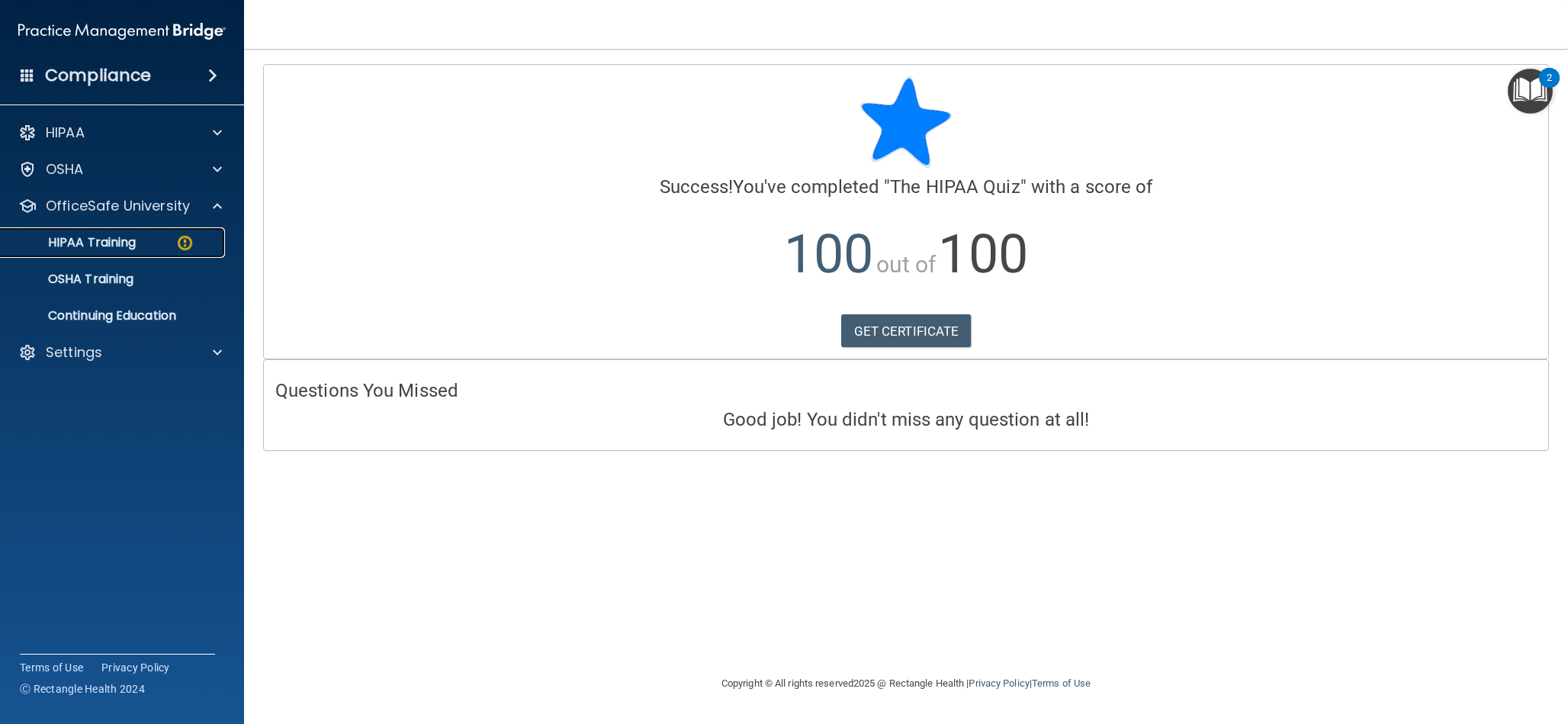
click at [117, 242] on p "HIPAA Training" at bounding box center [72, 242] width 126 height 15
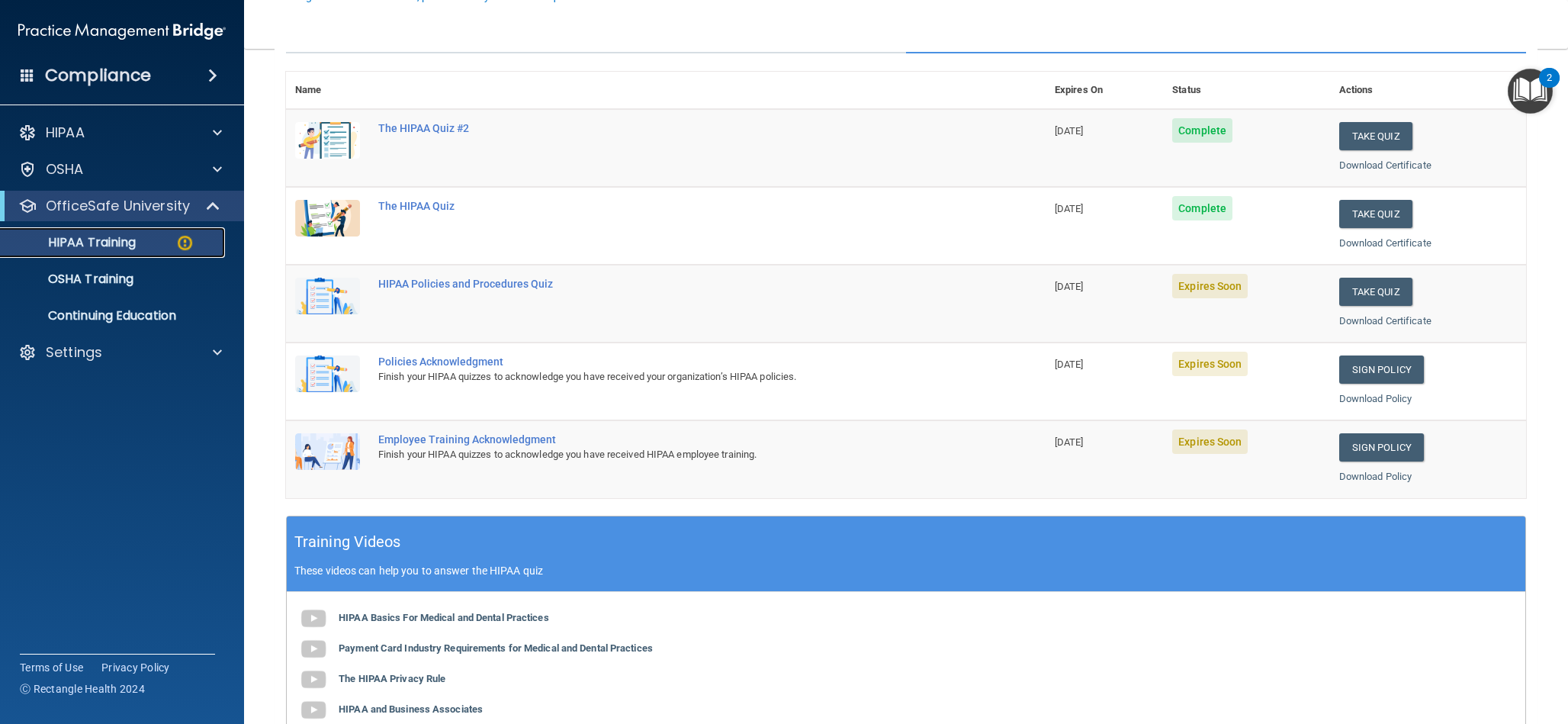
scroll to position [166, 0]
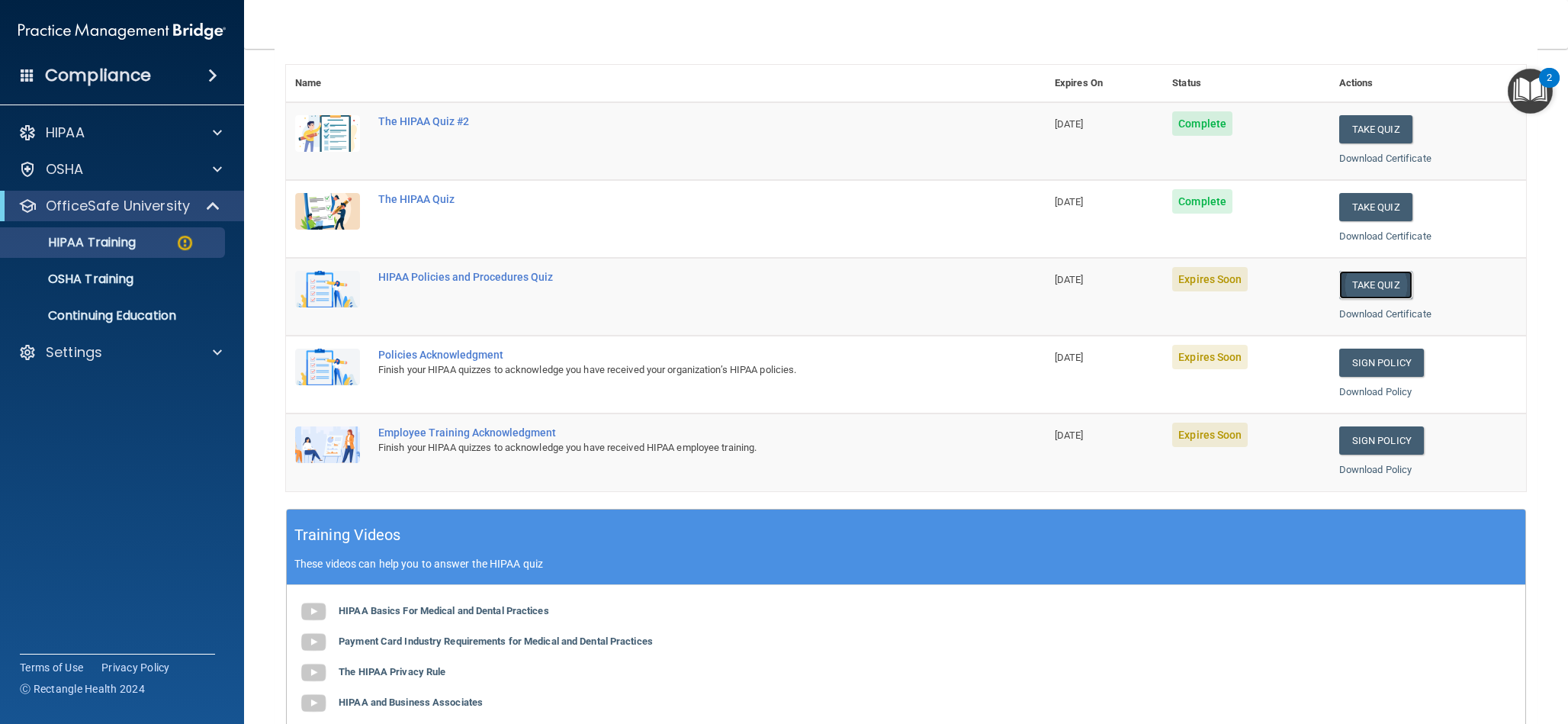
click at [1373, 283] on button "Take Quiz" at bounding box center [1375, 285] width 73 height 29
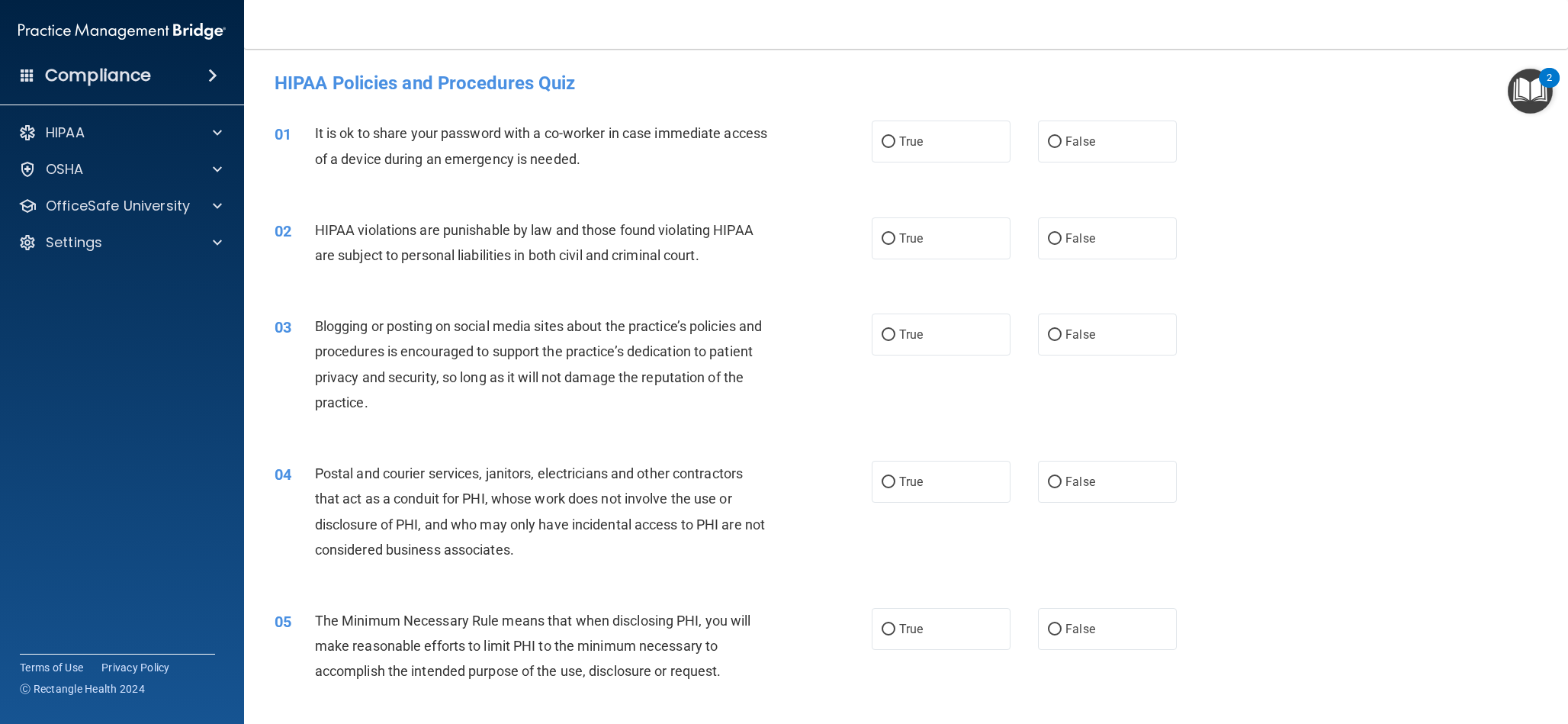
scroll to position [5, 0]
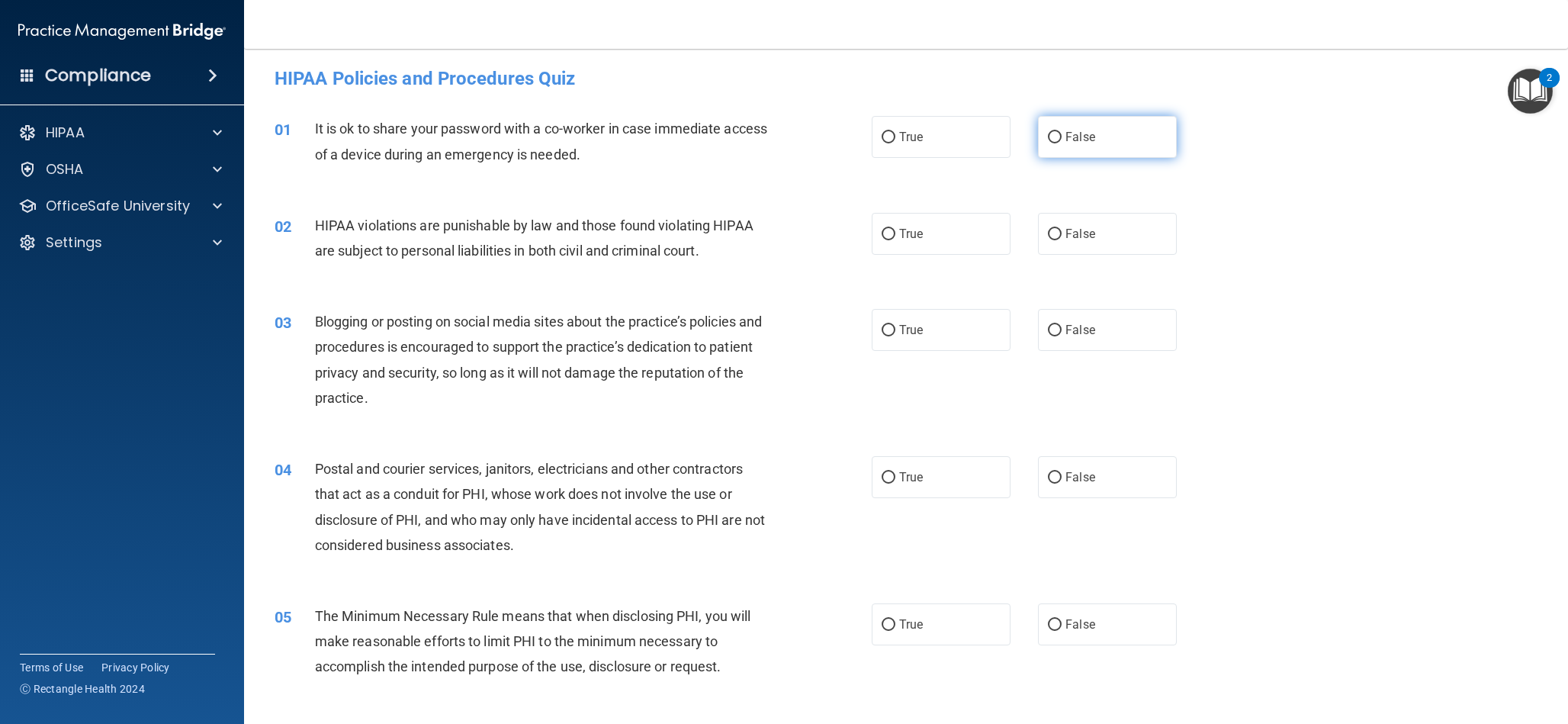
click at [1061, 138] on input "False" at bounding box center [1055, 138] width 13 height 11
radio input "true"
click at [894, 236] on input "True" at bounding box center [888, 235] width 13 height 11
radio input "true"
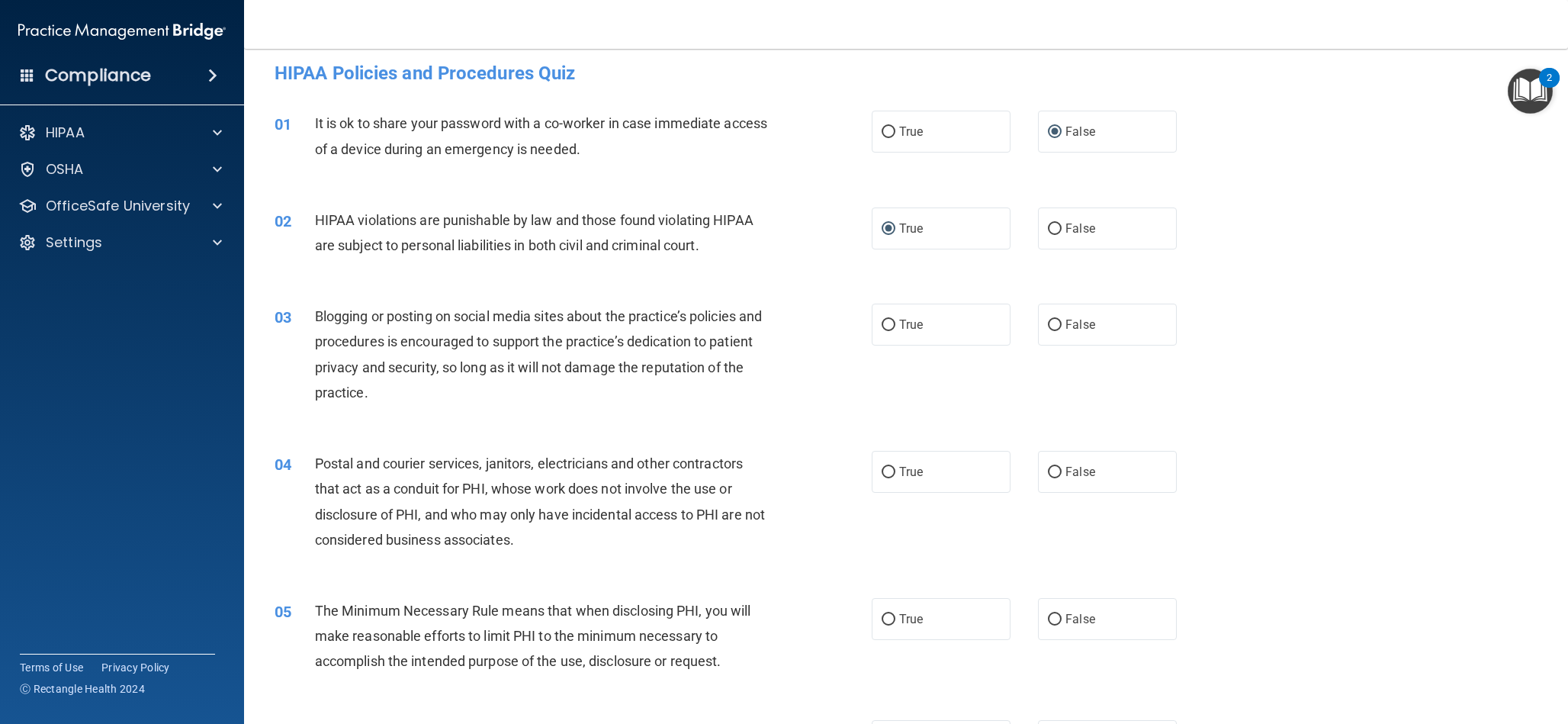
scroll to position [13, 0]
click at [1058, 324] on input "False" at bounding box center [1055, 323] width 13 height 11
radio input "true"
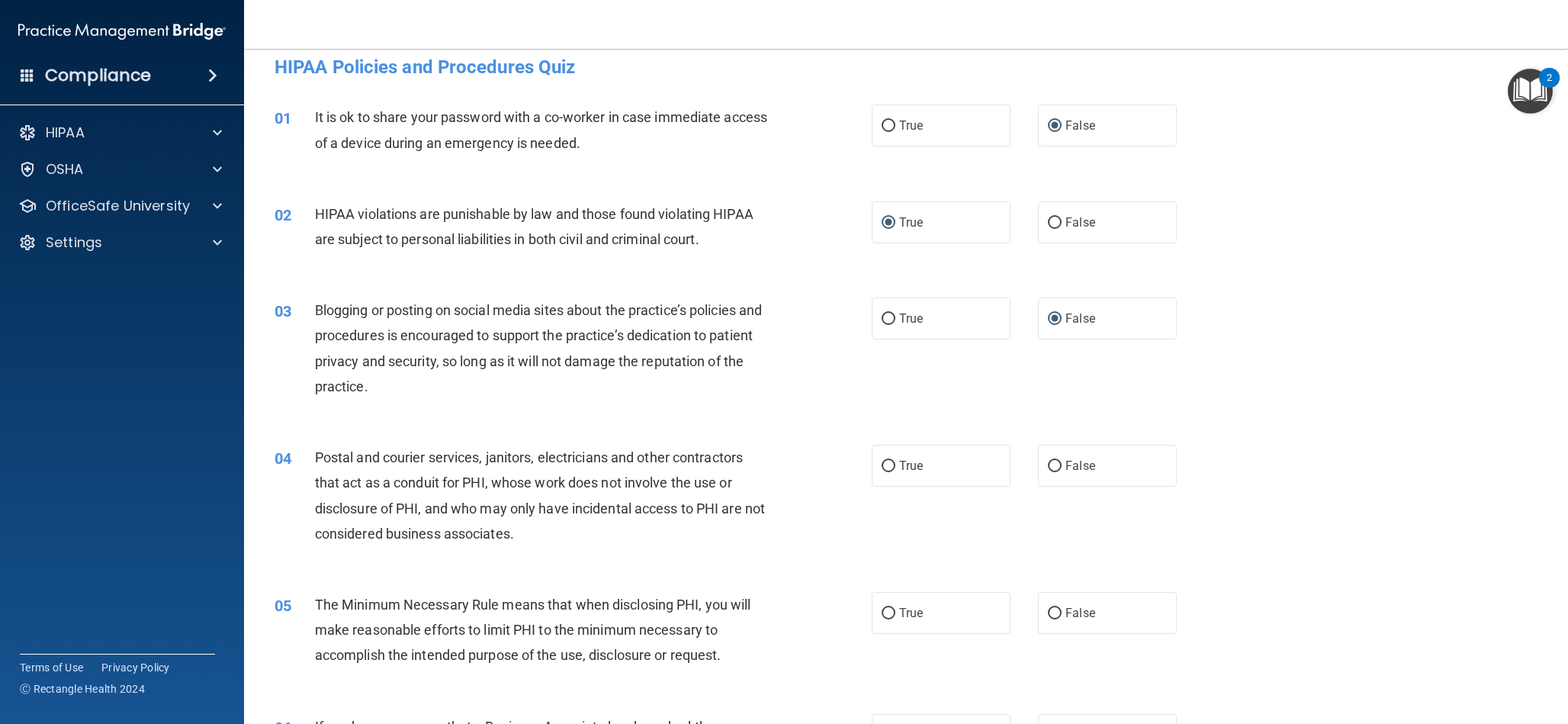
scroll to position [18, 0]
click at [890, 461] on input "True" at bounding box center [888, 467] width 13 height 11
radio input "true"
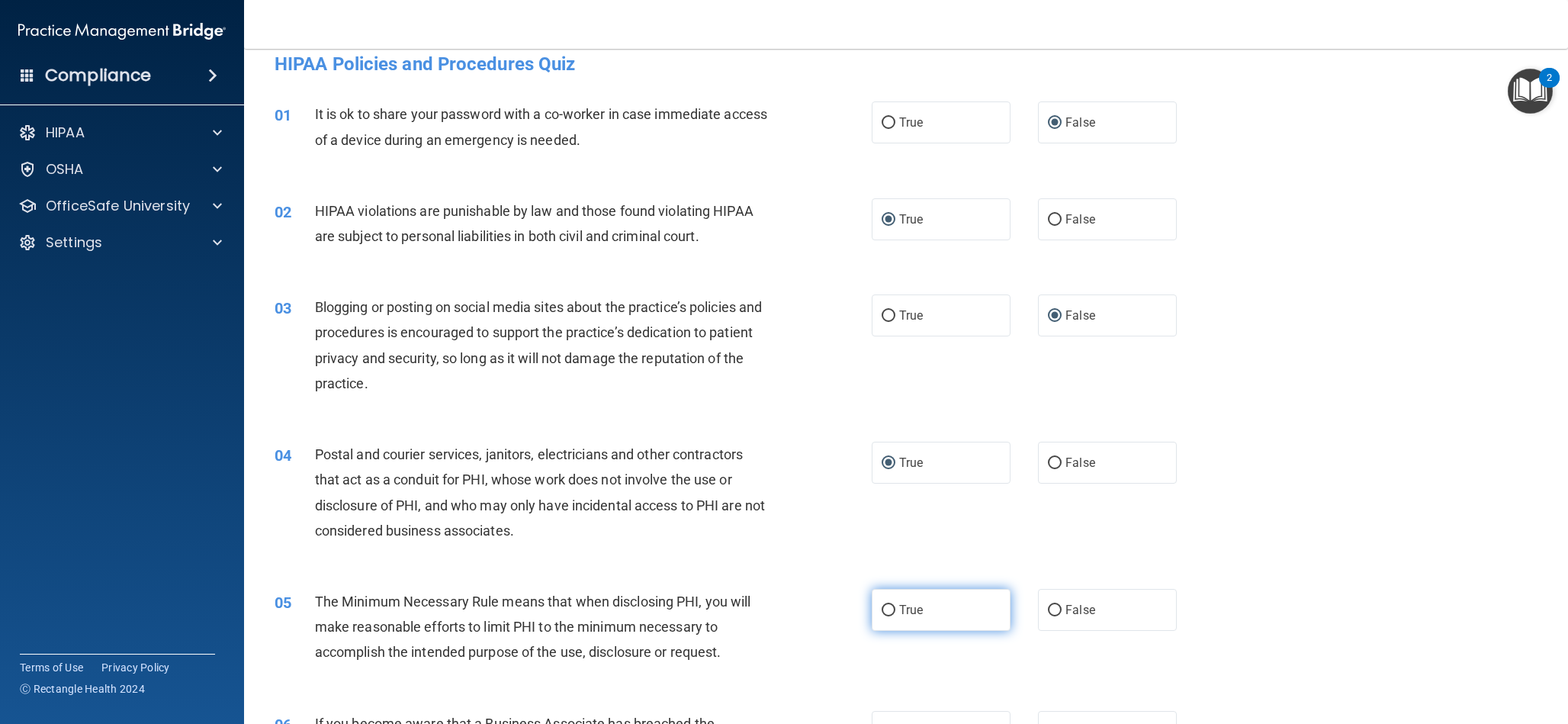
click at [886, 605] on input "True" at bounding box center [888, 611] width 13 height 11
radio input "true"
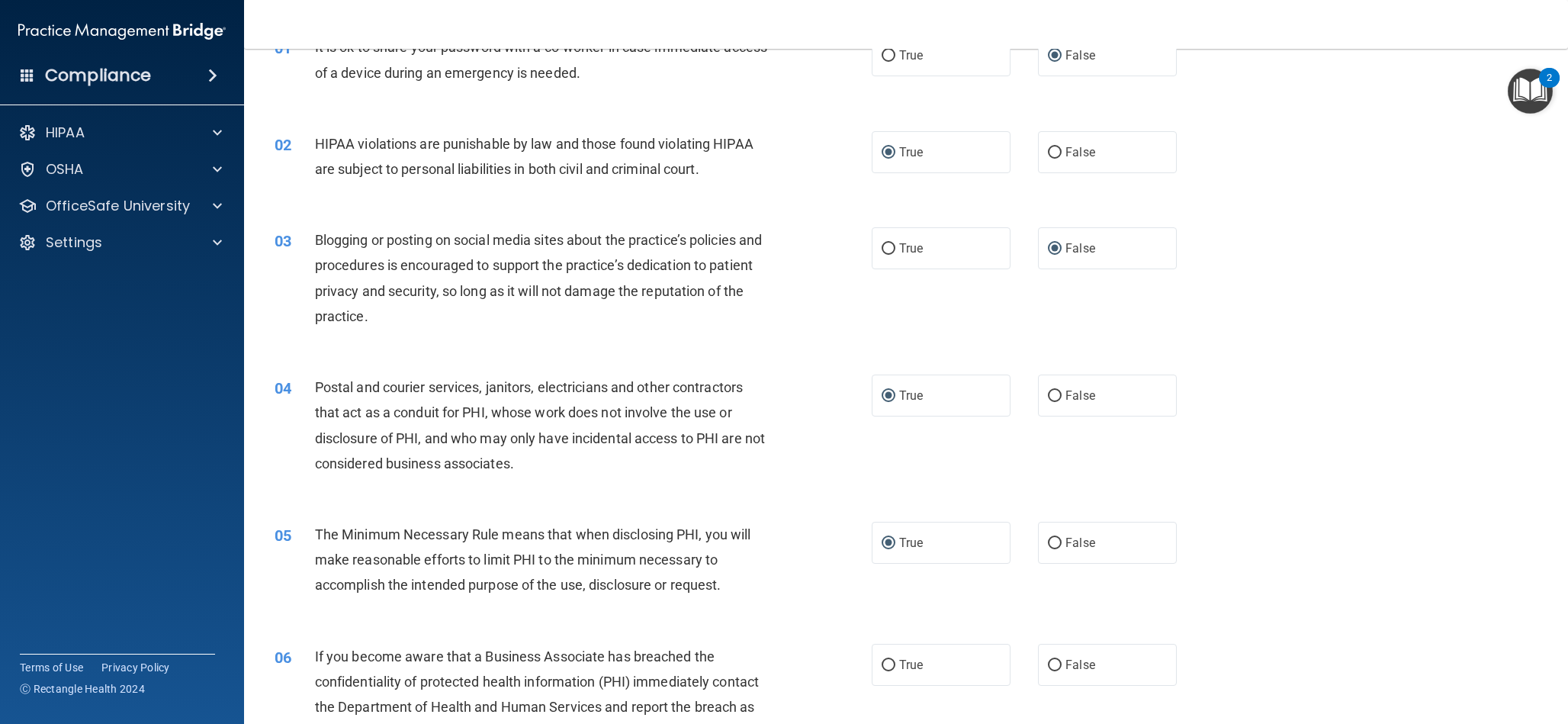
scroll to position [161, 0]
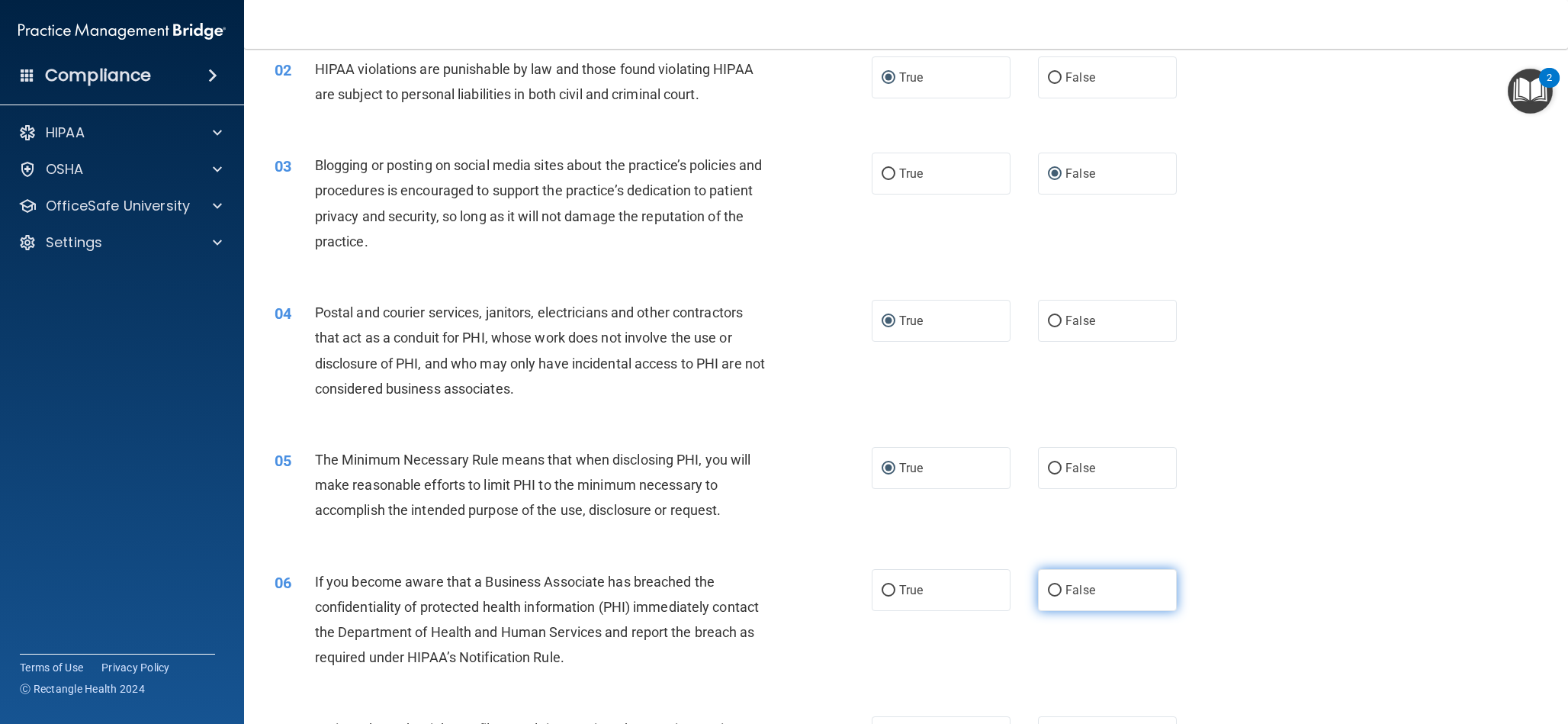
click at [1053, 590] on input "False" at bounding box center [1055, 591] width 13 height 11
radio input "true"
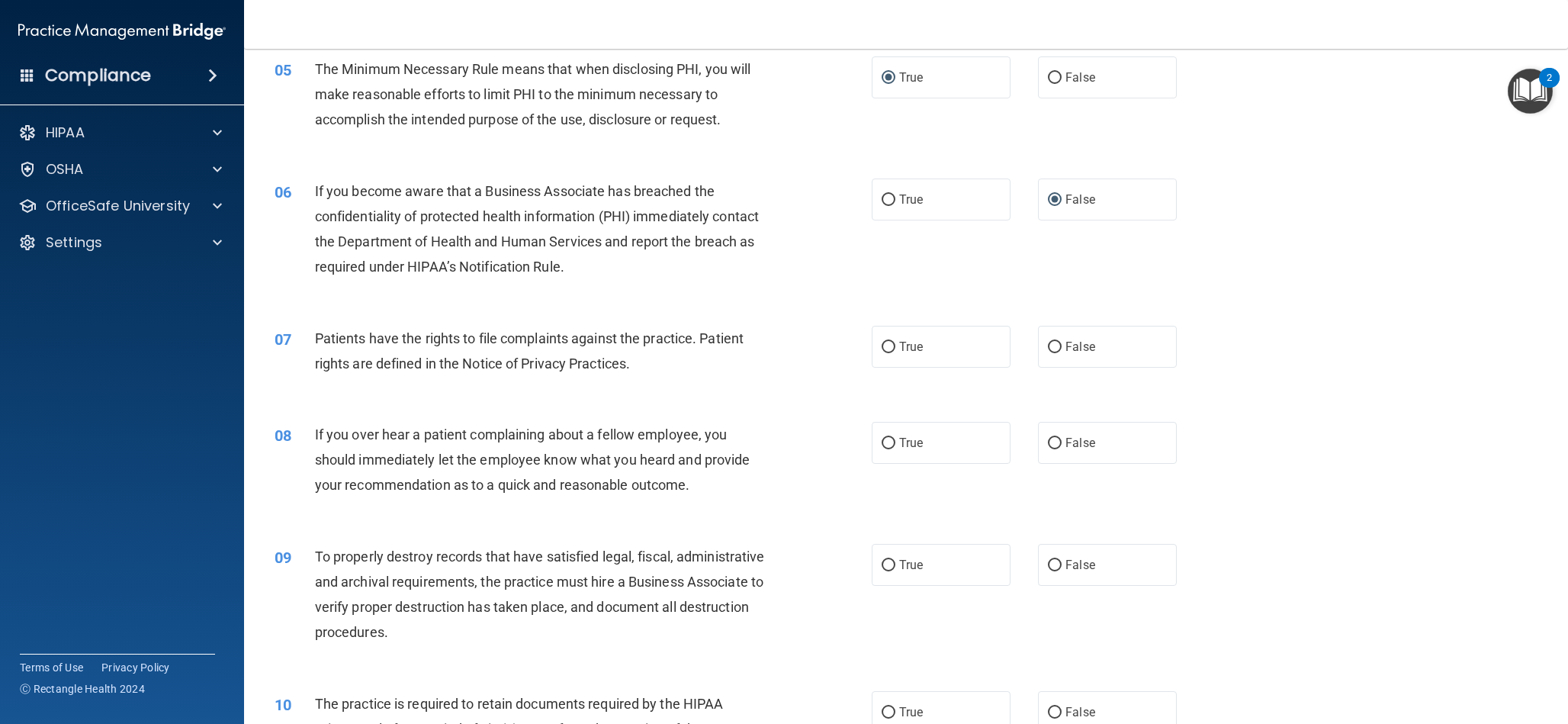
scroll to position [561, 0]
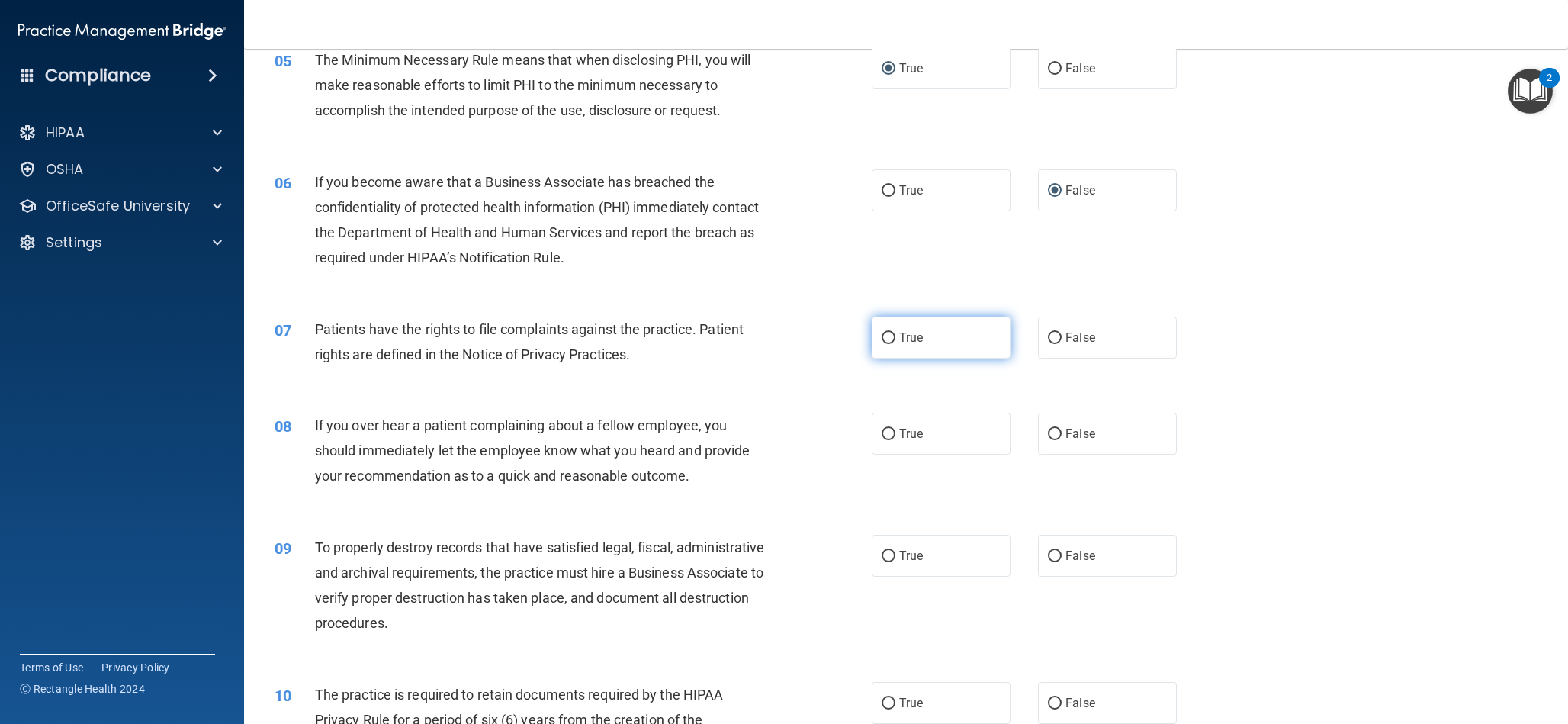
click at [890, 335] on input "True" at bounding box center [888, 338] width 13 height 11
radio input "true"
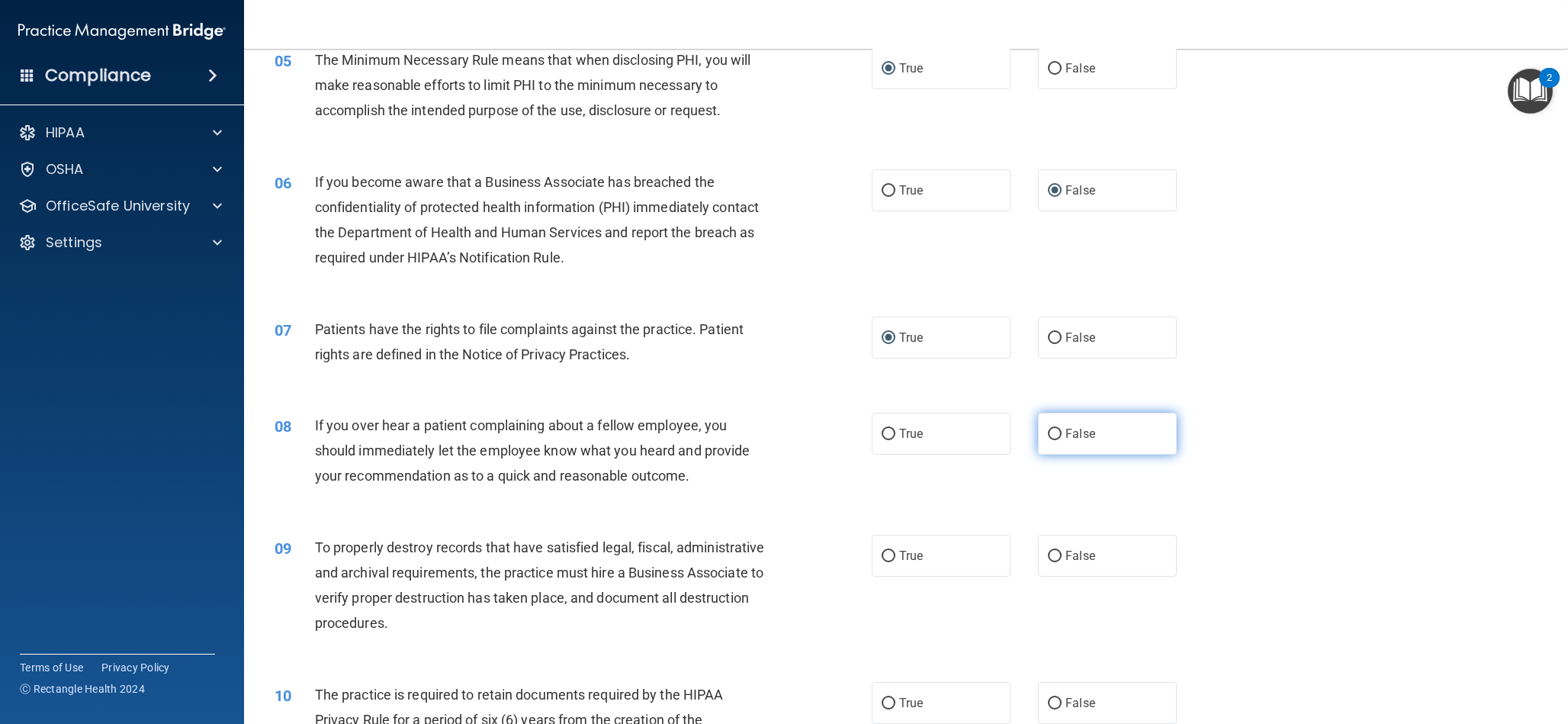
click at [1056, 437] on input "False" at bounding box center [1055, 434] width 13 height 11
radio input "true"
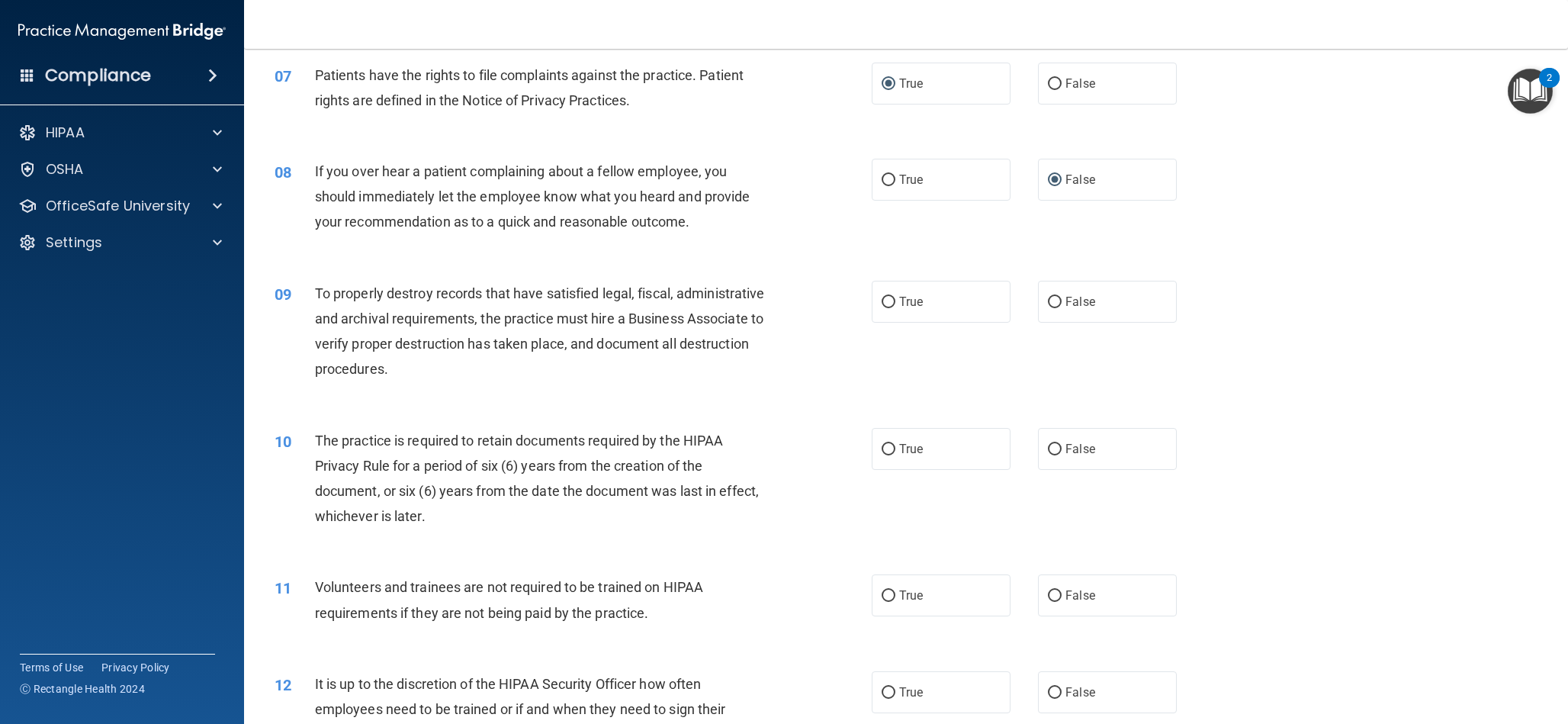
scroll to position [820, 0]
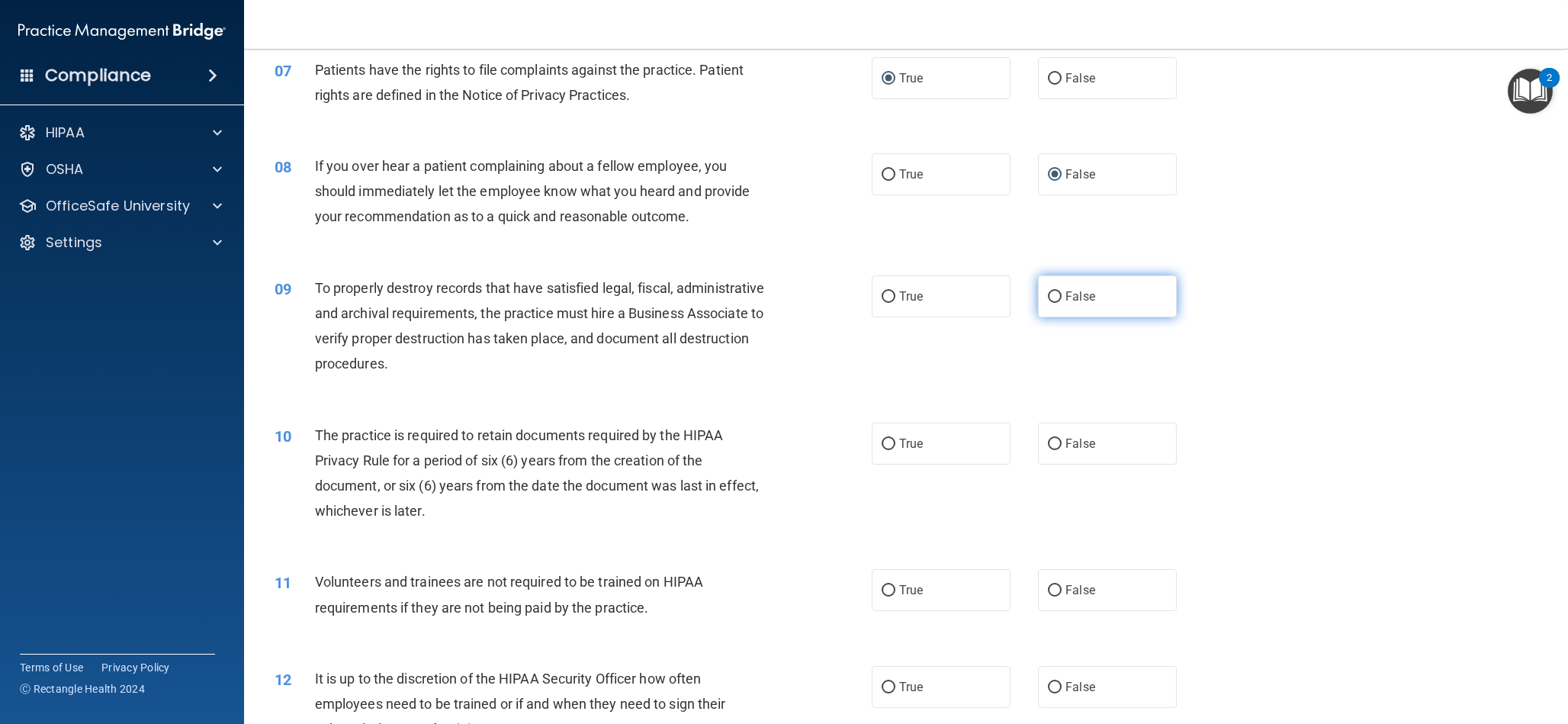
click at [1054, 300] on input "False" at bounding box center [1055, 297] width 13 height 11
radio input "true"
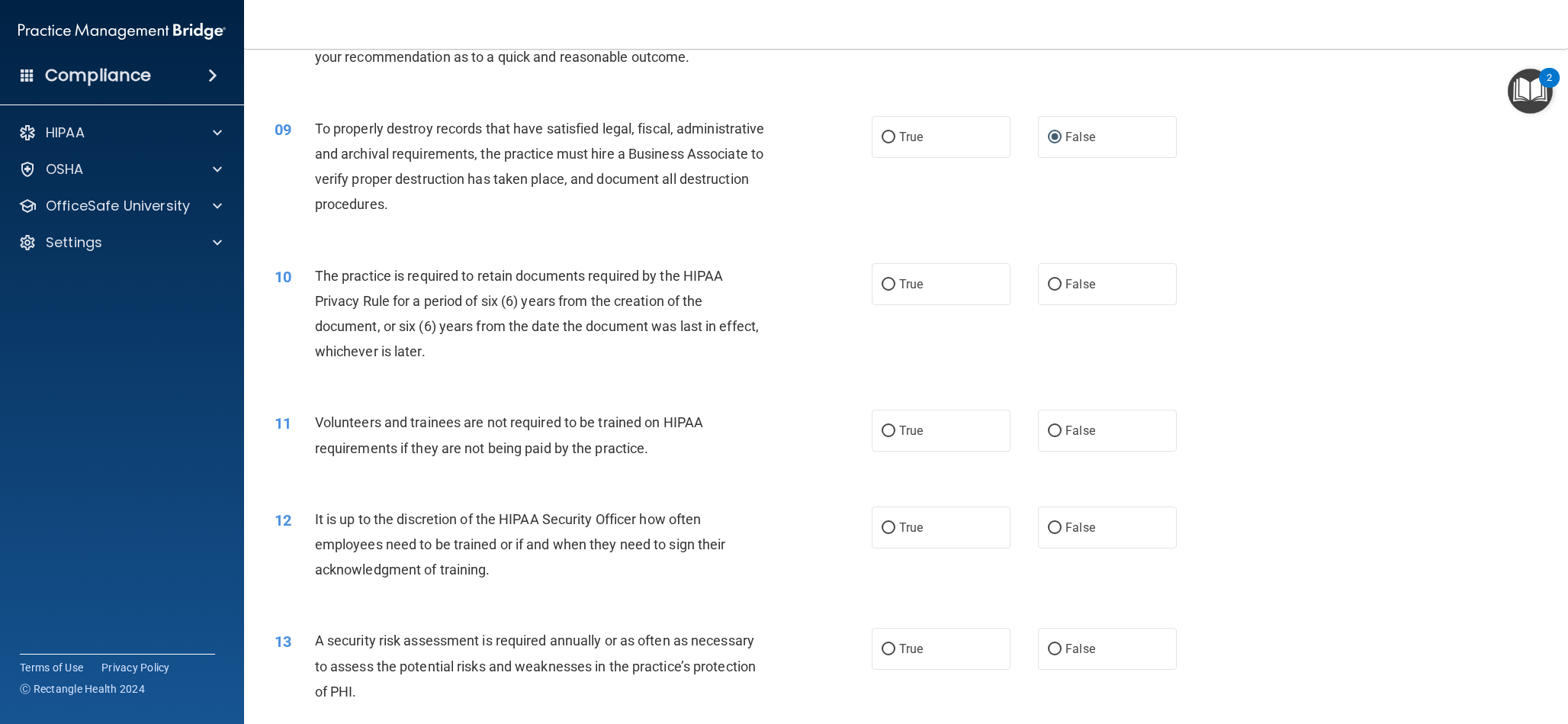
scroll to position [977, 0]
click at [889, 290] on input "True" at bounding box center [888, 288] width 13 height 11
radio input "true"
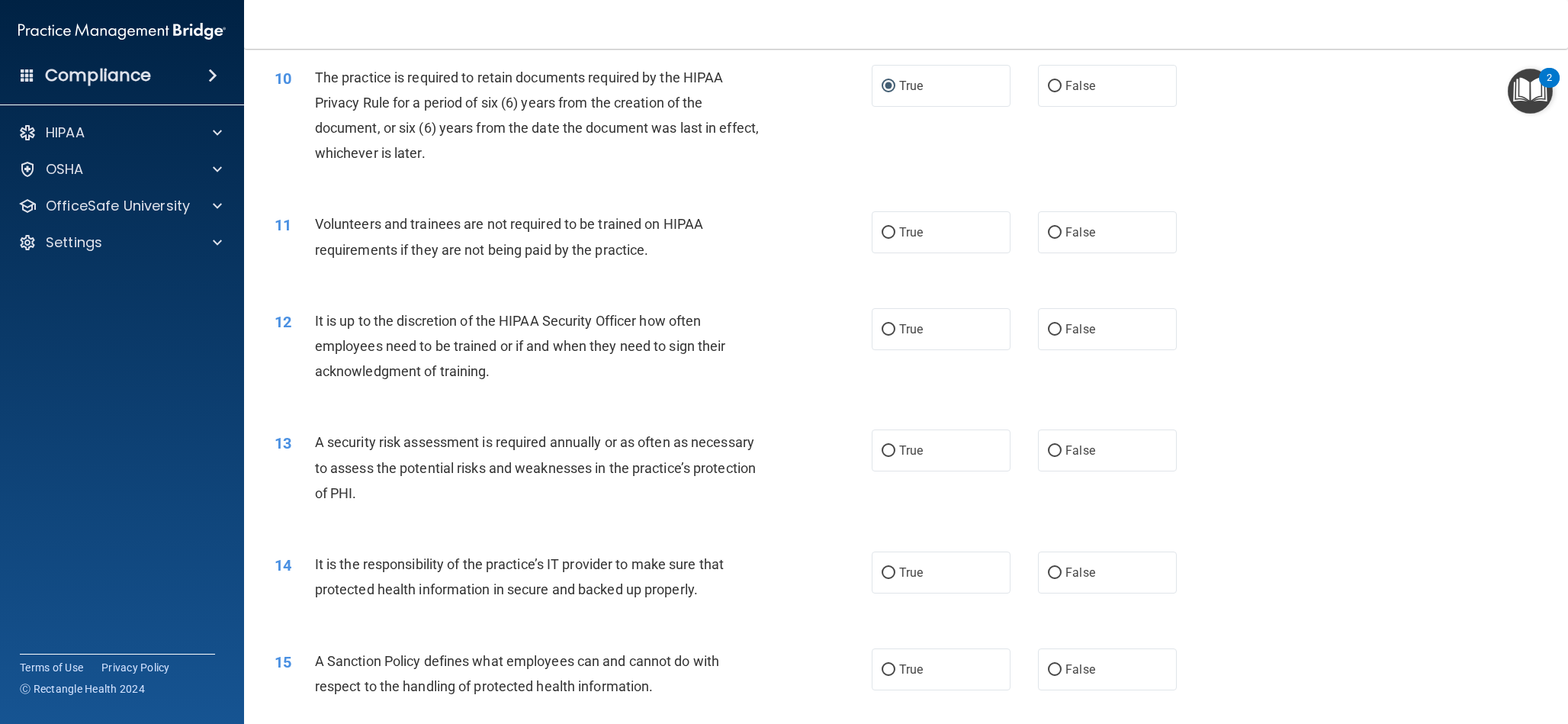
scroll to position [1181, 0]
click at [1058, 238] on label "False" at bounding box center [1107, 230] width 139 height 42
click at [1058, 237] on input "False" at bounding box center [1055, 231] width 13 height 11
radio input "true"
click at [1056, 328] on input "False" at bounding box center [1055, 328] width 13 height 11
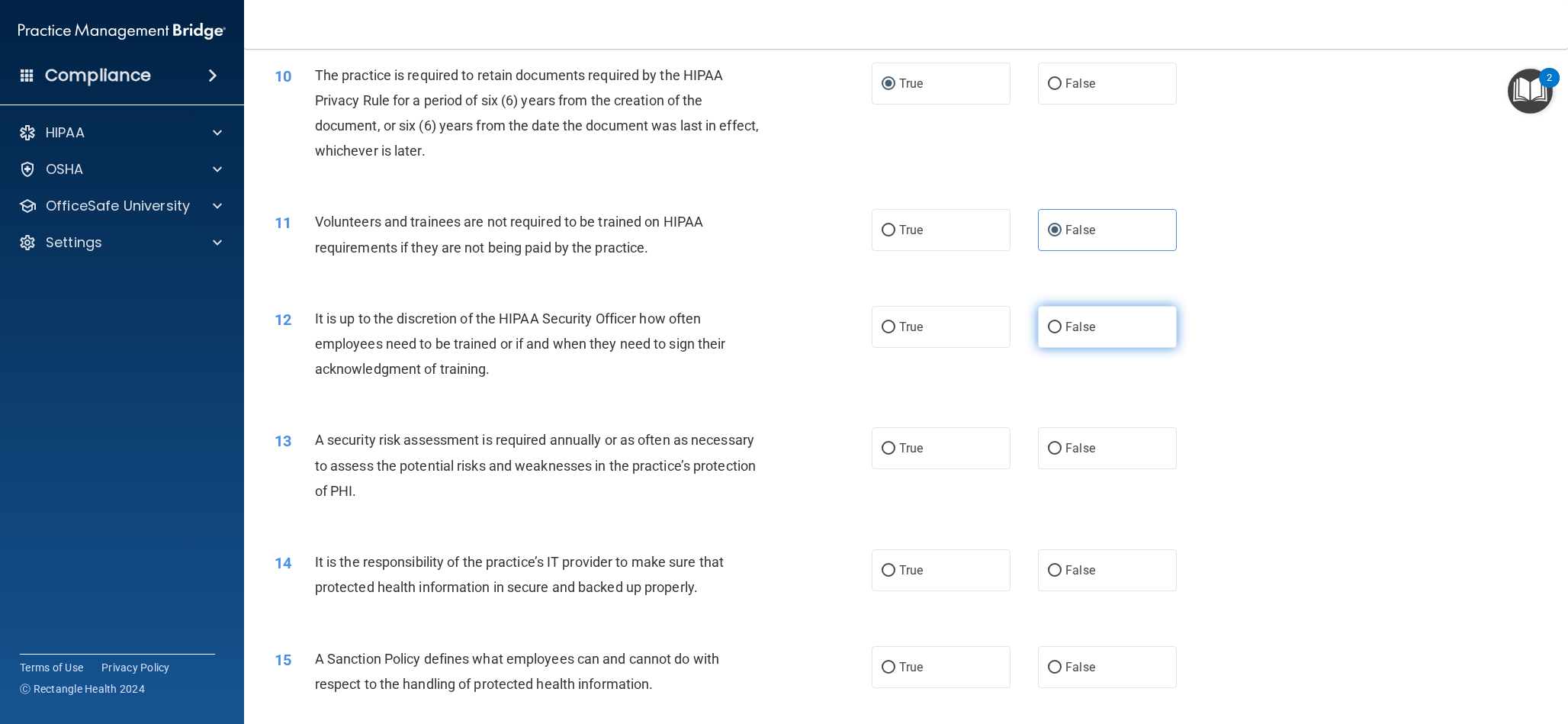
radio input "true"
click at [884, 456] on label "True" at bounding box center [941, 448] width 139 height 42
click at [884, 455] on input "True" at bounding box center [888, 449] width 13 height 11
radio input "true"
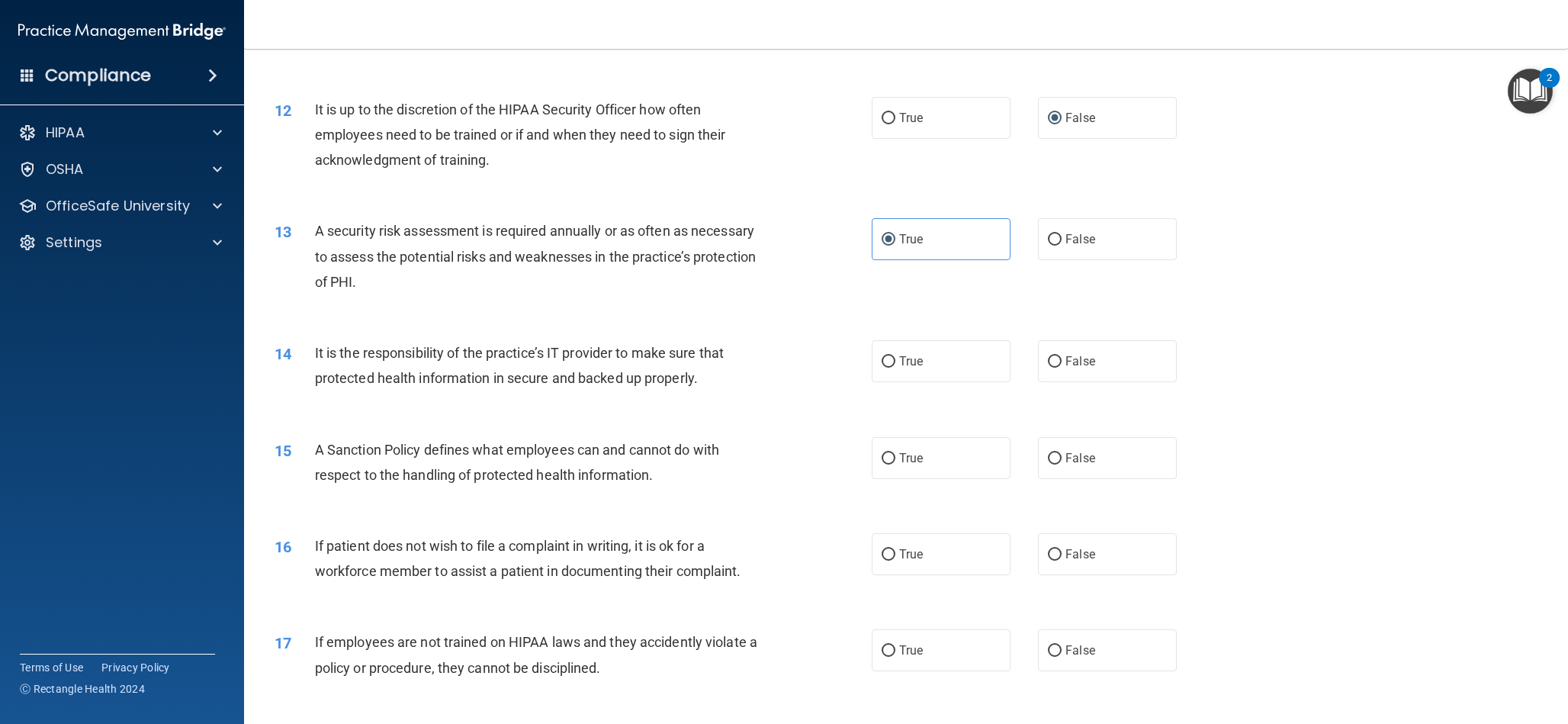
scroll to position [1411, 0]
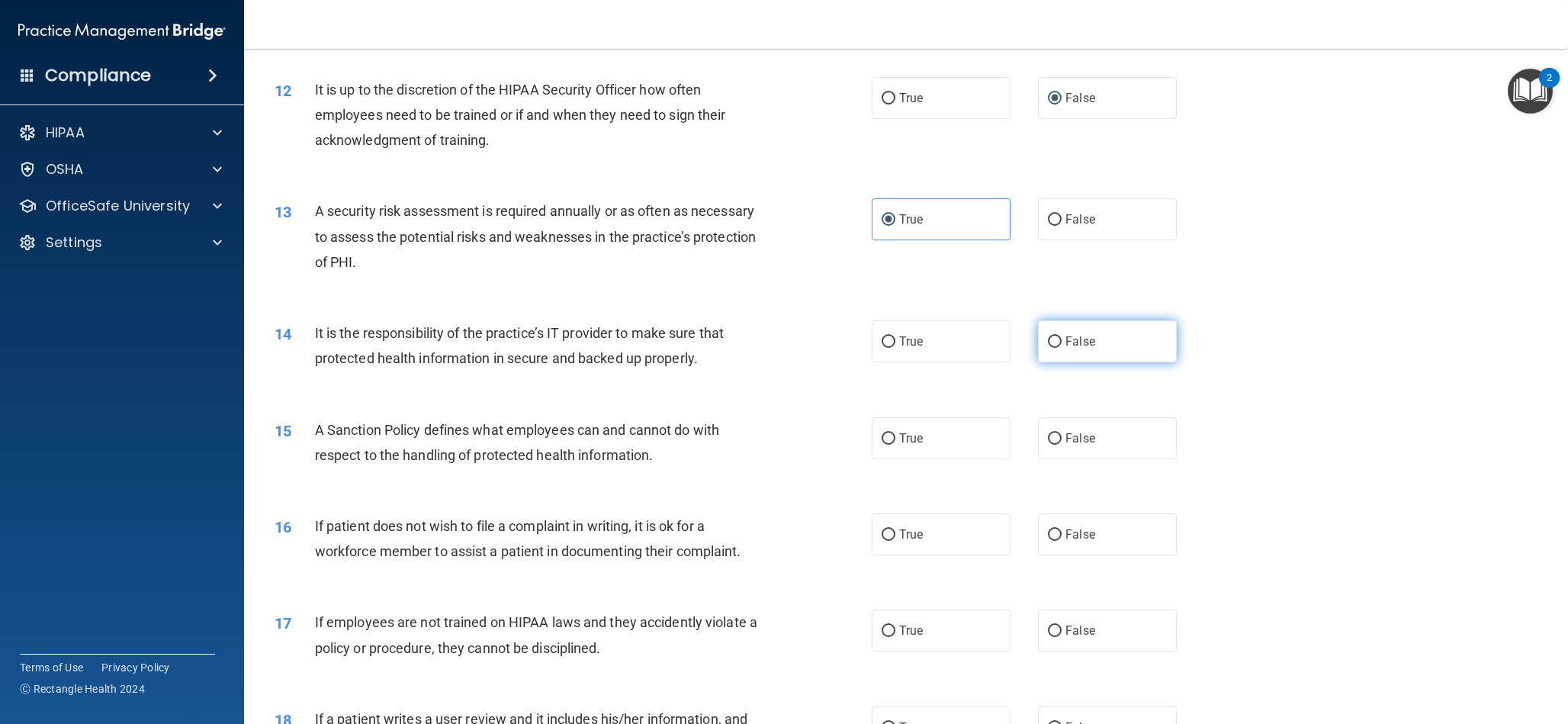
click at [1058, 344] on input "False" at bounding box center [1055, 342] width 13 height 11
radio input "true"
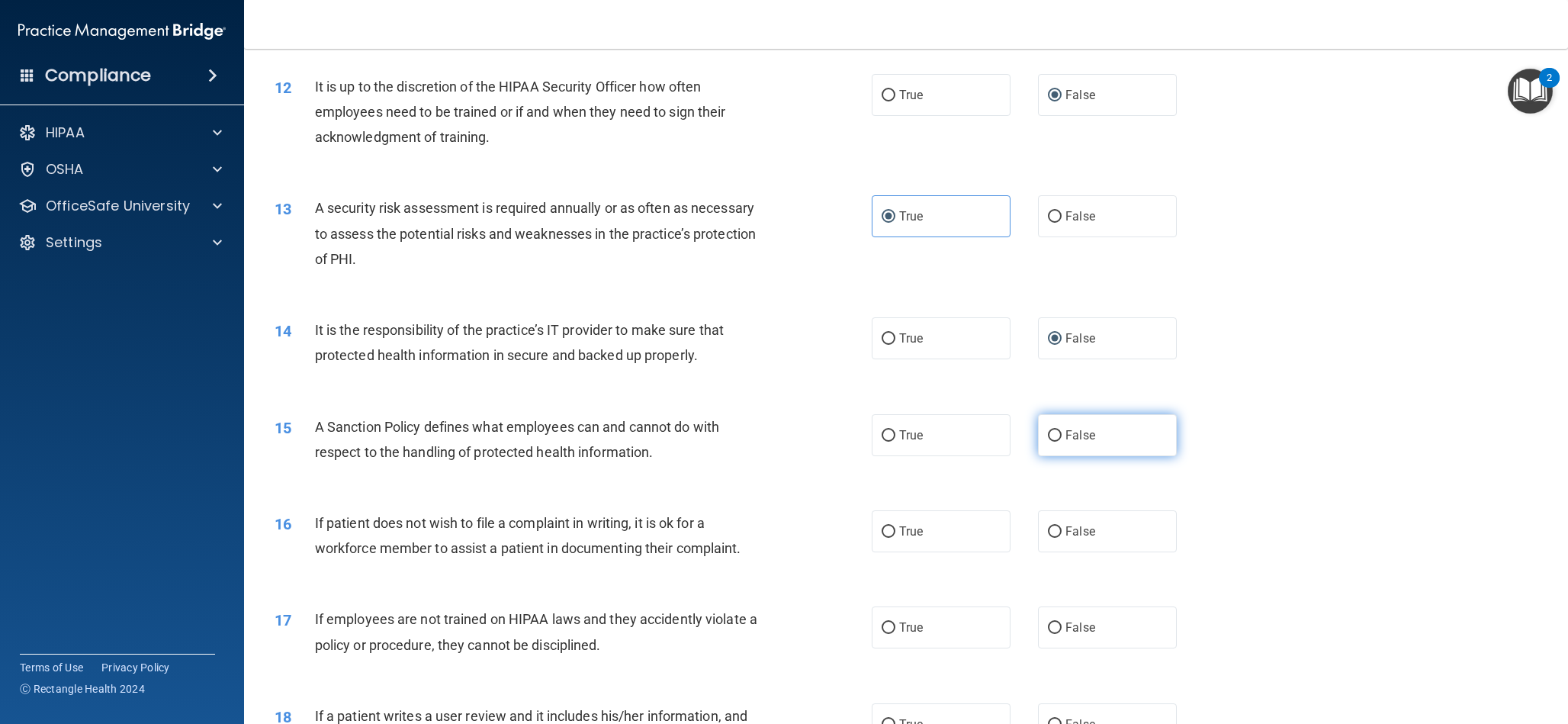
click at [1058, 435] on input "False" at bounding box center [1055, 436] width 13 height 11
radio input "true"
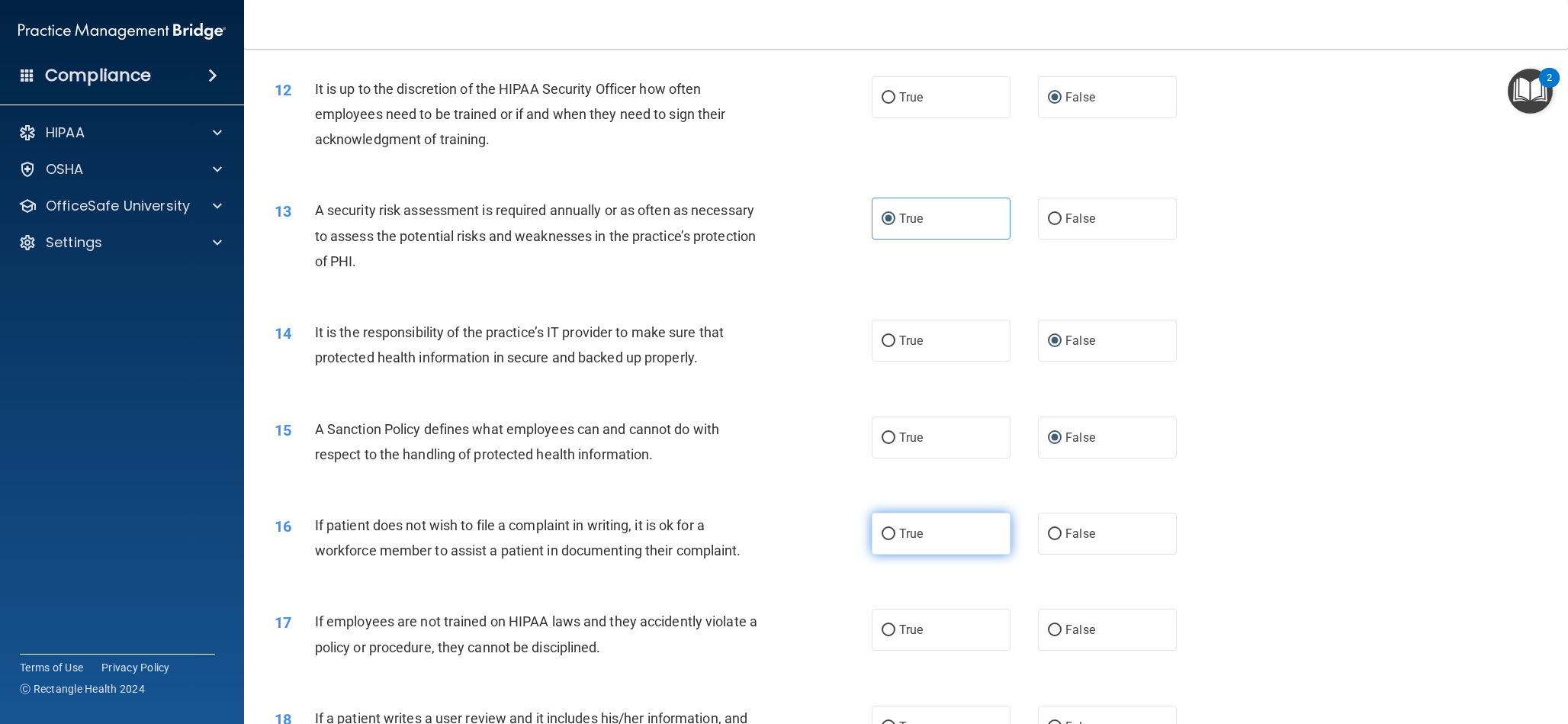
click at [887, 542] on label "True" at bounding box center [941, 534] width 139 height 42
click at [887, 540] on input "True" at bounding box center [888, 534] width 13 height 11
radio input "true"
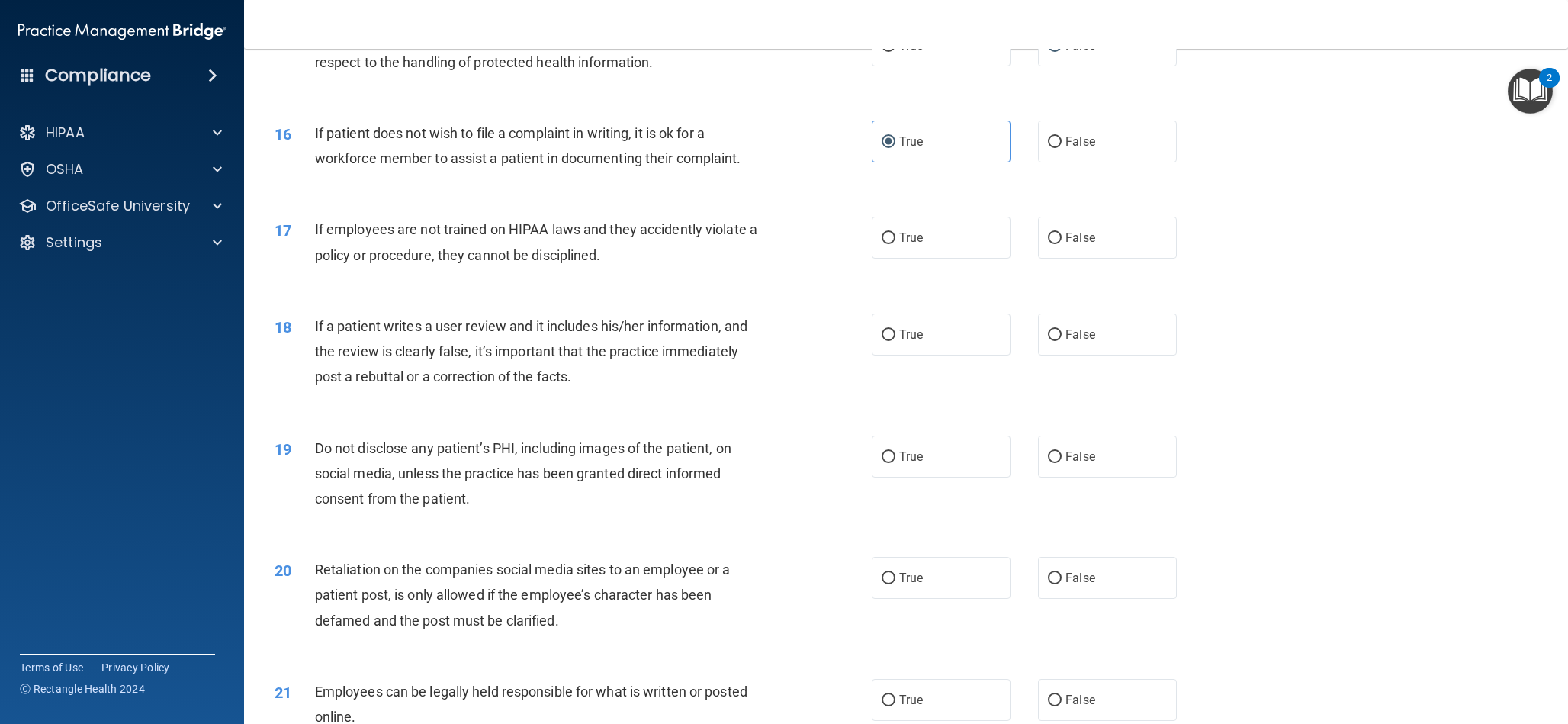
scroll to position [1805, 0]
click at [1059, 235] on input "False" at bounding box center [1055, 236] width 13 height 11
radio input "true"
drag, startPoint x: 1056, startPoint y: 331, endPoint x: 1041, endPoint y: 346, distance: 21.2
click at [1056, 331] on input "False" at bounding box center [1055, 333] width 13 height 11
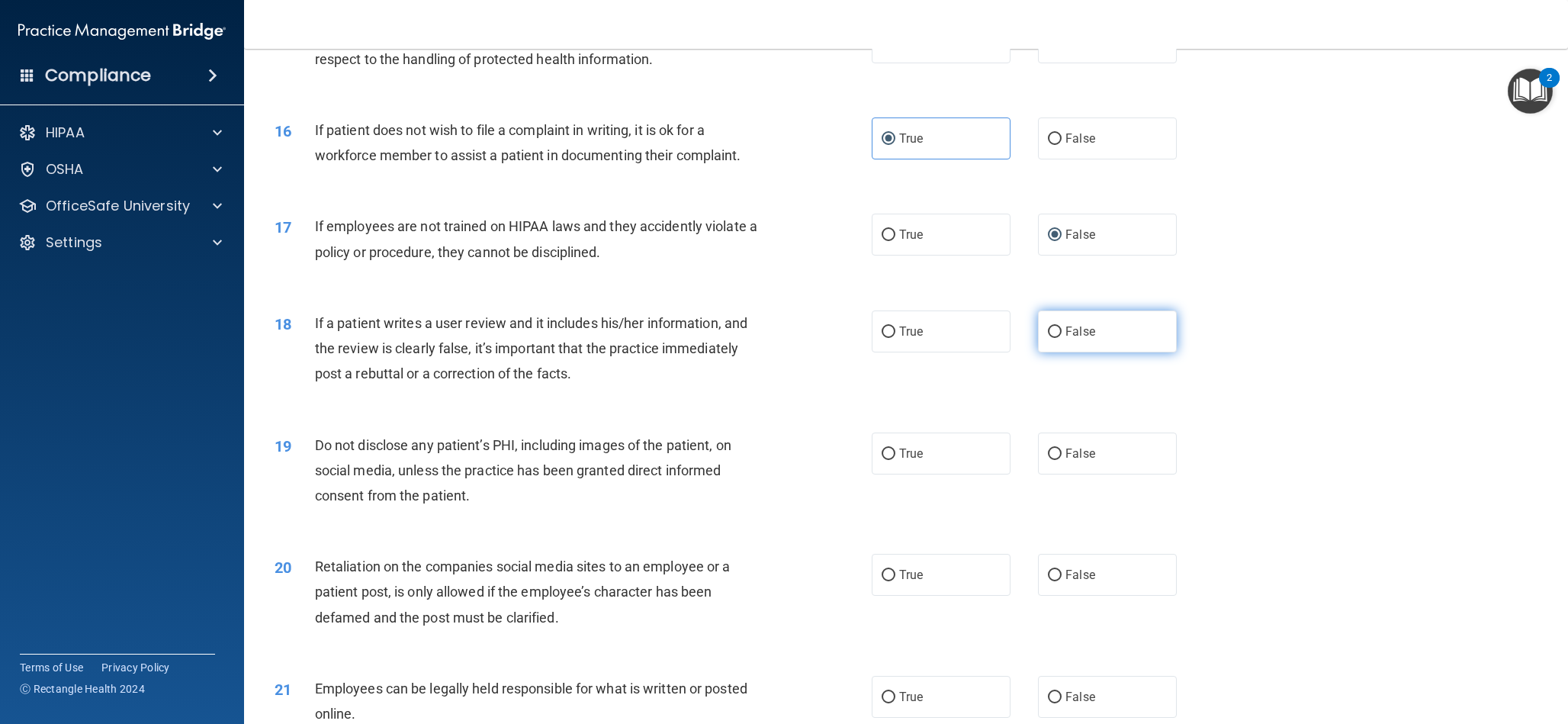
radio input "true"
click at [894, 450] on input "True" at bounding box center [888, 454] width 13 height 11
radio input "true"
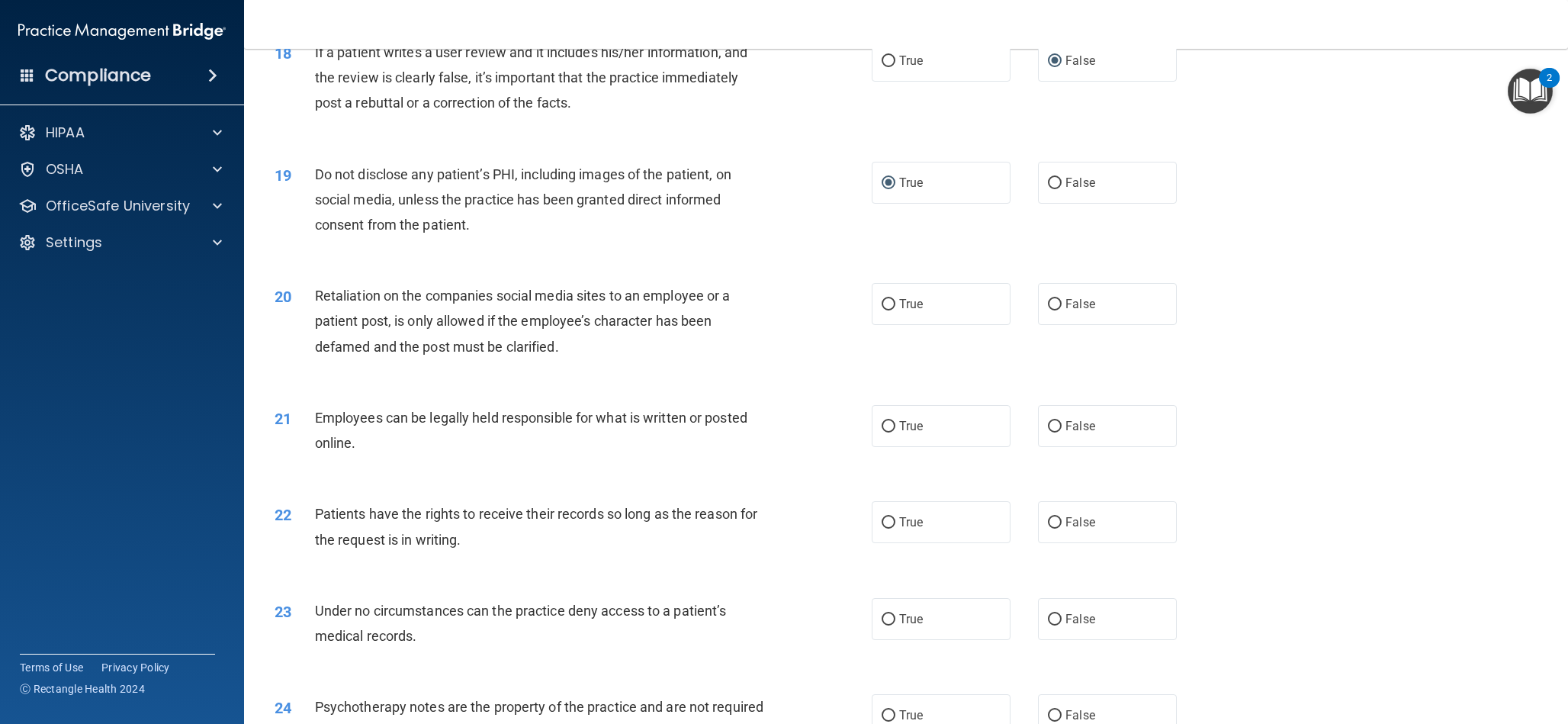
scroll to position [2080, 0]
click at [1060, 300] on input "False" at bounding box center [1055, 302] width 13 height 11
radio input "true"
click at [890, 429] on input "True" at bounding box center [888, 424] width 13 height 11
radio input "true"
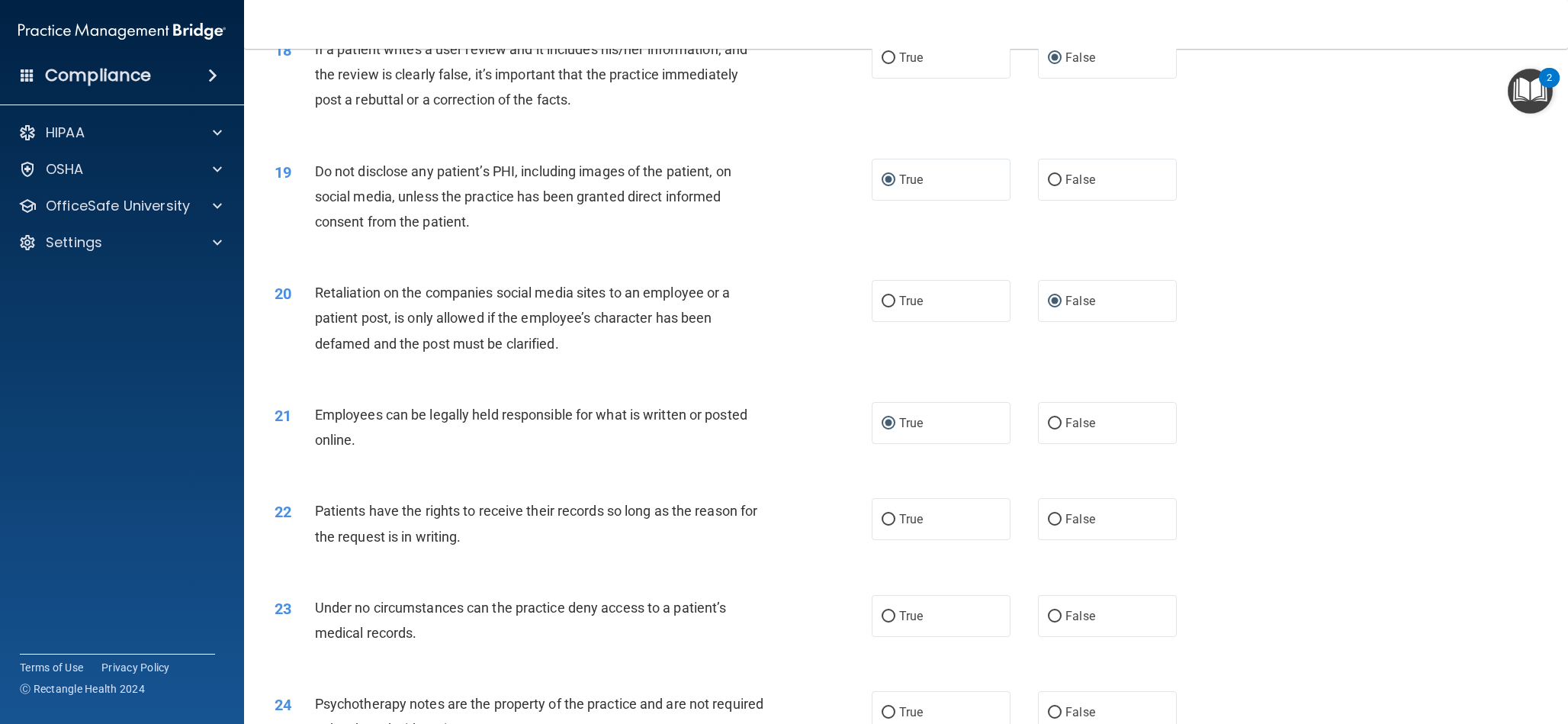
drag, startPoint x: 1053, startPoint y: 522, endPoint x: 1033, endPoint y: 510, distance: 23.3
click at [1052, 521] on input "False" at bounding box center [1055, 520] width 13 height 11
radio input "true"
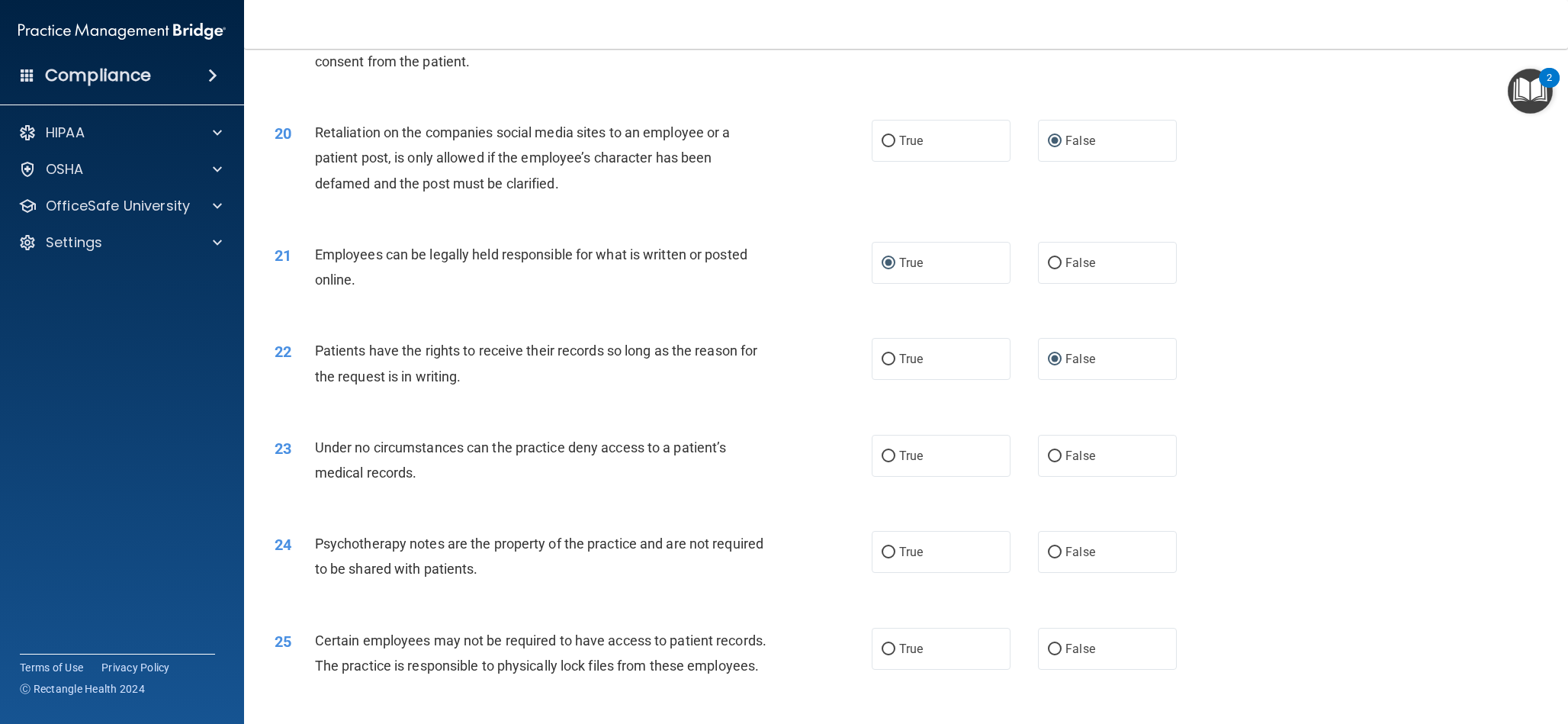
scroll to position [2249, 0]
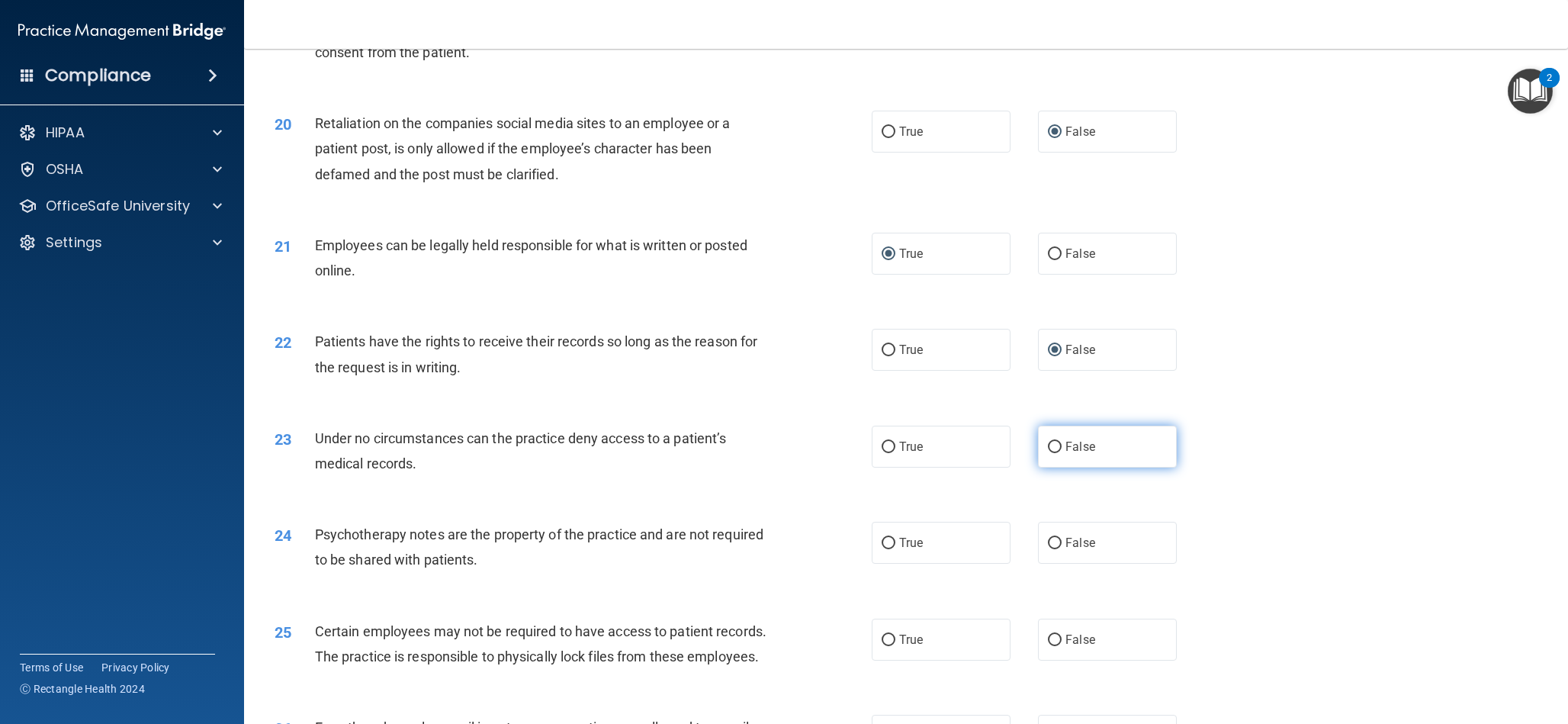
click at [1056, 446] on input "False" at bounding box center [1055, 448] width 13 height 11
radio input "true"
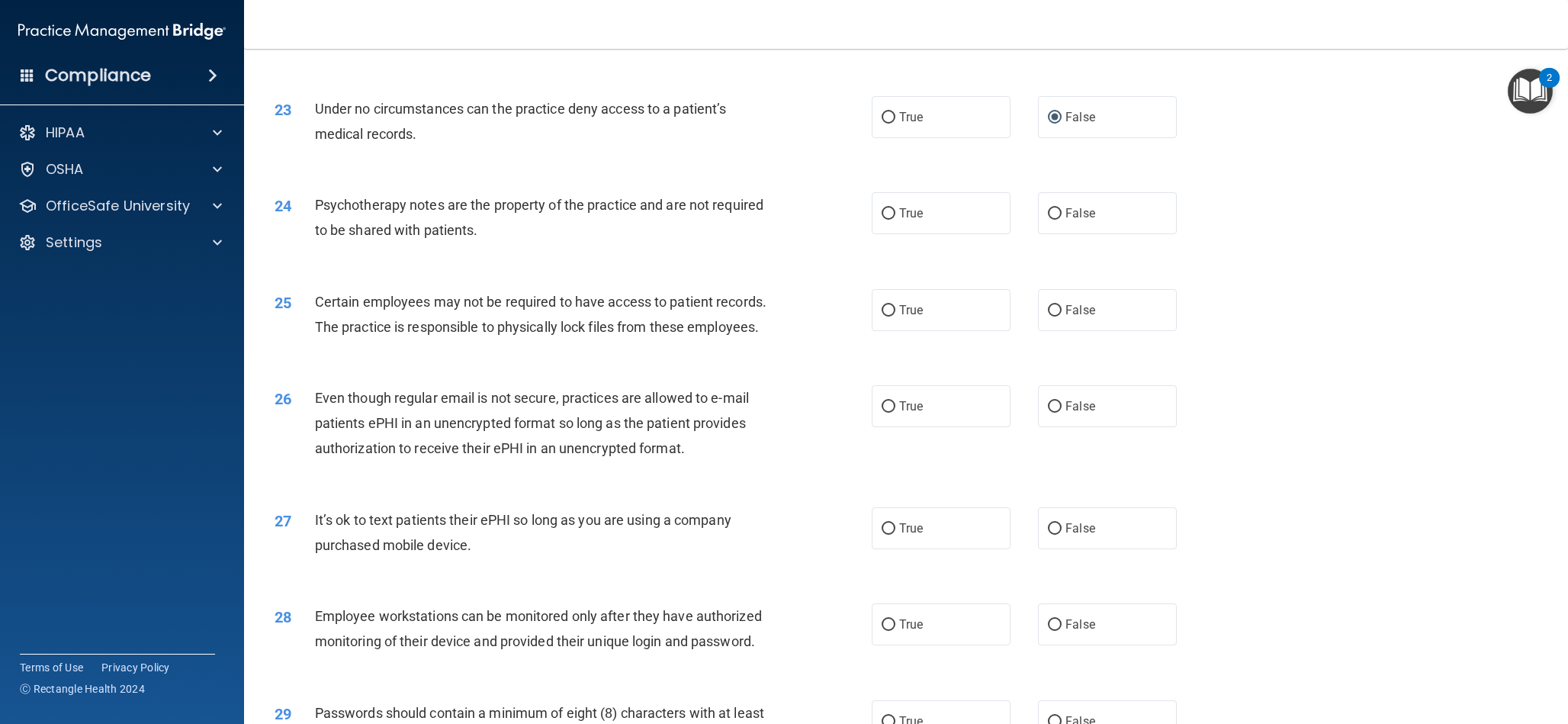
scroll to position [2592, 0]
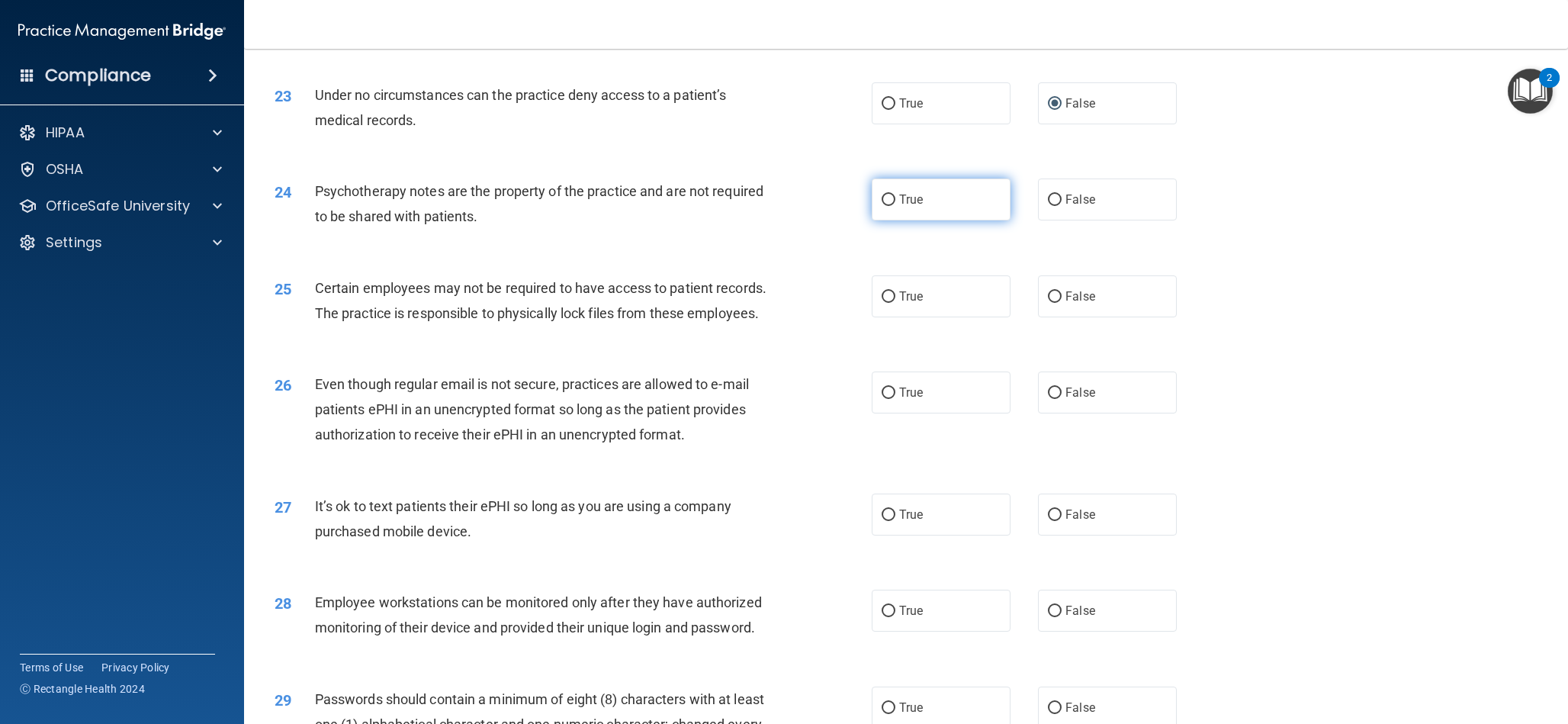
click at [886, 199] on input "True" at bounding box center [888, 200] width 13 height 11
radio input "true"
click at [890, 298] on input "True" at bounding box center [888, 297] width 13 height 11
radio input "true"
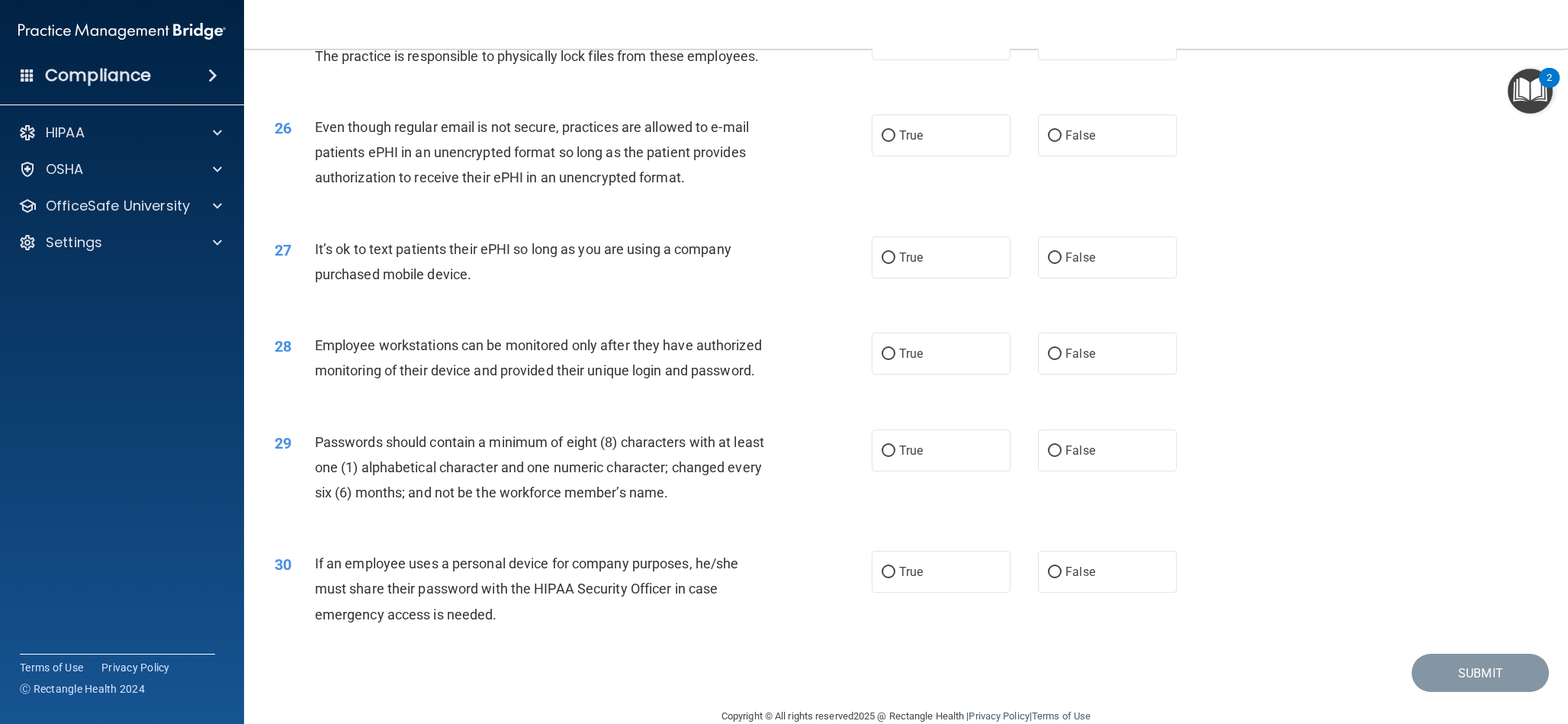
scroll to position [2852, 0]
click at [885, 134] on input "True" at bounding box center [888, 133] width 13 height 11
radio input "true"
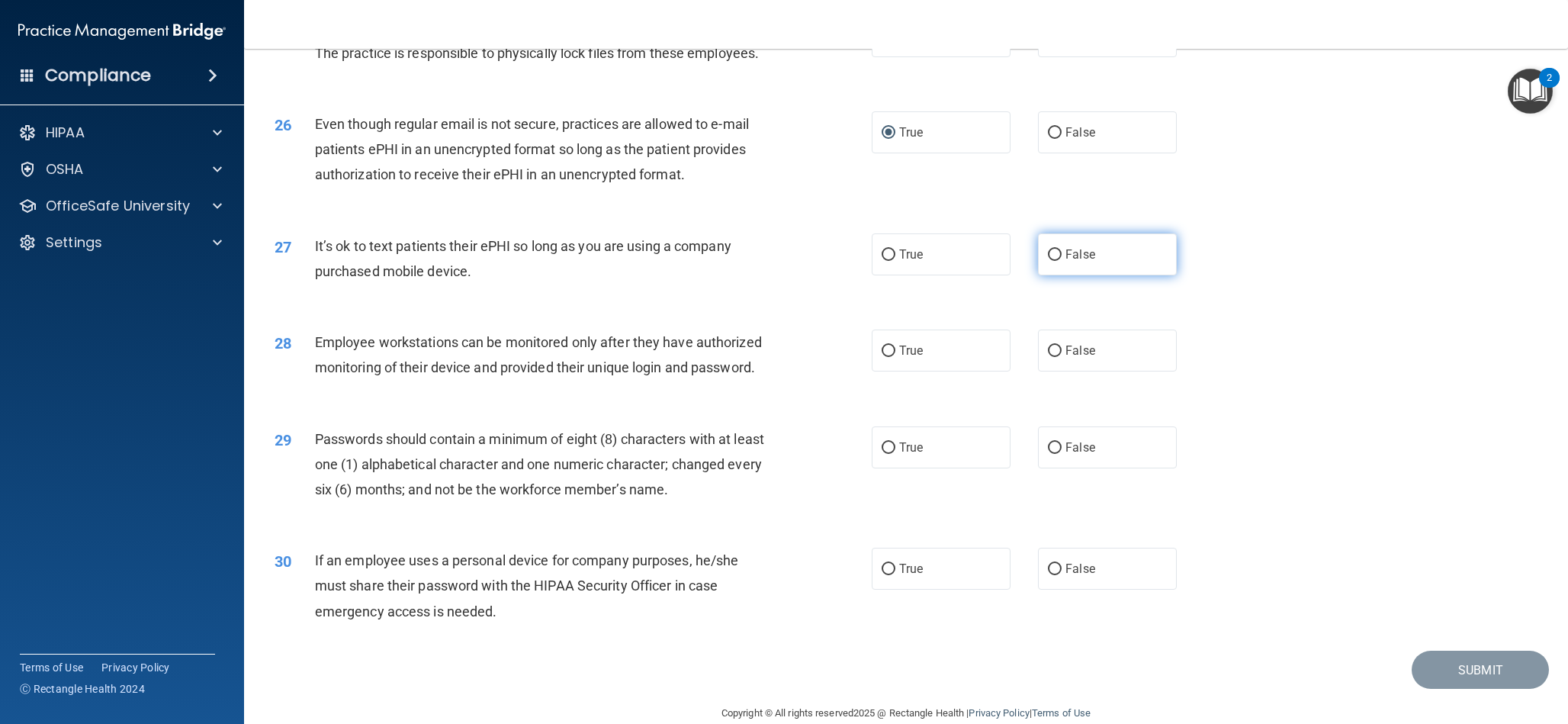
click at [1053, 262] on label "False" at bounding box center [1107, 255] width 139 height 42
click at [1053, 261] on input "False" at bounding box center [1055, 256] width 13 height 11
radio input "true"
click at [1056, 352] on input "False" at bounding box center [1055, 352] width 13 height 11
radio input "true"
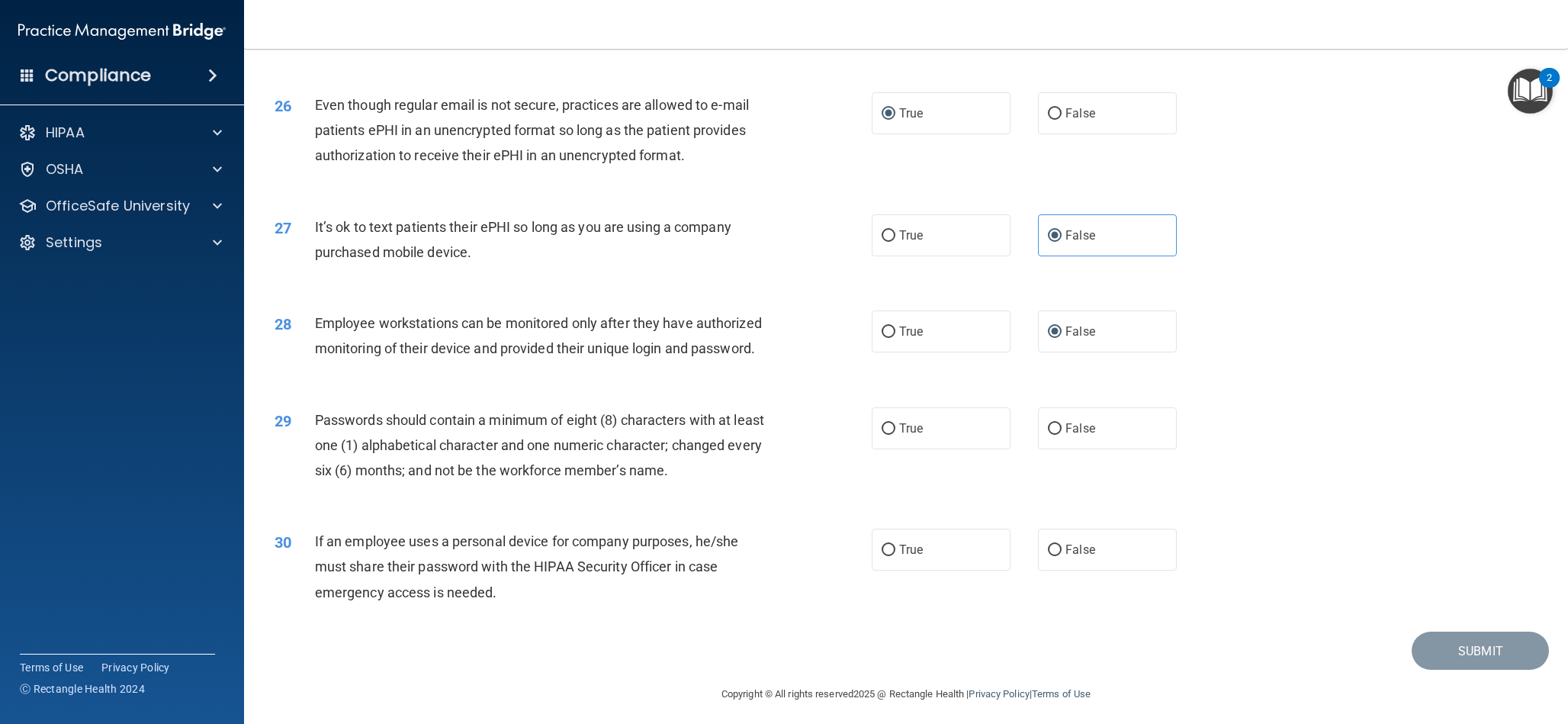
scroll to position [2879, 0]
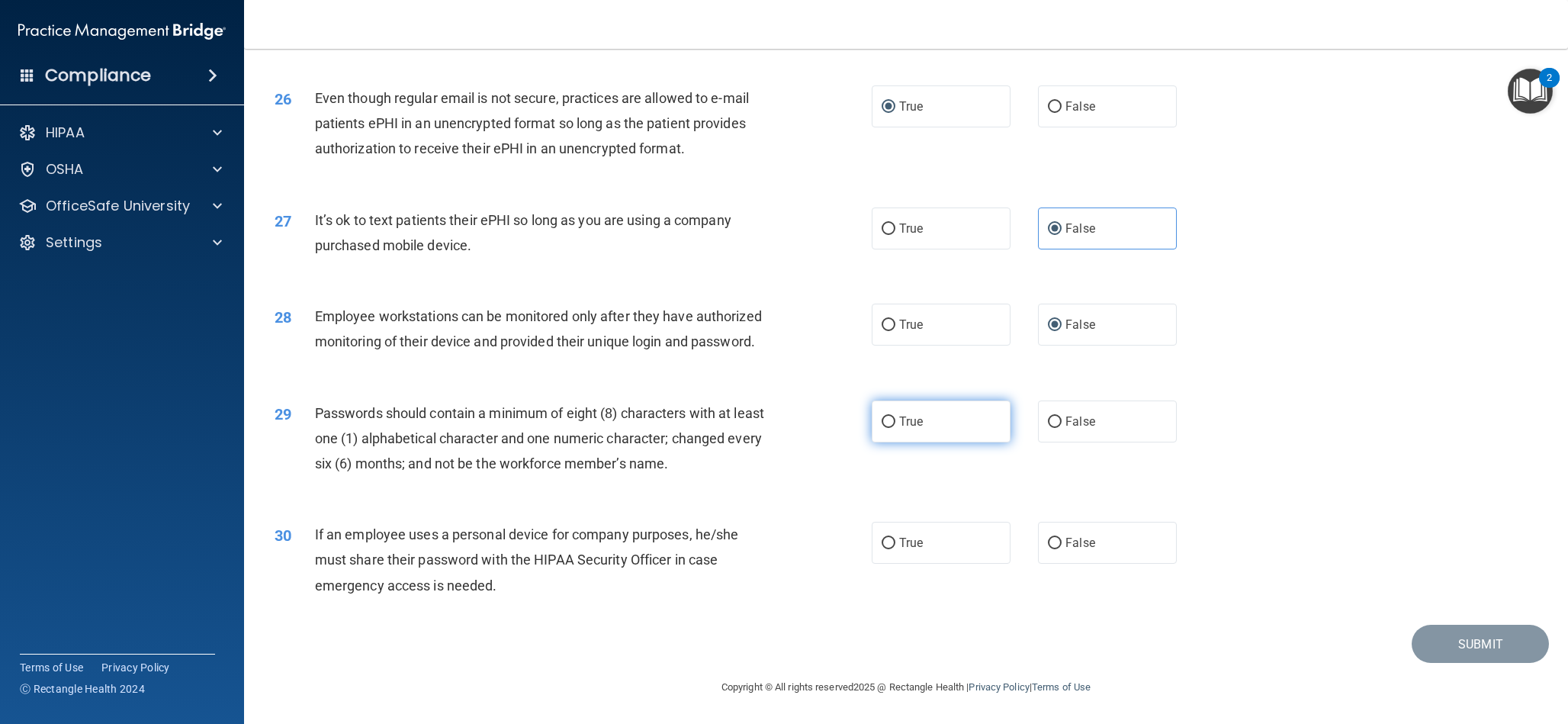
click at [888, 426] on input "True" at bounding box center [888, 423] width 13 height 11
radio input "true"
click at [1052, 541] on input "False" at bounding box center [1055, 543] width 13 height 11
radio input "true"
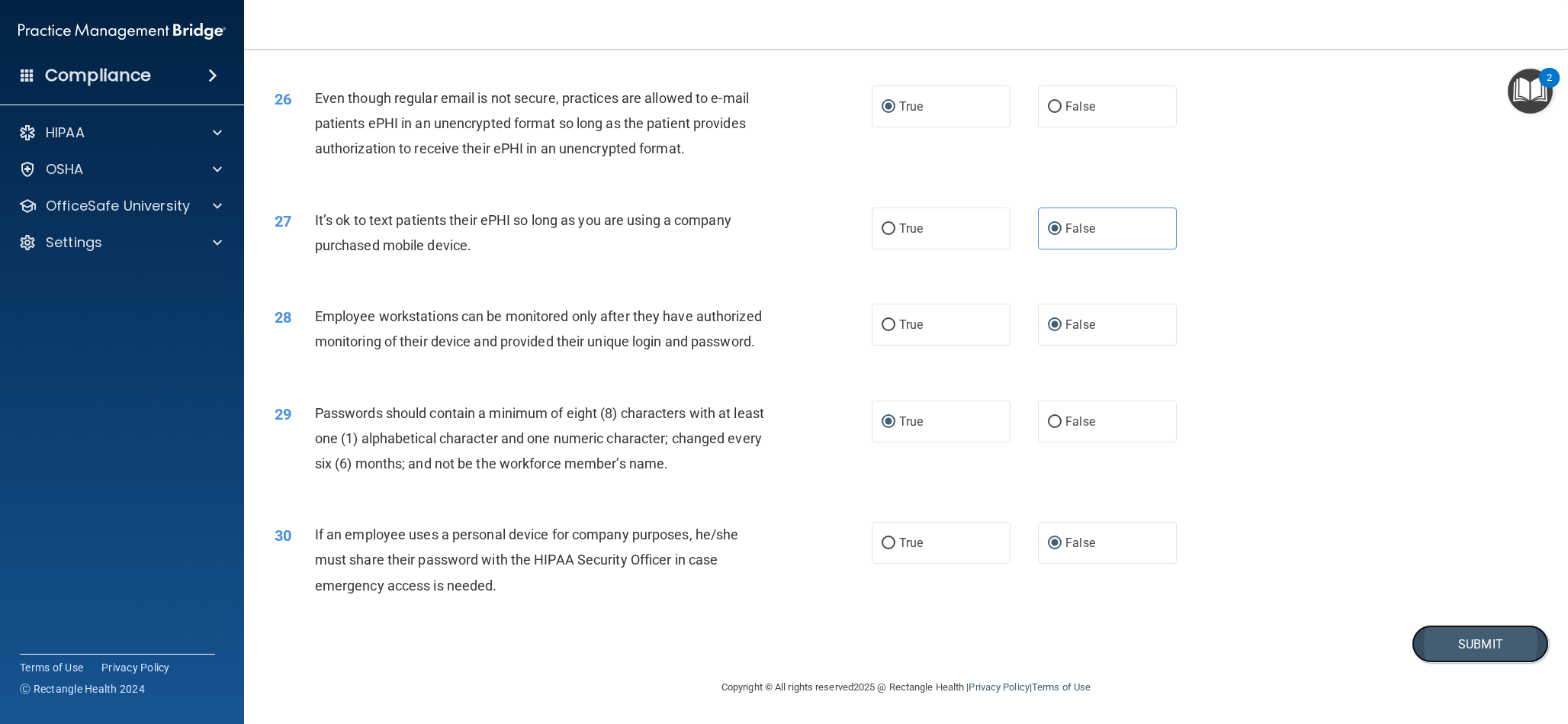
click at [1455, 646] on button "Submit" at bounding box center [1481, 644] width 138 height 39
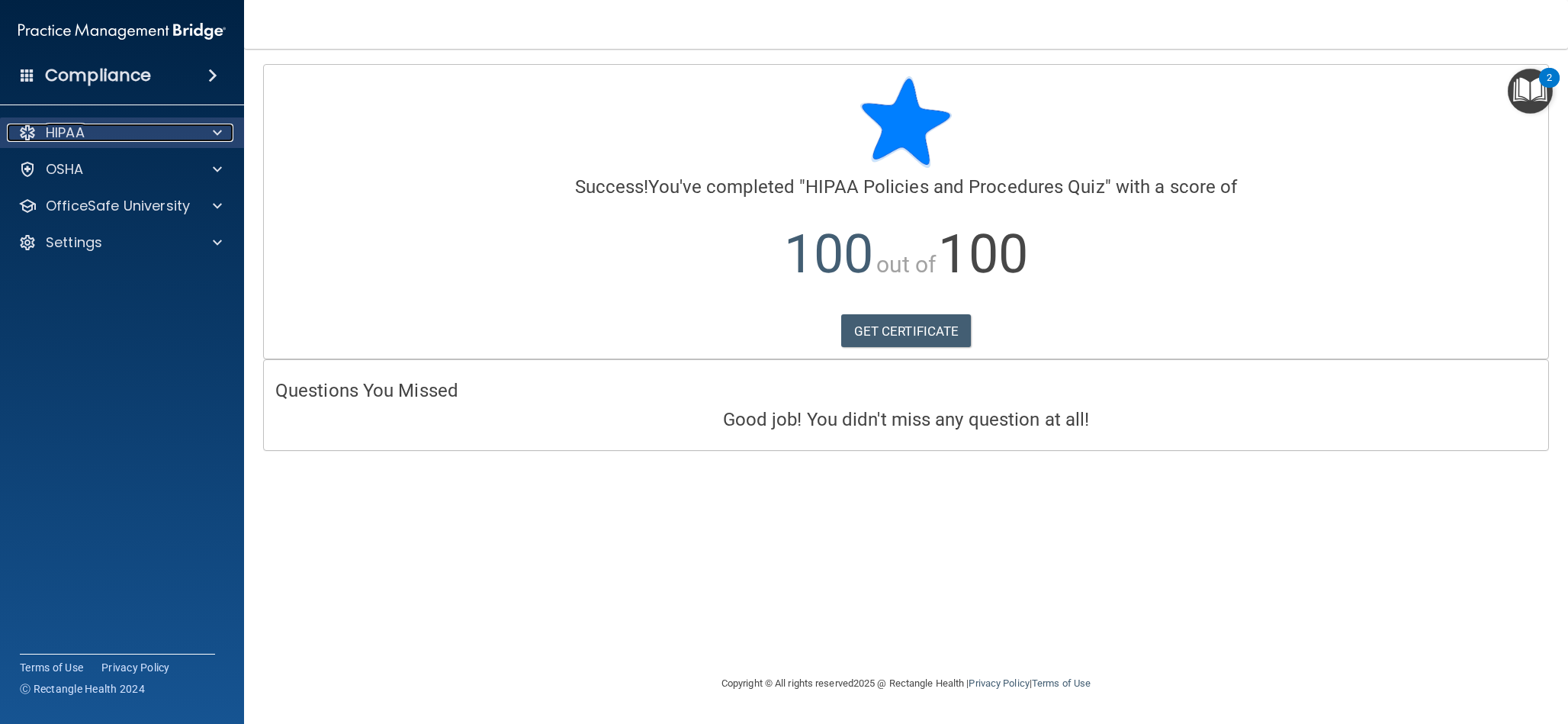
click at [213, 133] on span at bounding box center [217, 132] width 9 height 18
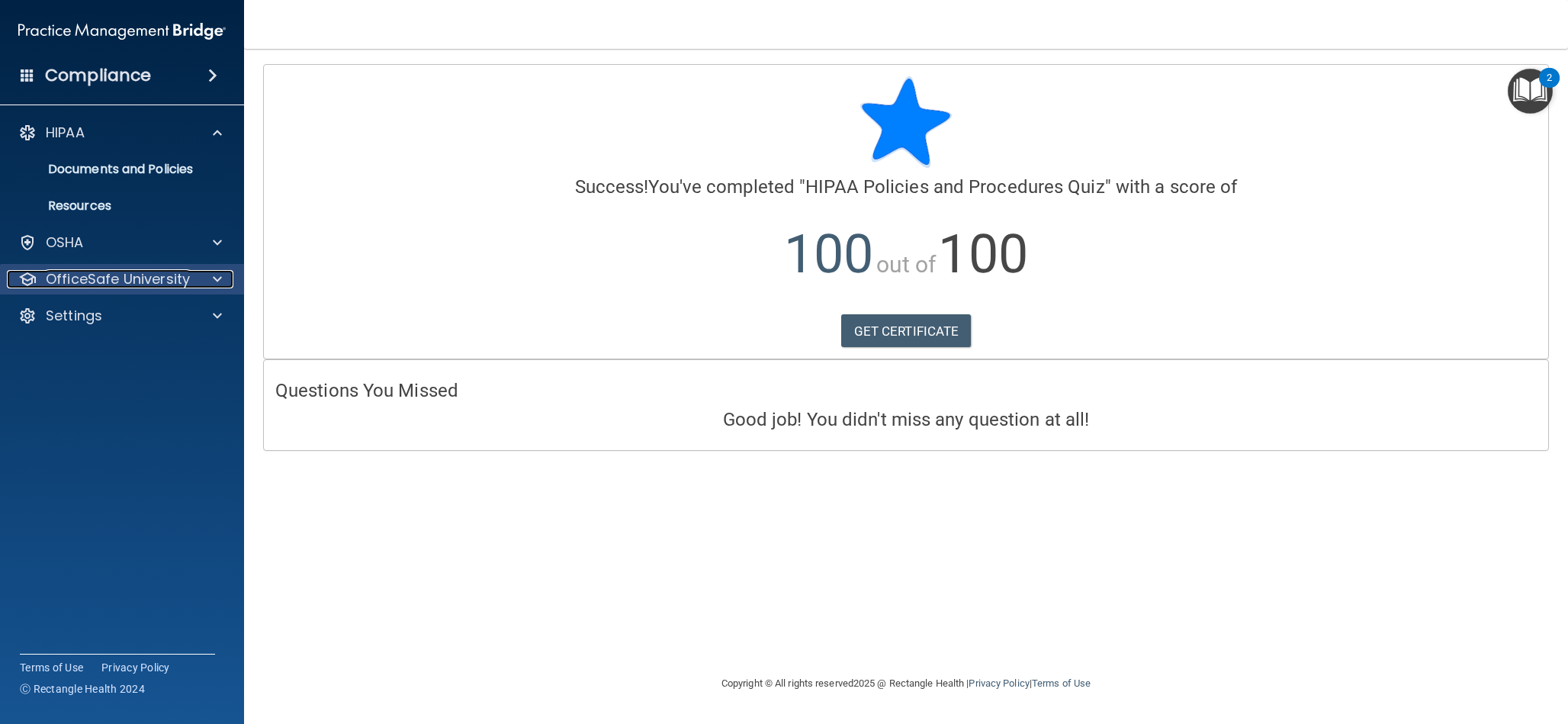
click at [152, 281] on p "OfficeSafe University" at bounding box center [118, 278] width 144 height 18
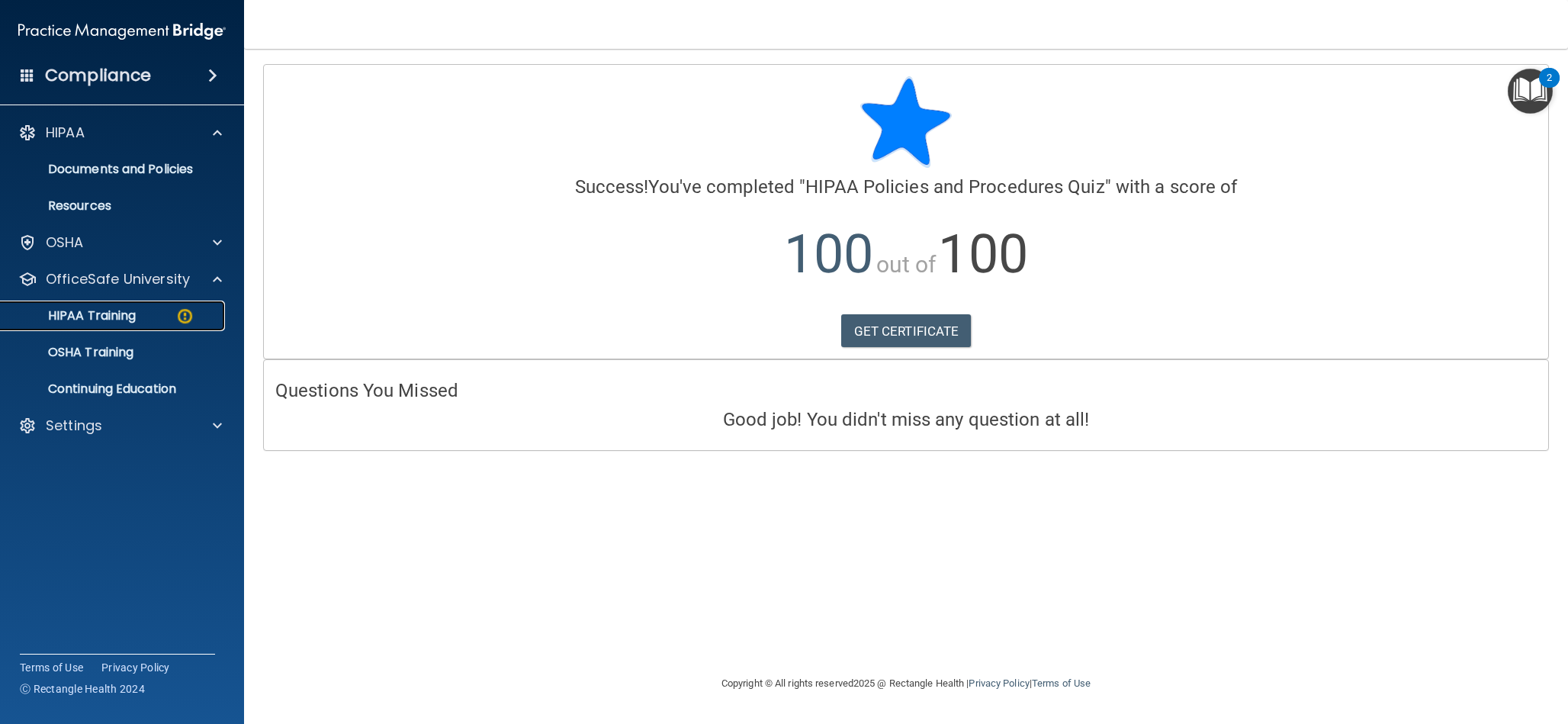
click at [138, 314] on div "HIPAA Training" at bounding box center [113, 315] width 208 height 15
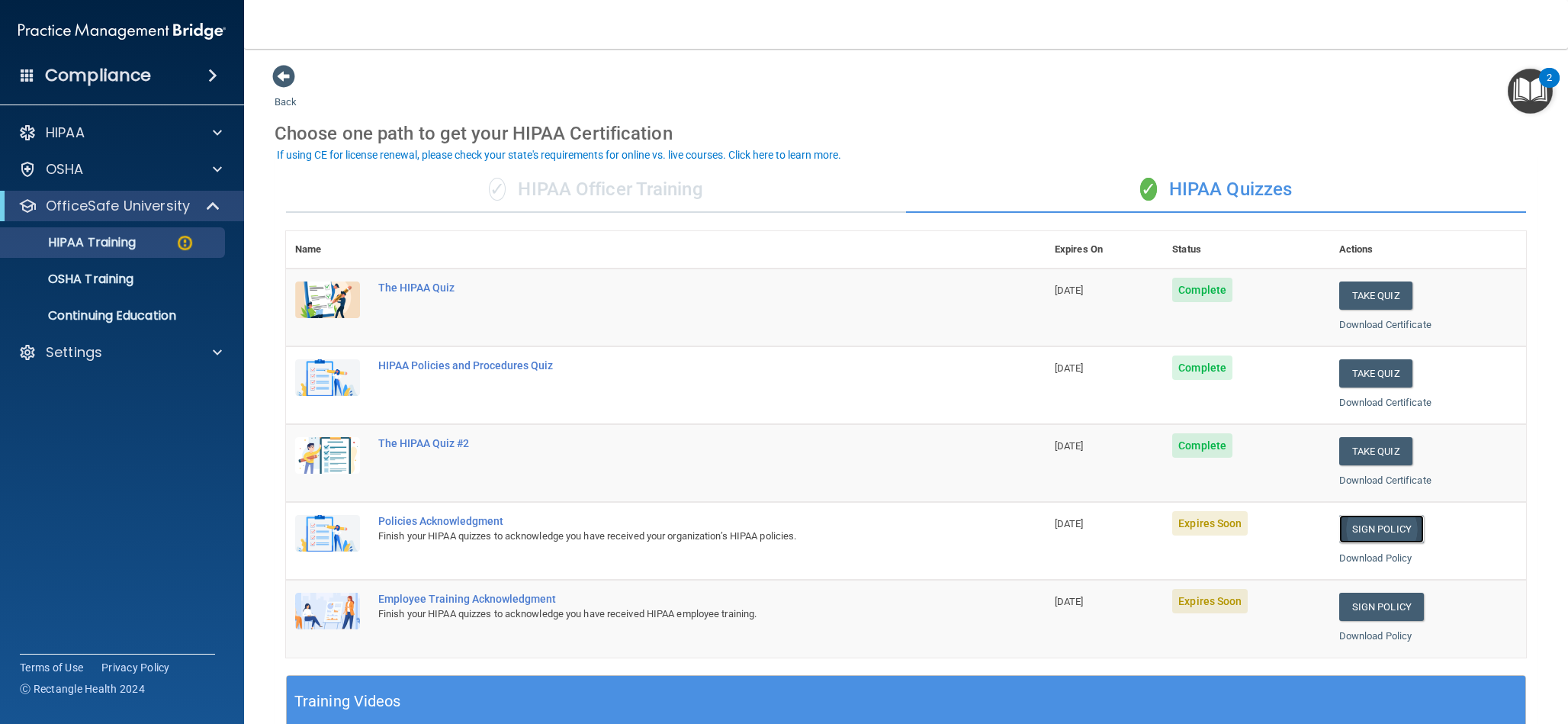
click at [1357, 535] on link "Sign Policy" at bounding box center [1381, 529] width 85 height 29
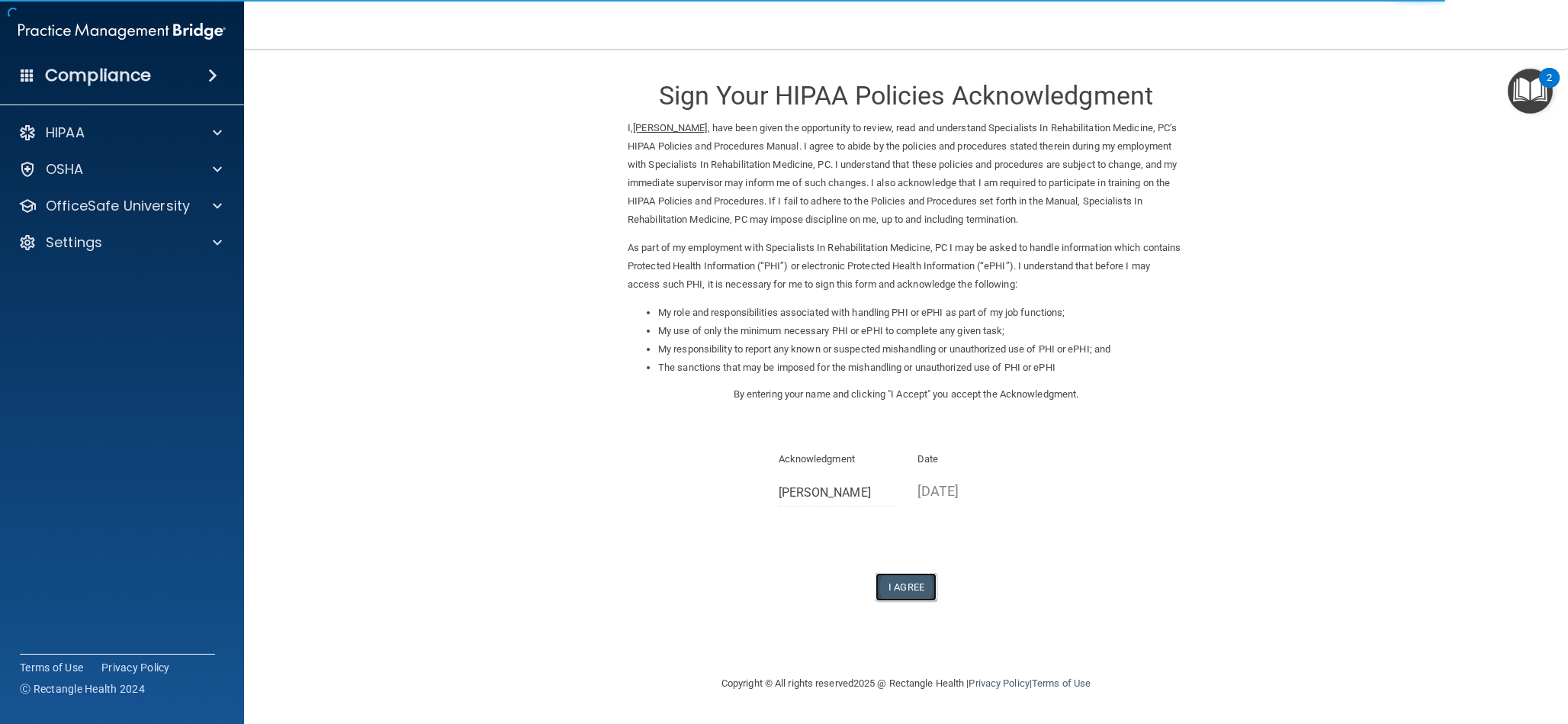
click at [910, 592] on button "I Agree" at bounding box center [906, 587] width 61 height 29
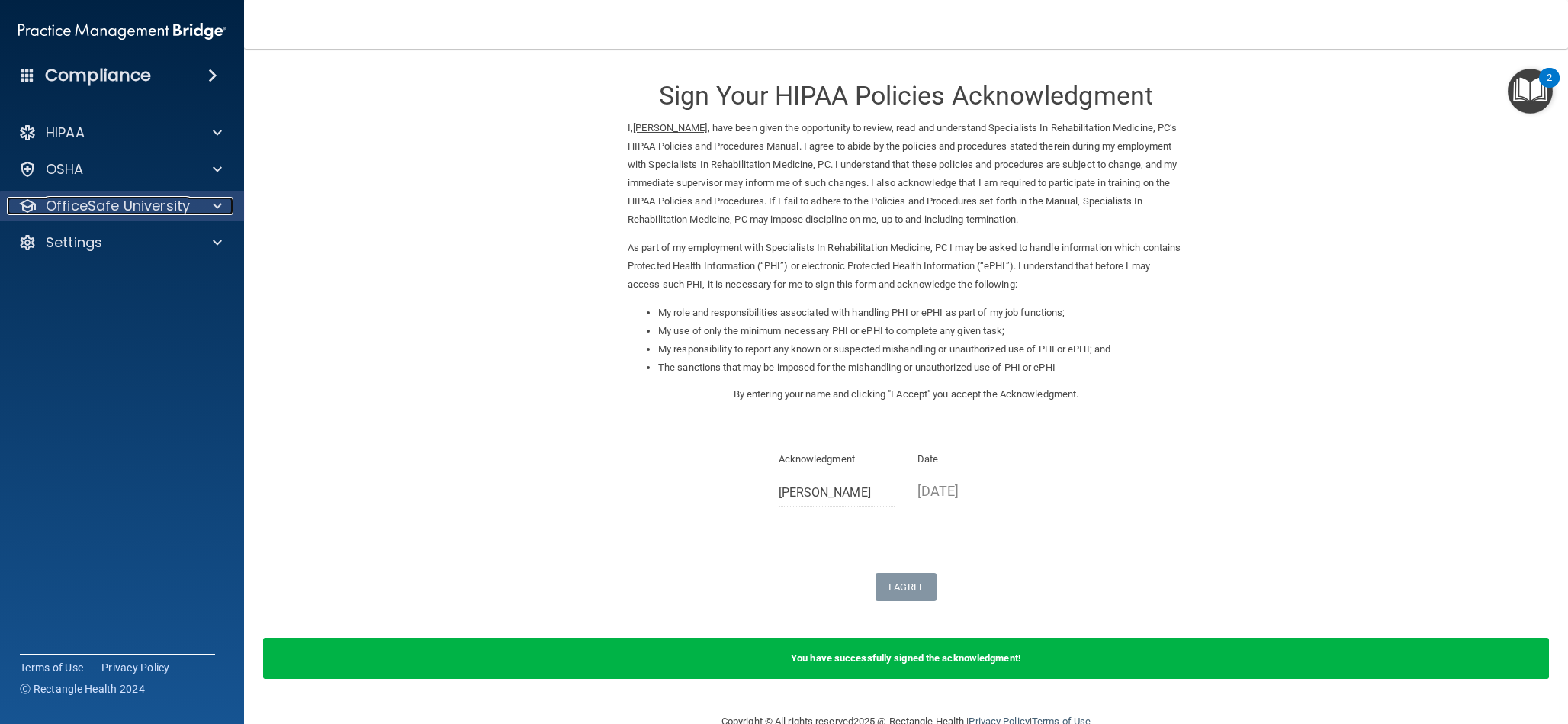
click at [178, 211] on p "OfficeSafe University" at bounding box center [118, 205] width 144 height 18
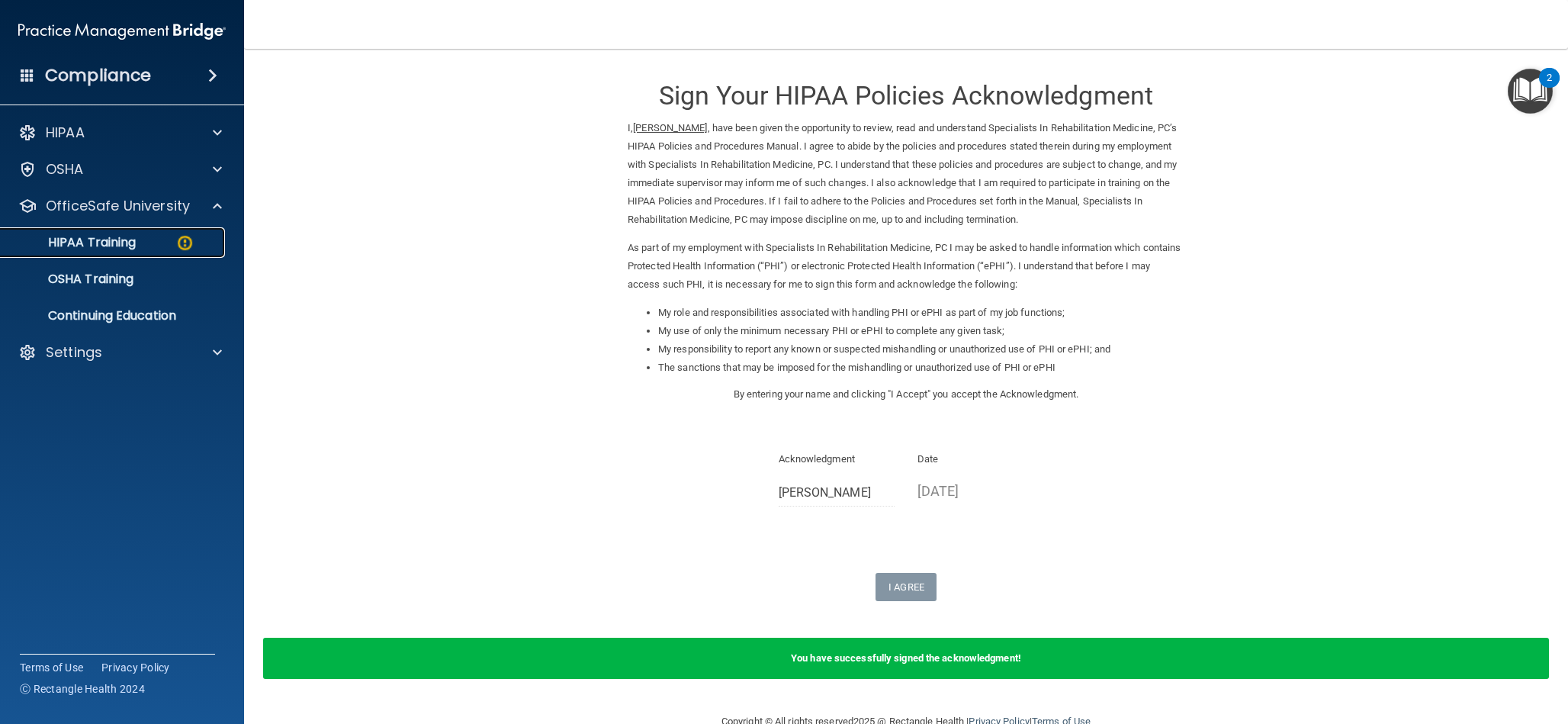
click at [159, 242] on div "HIPAA Training" at bounding box center [113, 242] width 208 height 15
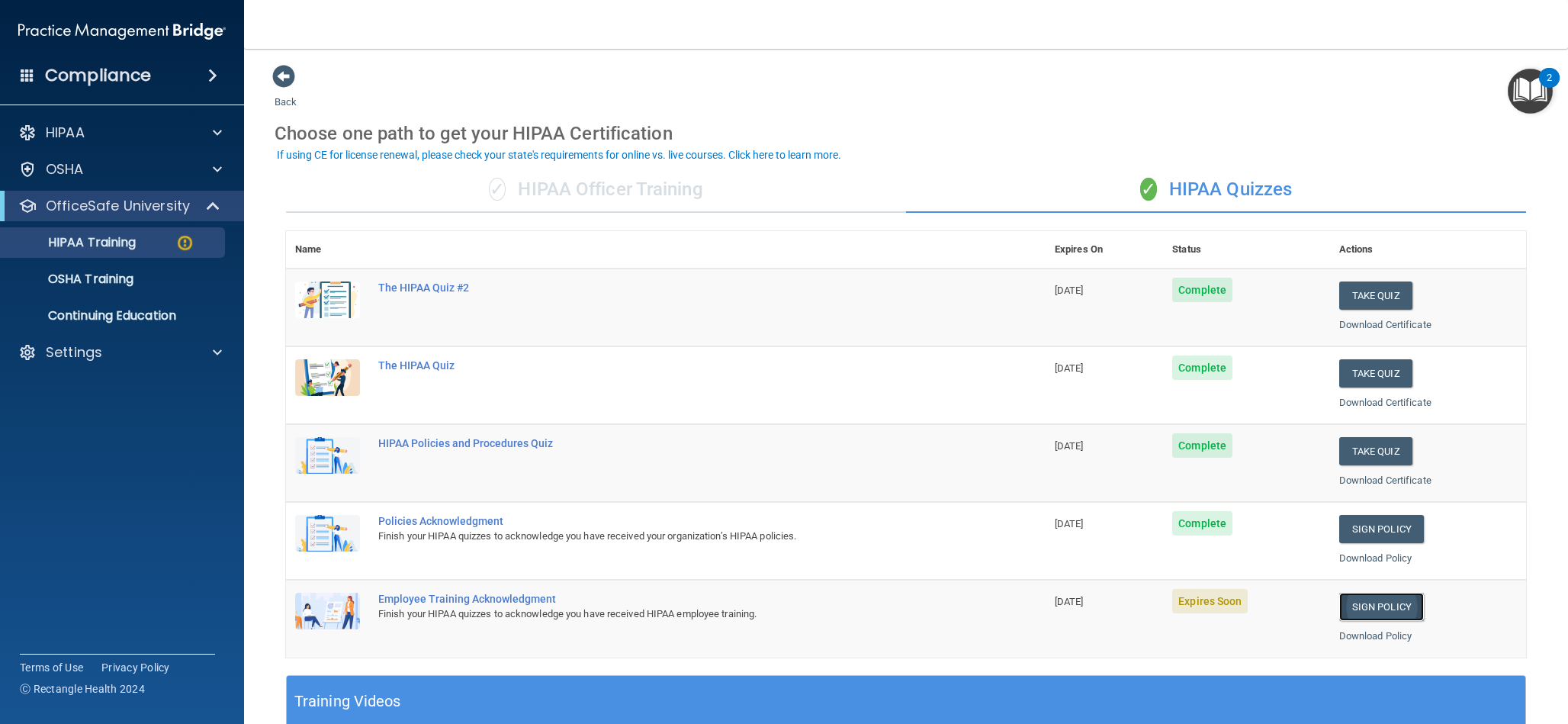
click at [1385, 612] on link "Sign Policy" at bounding box center [1381, 607] width 85 height 29
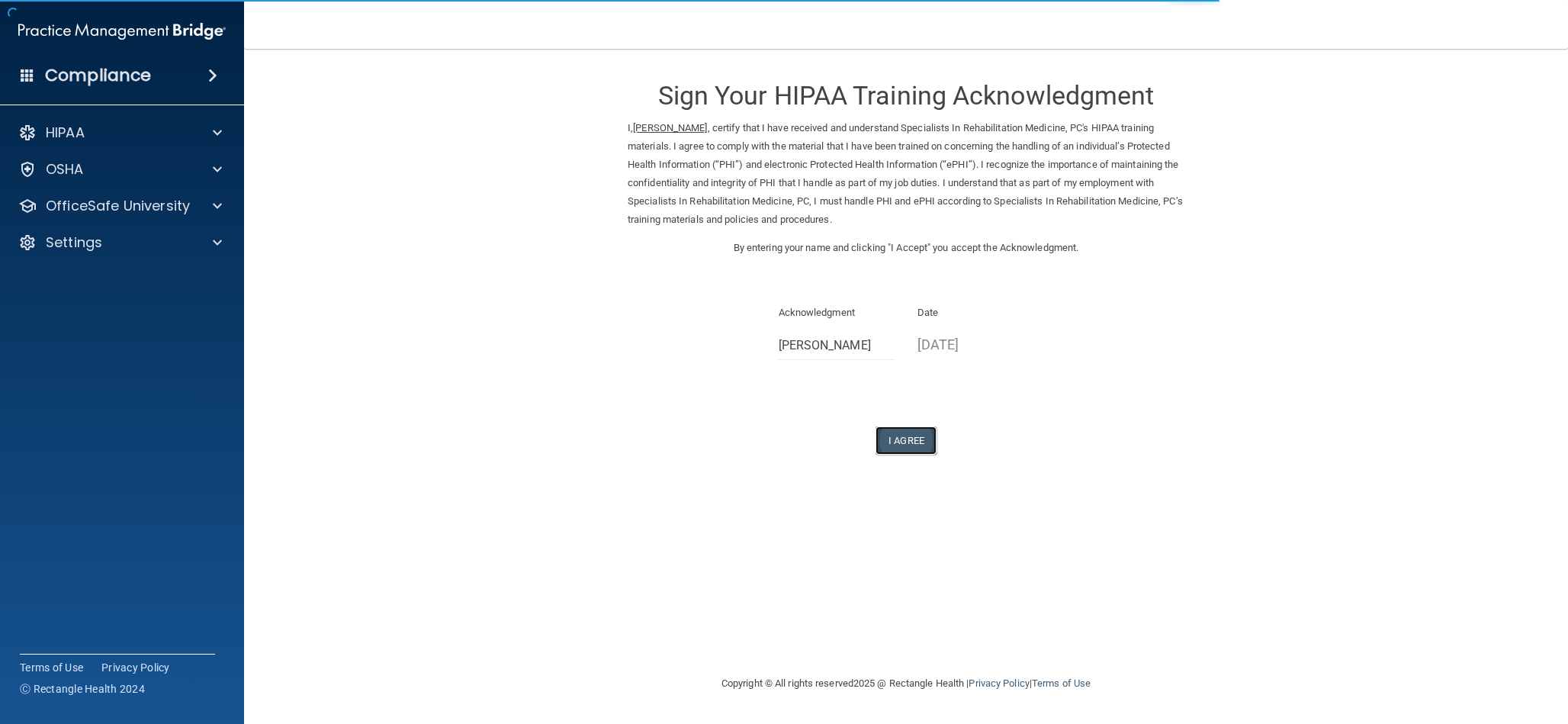
click at [906, 441] on button "I Agree" at bounding box center [906, 441] width 61 height 29
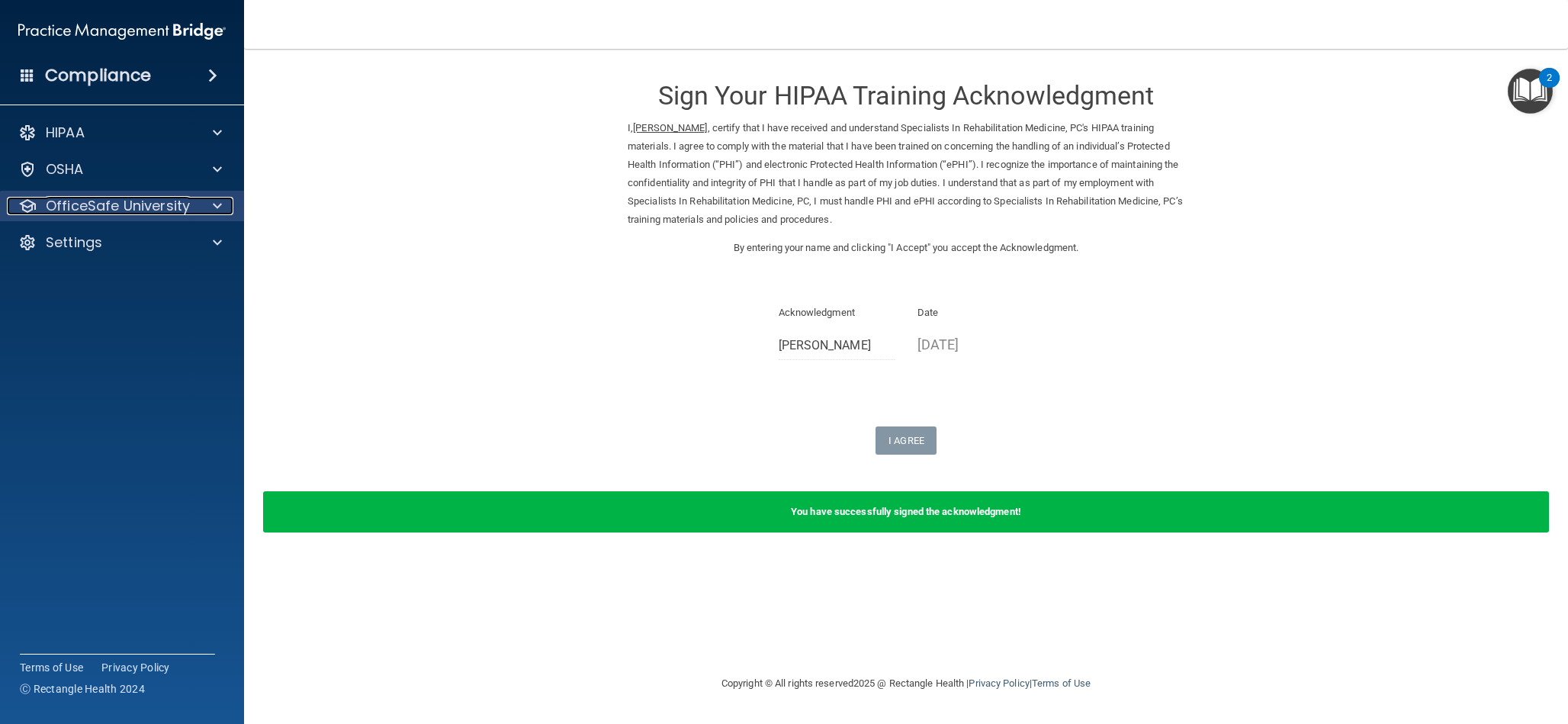
click at [204, 205] on div at bounding box center [215, 205] width 38 height 18
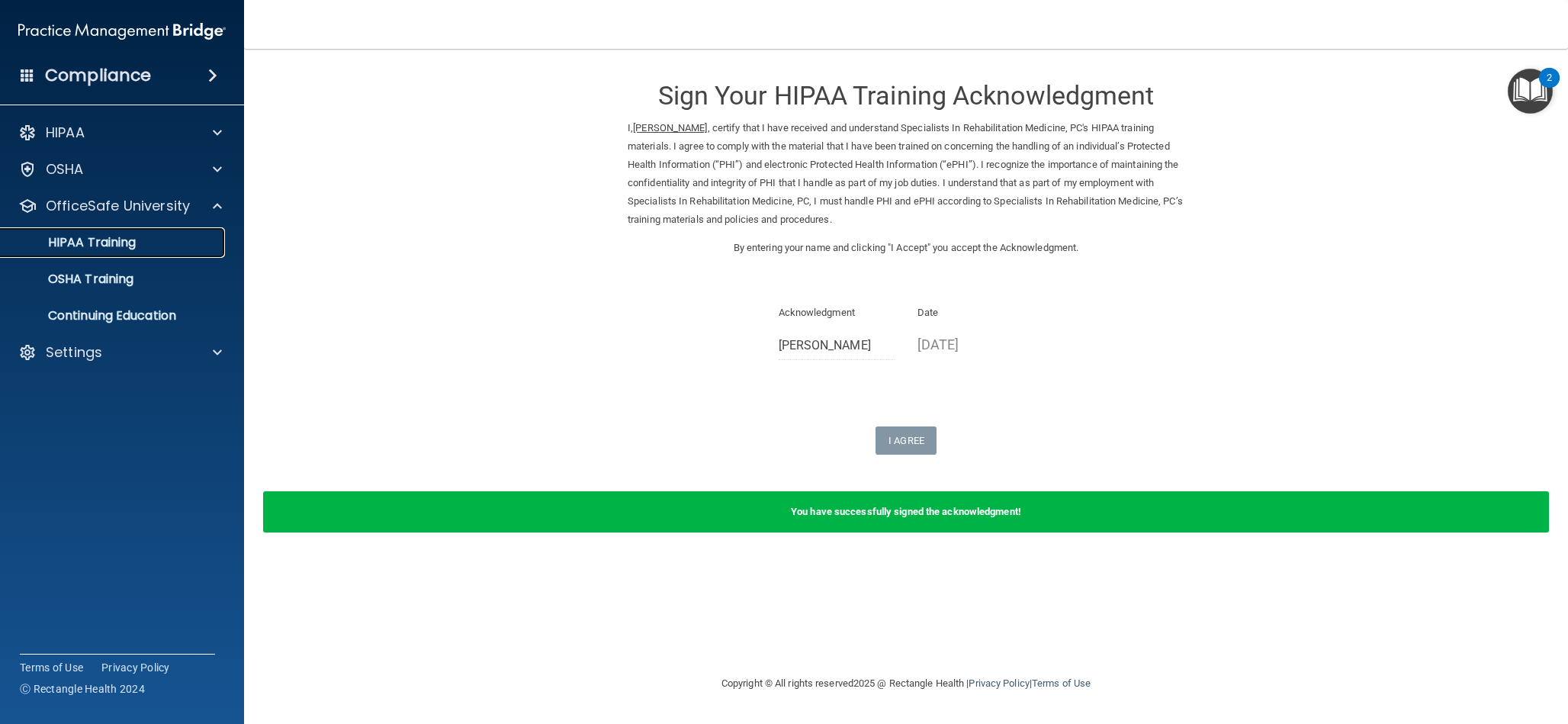
click at [128, 248] on p "HIPAA Training" at bounding box center [72, 242] width 126 height 15
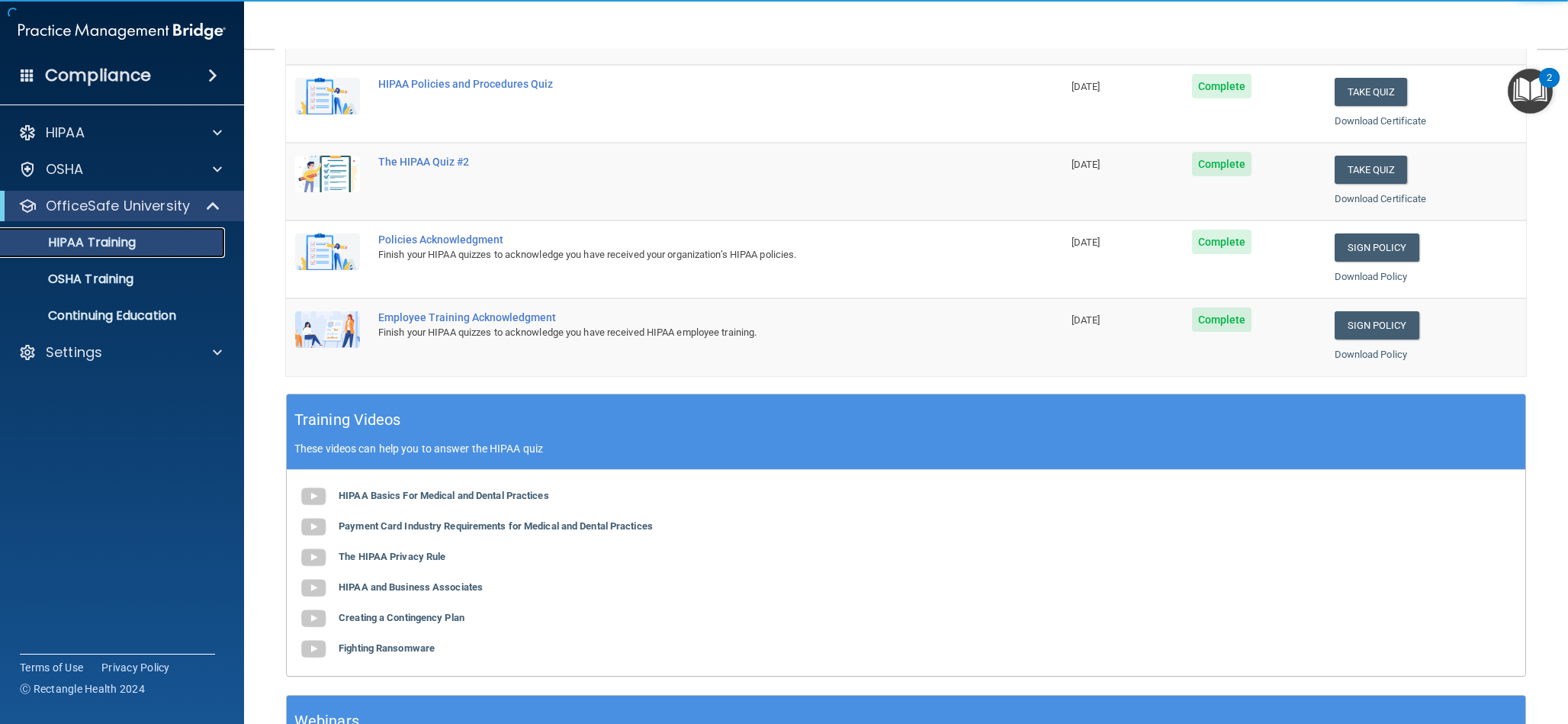
scroll to position [425, 0]
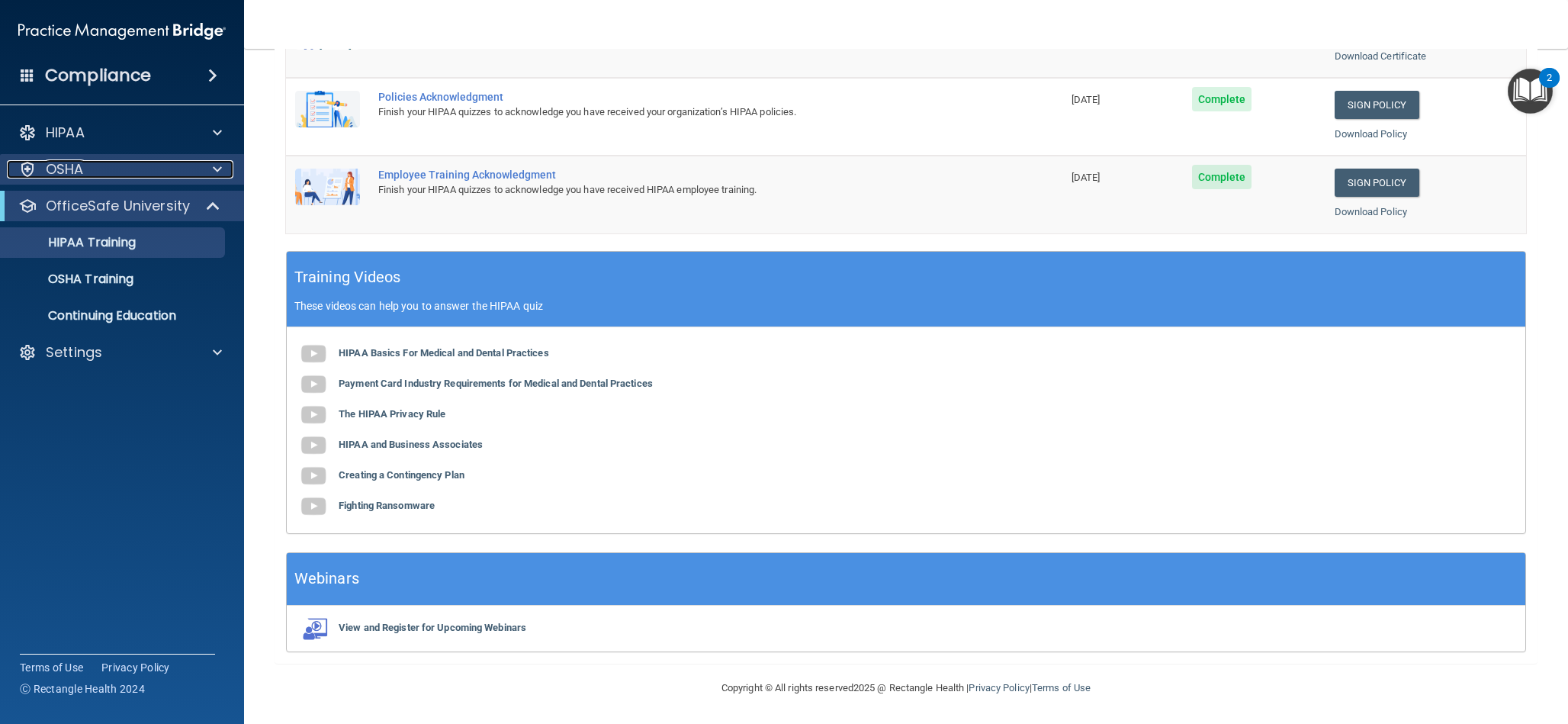
click at [215, 172] on span at bounding box center [217, 169] width 9 height 18
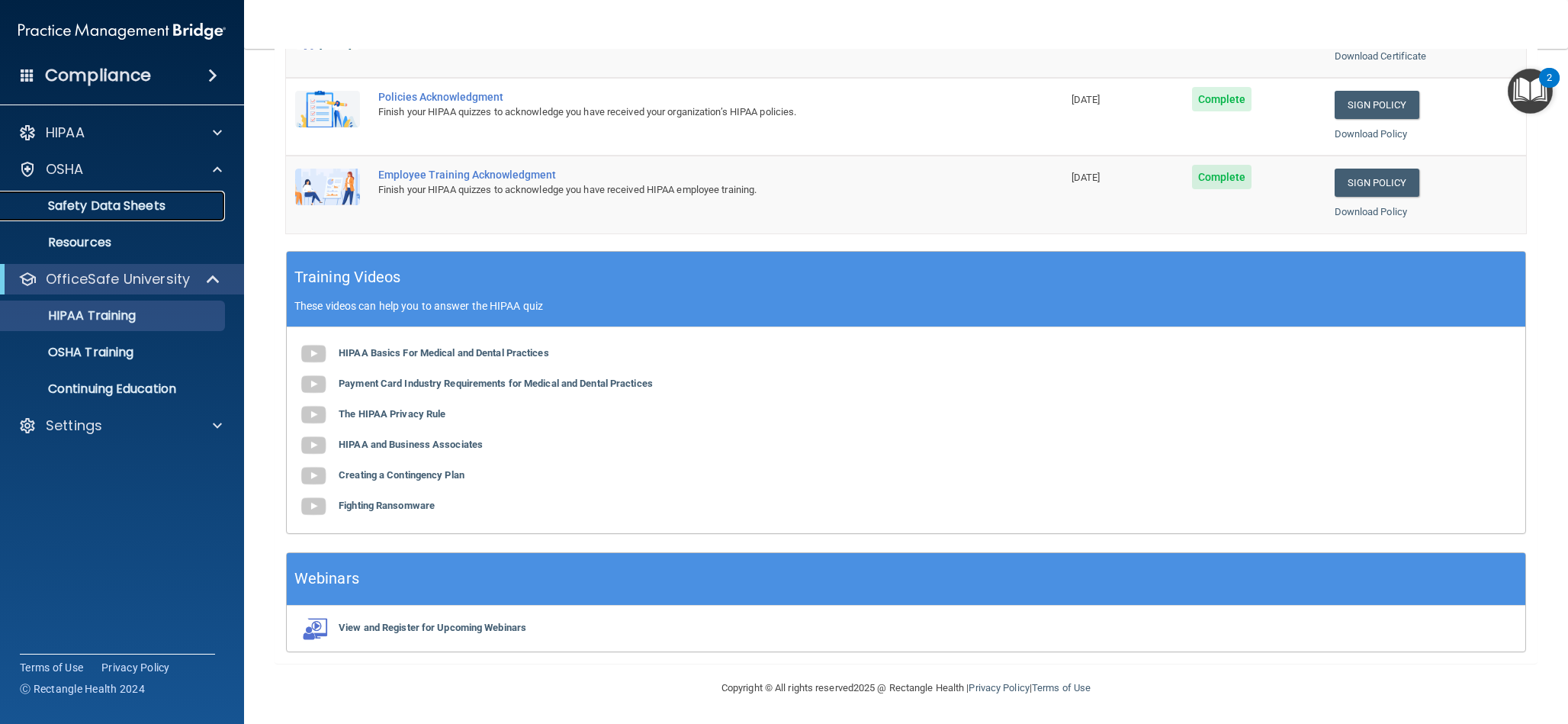
click at [149, 211] on p "Safety Data Sheets" at bounding box center [113, 206] width 208 height 15
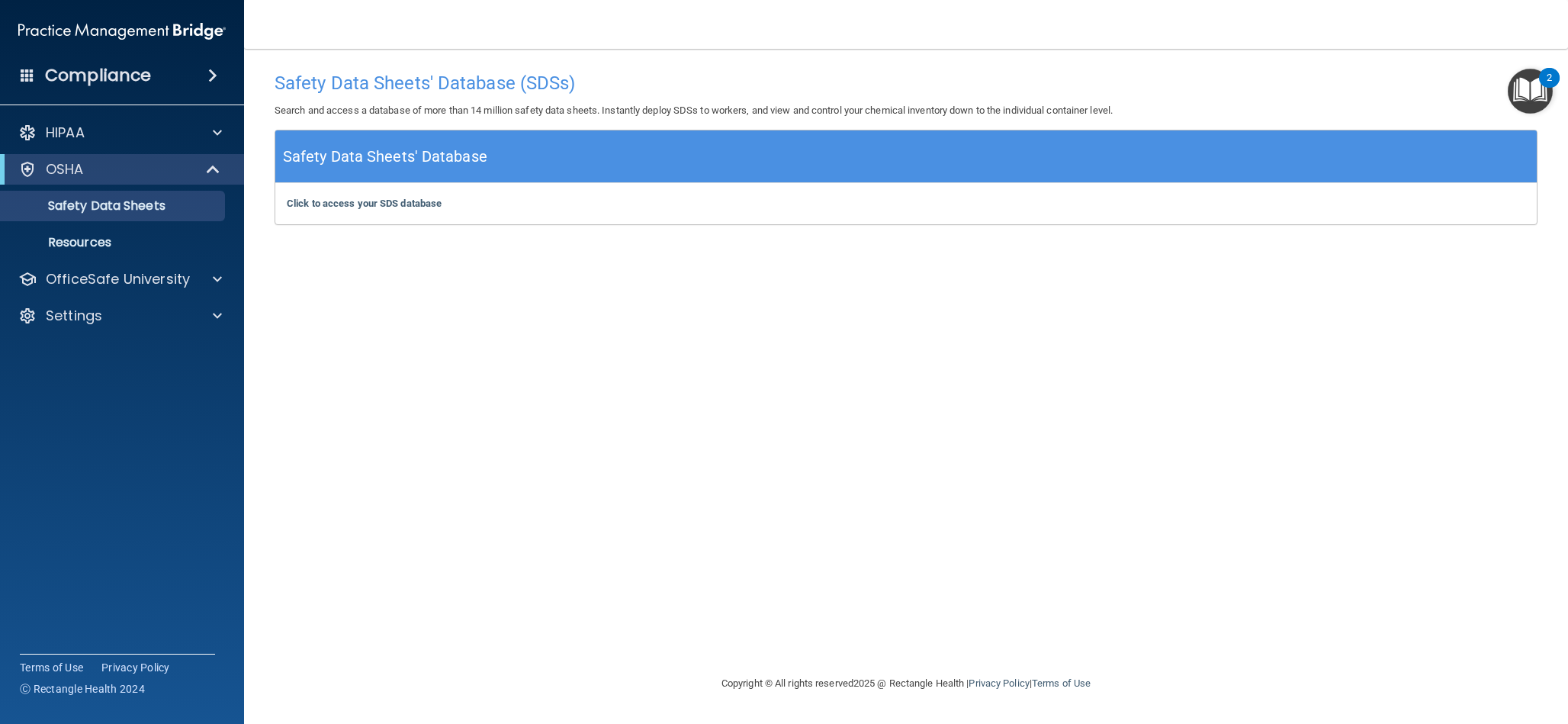
click at [1530, 95] on img "Open Resource Center, 2 new notifications" at bounding box center [1530, 90] width 45 height 45
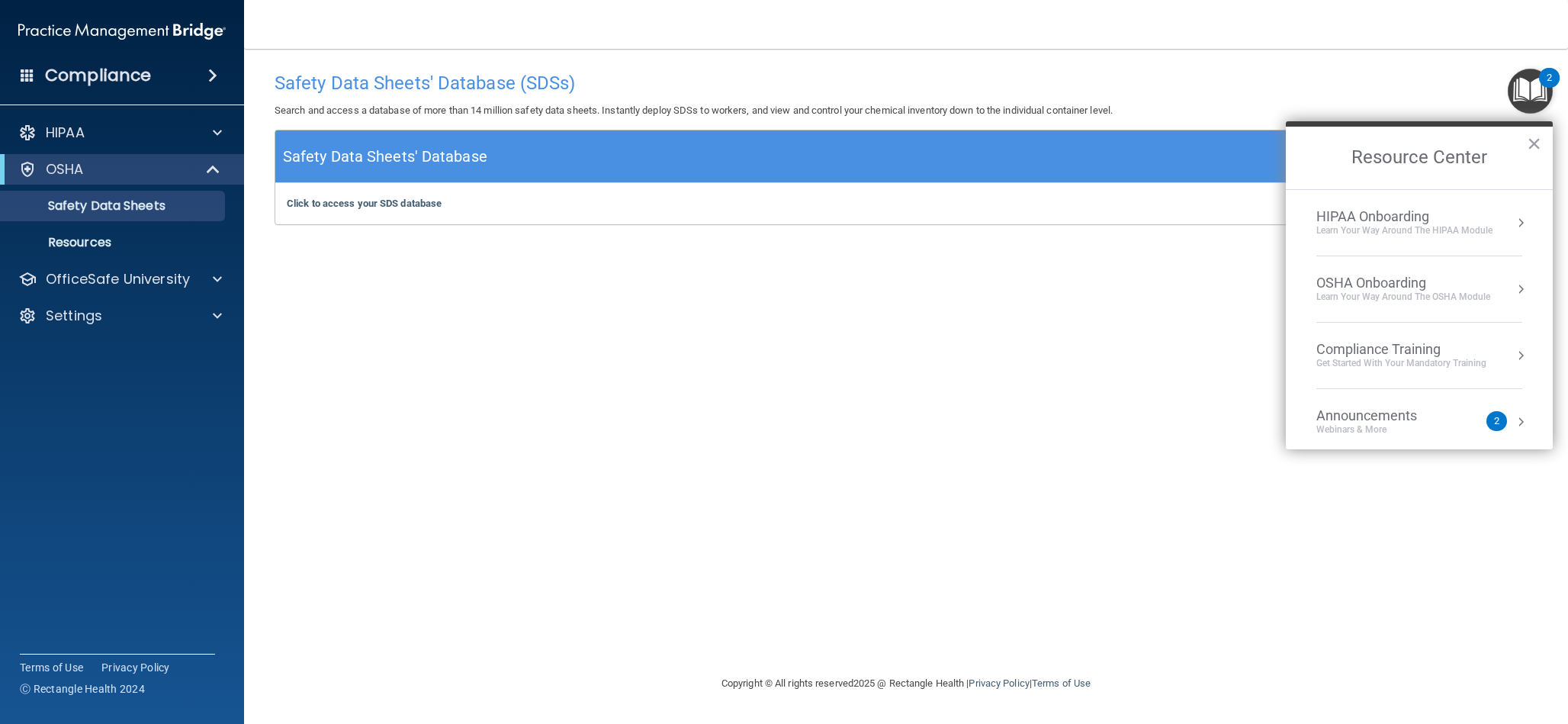
click at [1498, 421] on div "2" at bounding box center [1497, 421] width 6 height 0
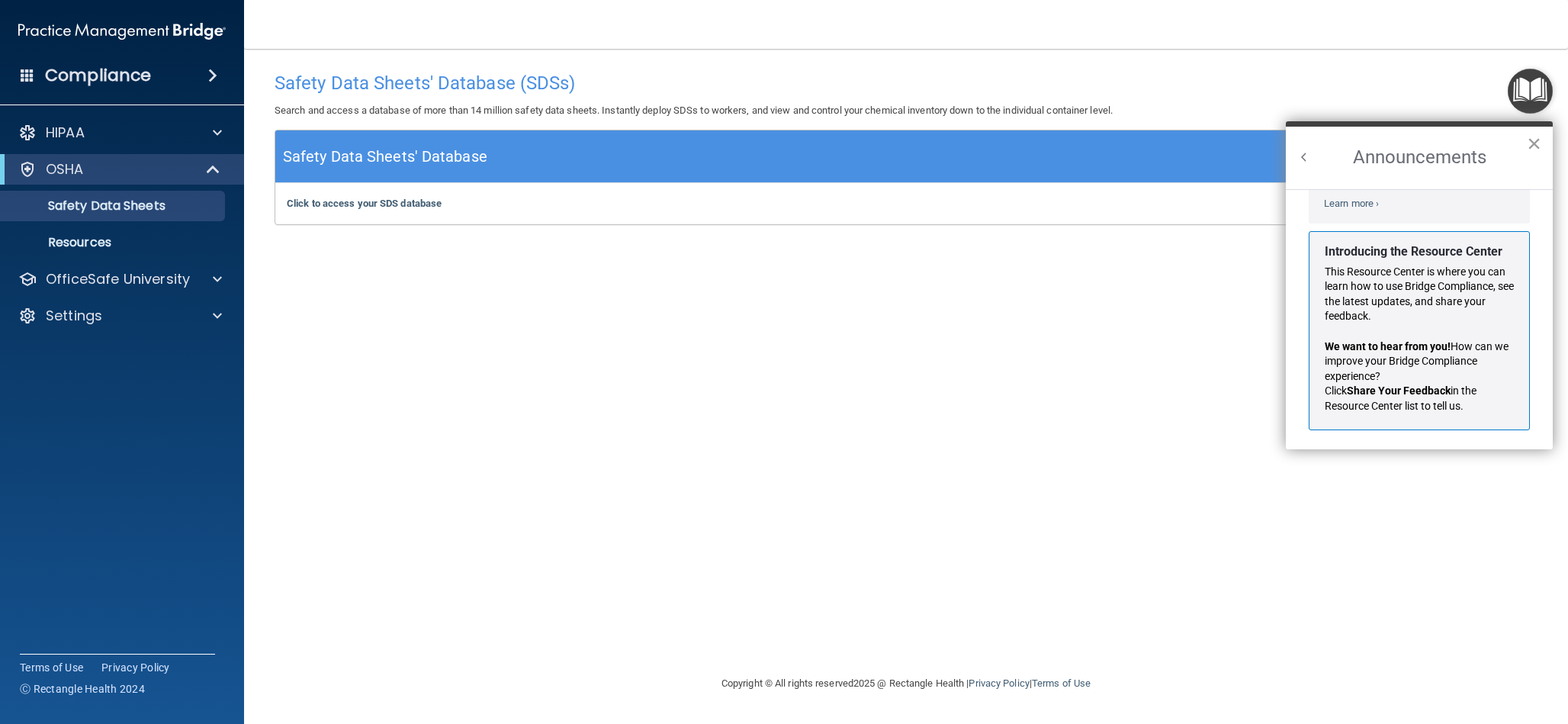
scroll to position [233, 0]
click at [1527, 143] on button "×" at bounding box center [1534, 143] width 14 height 25
